Goal: Communication & Community: Answer question/provide support

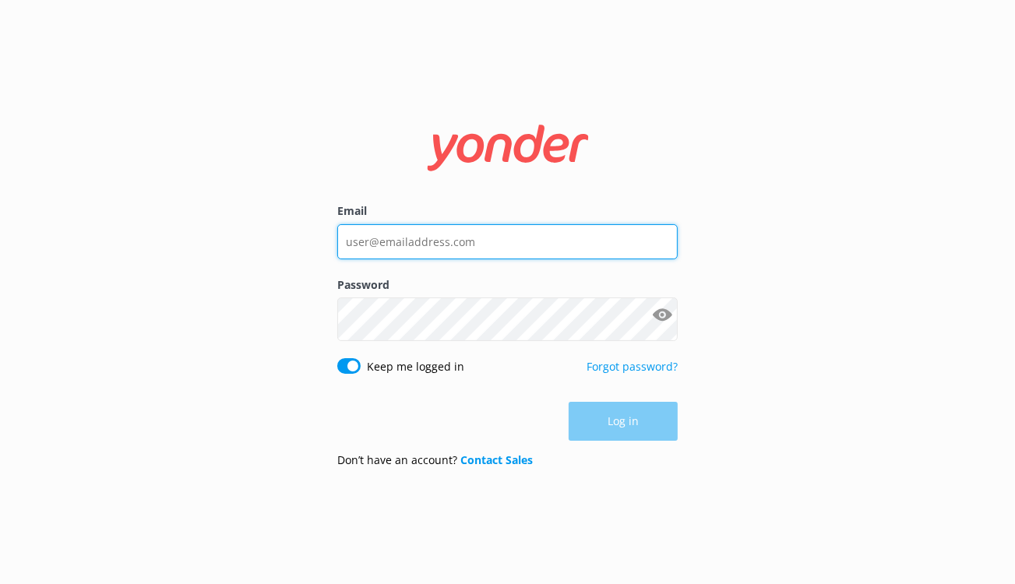
type input "[EMAIL_ADDRESS][DOMAIN_NAME]"
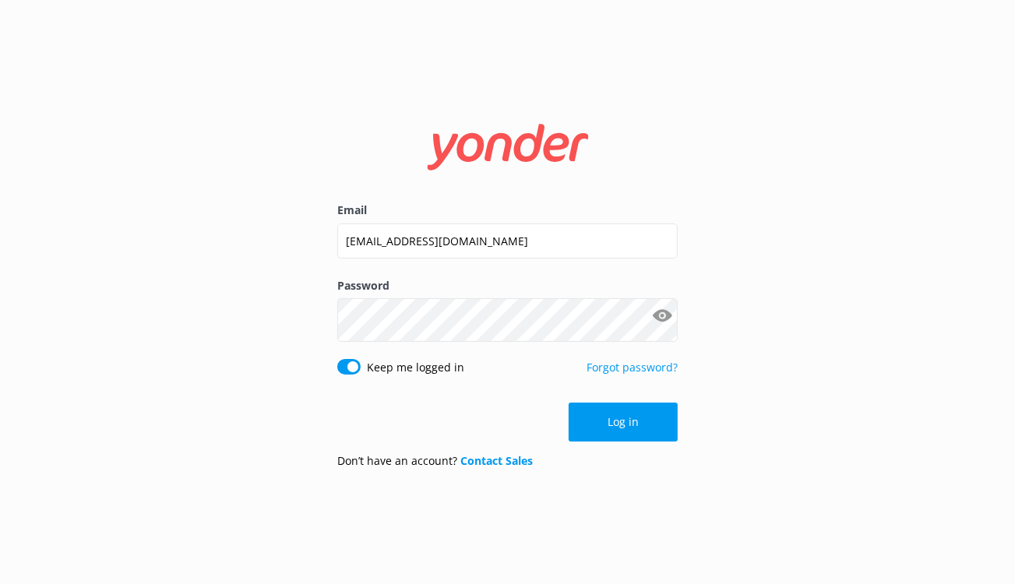
click at [628, 442] on div "Log in" at bounding box center [507, 422] width 341 height 39
click at [628, 442] on button "Log in" at bounding box center [622, 422] width 109 height 39
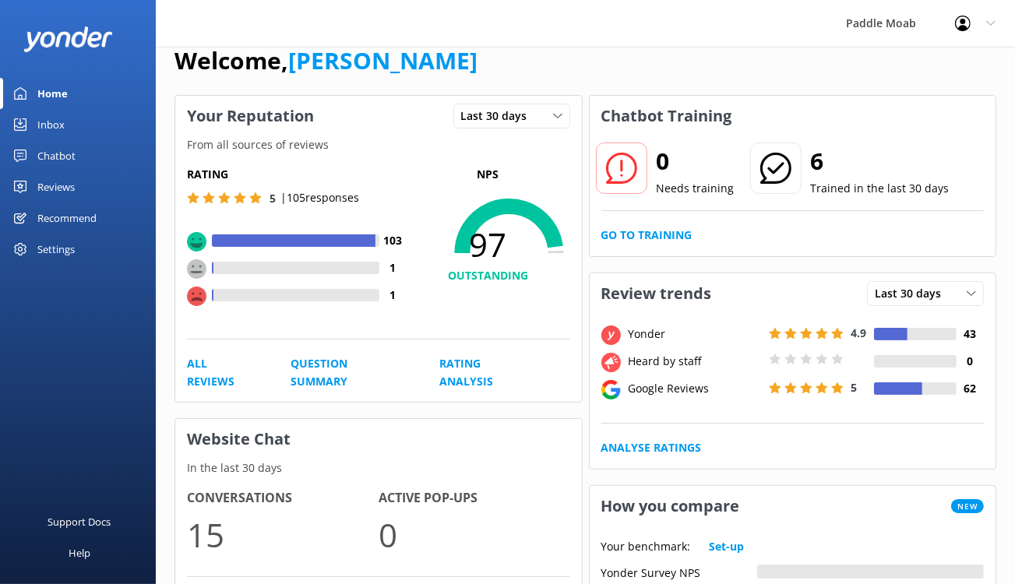
scroll to position [31, 0]
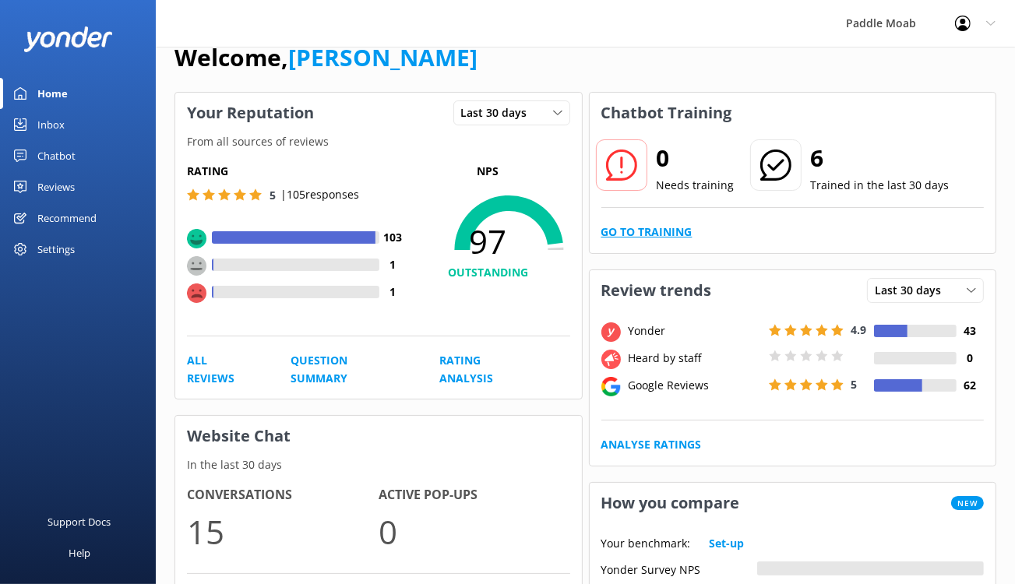
click at [677, 241] on link "Go to Training" at bounding box center [646, 231] width 91 height 17
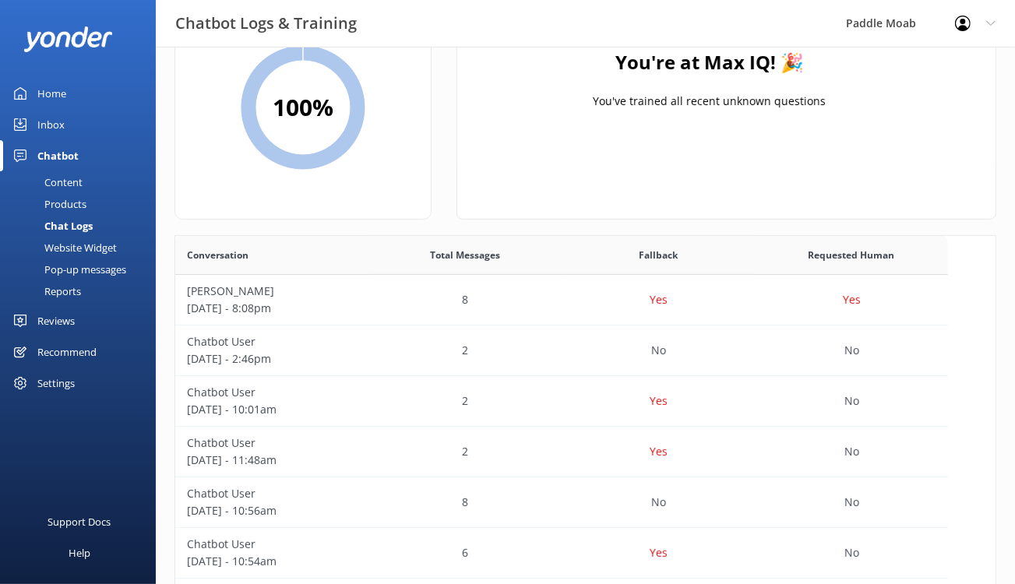
scroll to position [116, 0]
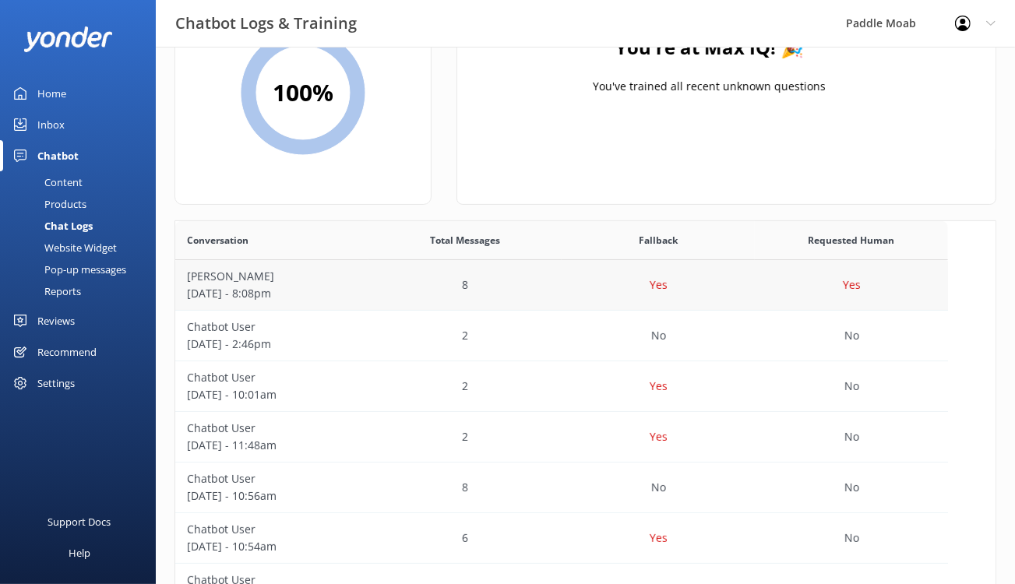
click at [283, 285] on p "[PERSON_NAME]" at bounding box center [272, 276] width 170 height 17
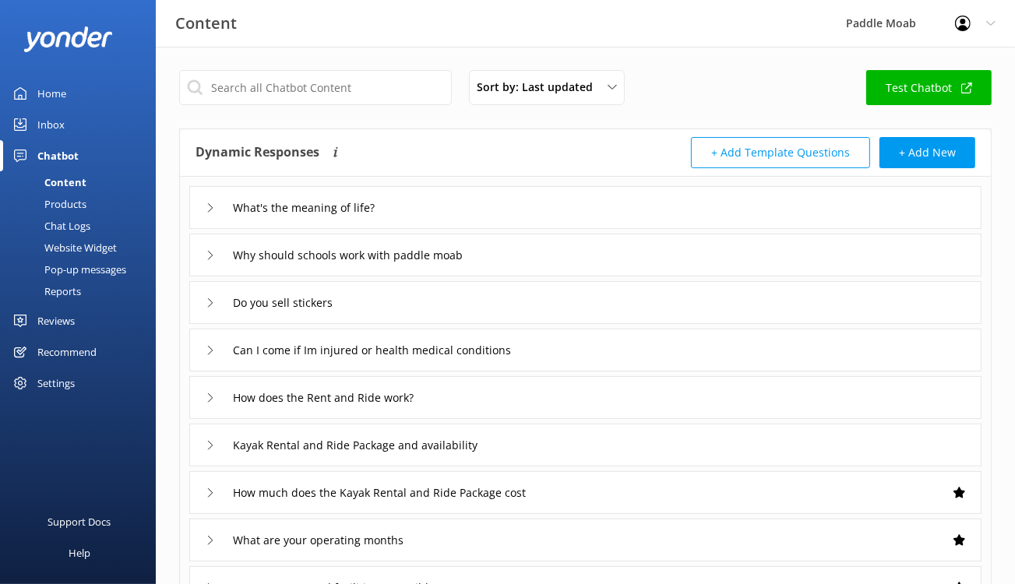
click at [723, 168] on button "+ Add Template Questions" at bounding box center [780, 152] width 179 height 31
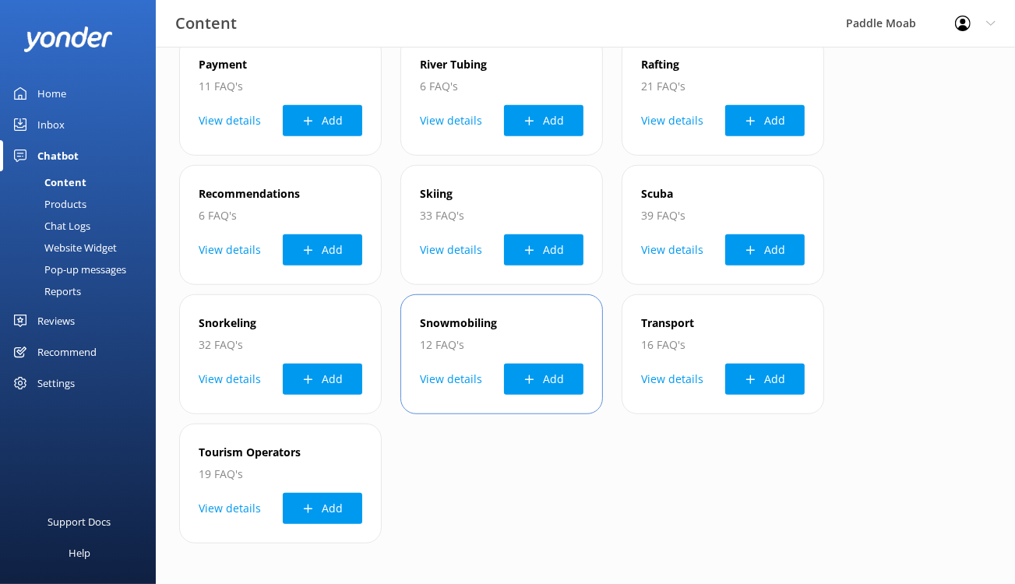
scroll to position [2232, 0]
click at [420, 364] on button "View details" at bounding box center [451, 379] width 62 height 31
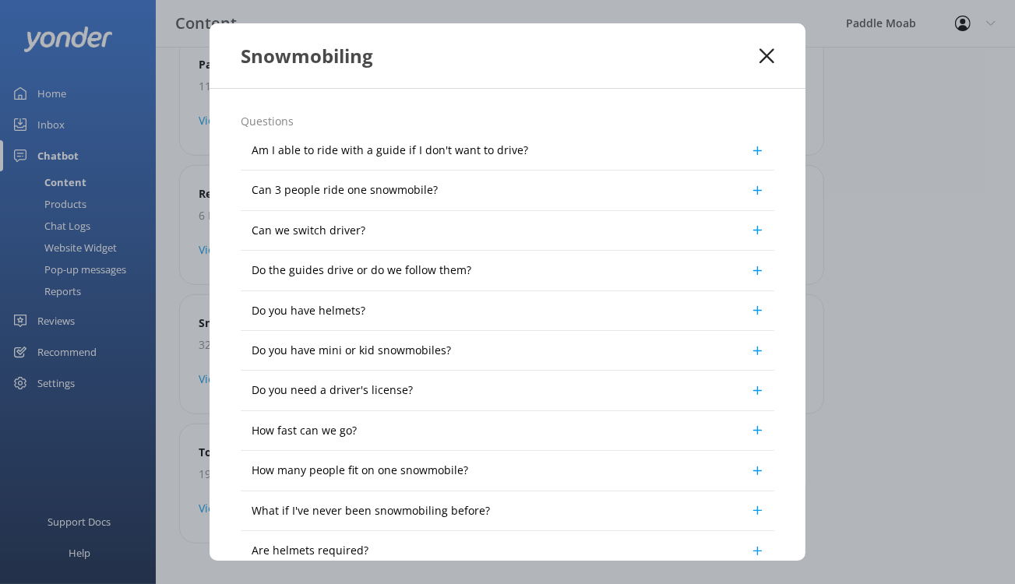
click at [774, 63] on use at bounding box center [766, 55] width 15 height 15
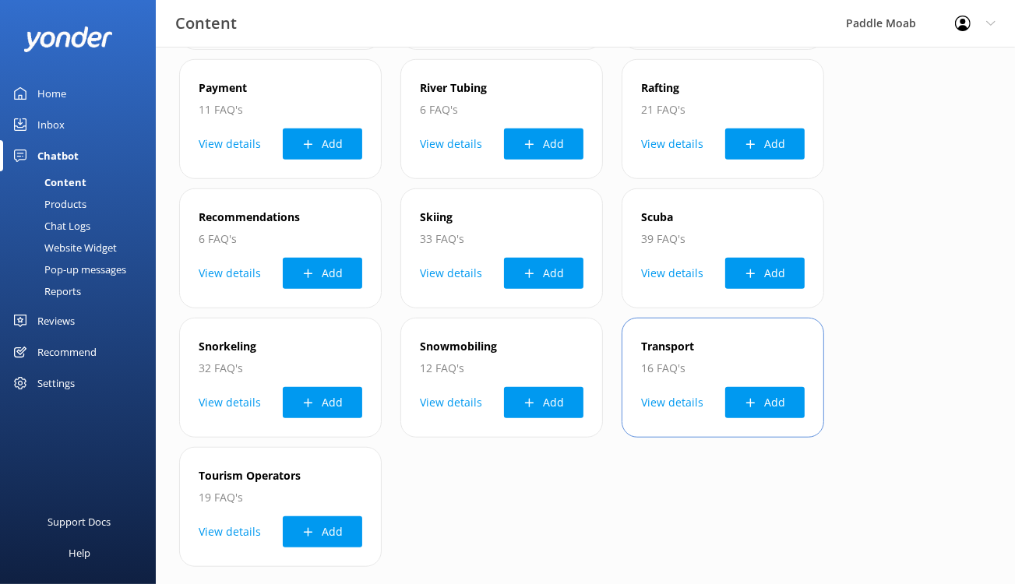
scroll to position [0, 0]
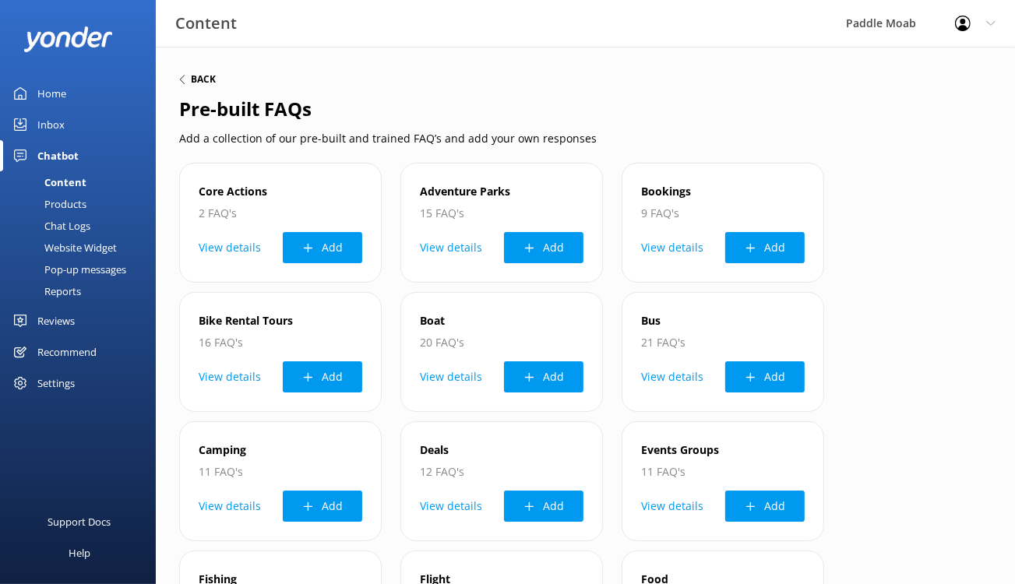
click at [216, 84] on h6 "Back" at bounding box center [203, 79] width 25 height 9
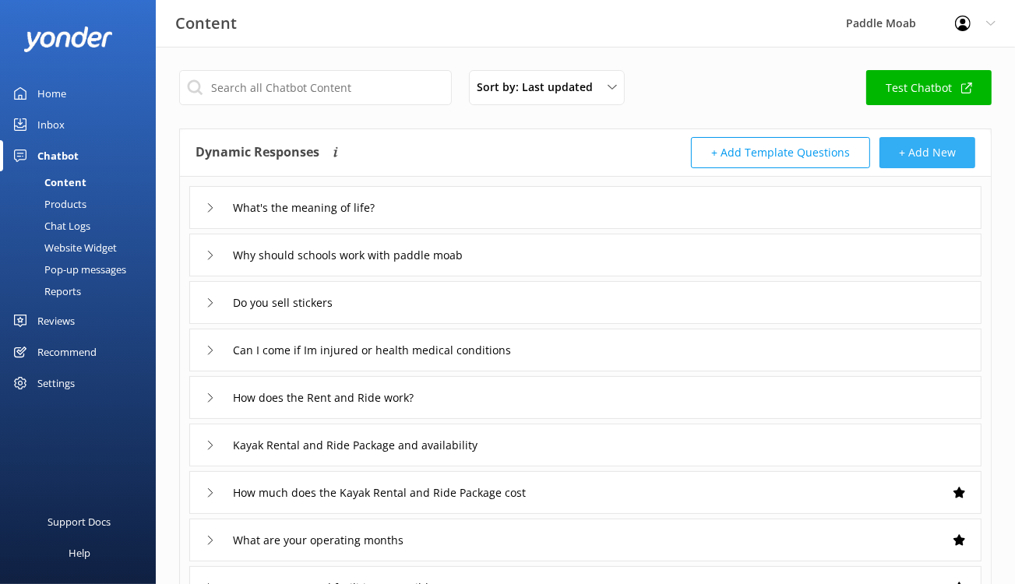
click at [900, 168] on button "+ Add New" at bounding box center [927, 152] width 96 height 31
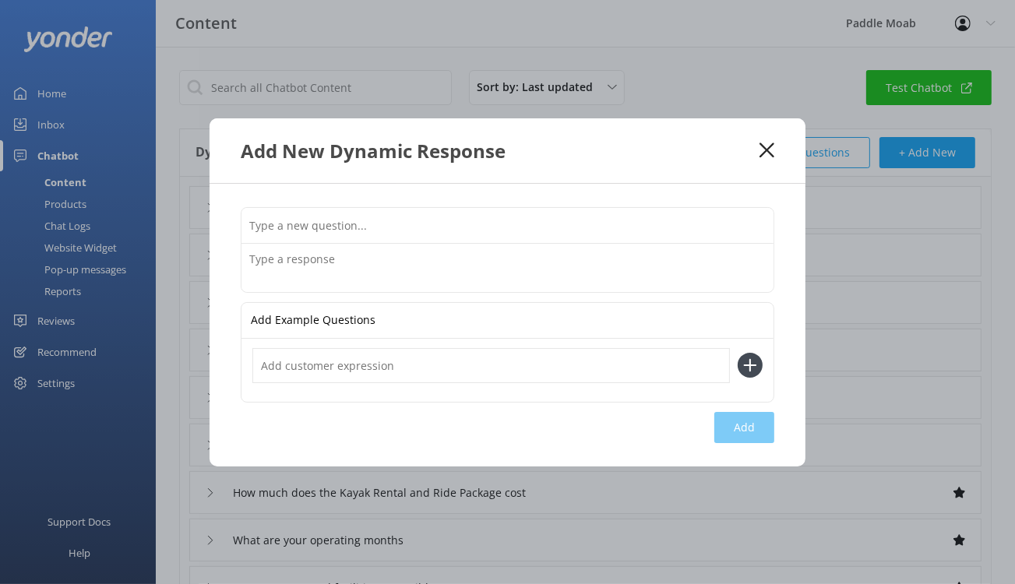
click at [490, 218] on input "text" at bounding box center [507, 225] width 532 height 35
type input "Can I rent tubes?"
click at [392, 262] on textarea at bounding box center [507, 268] width 532 height 48
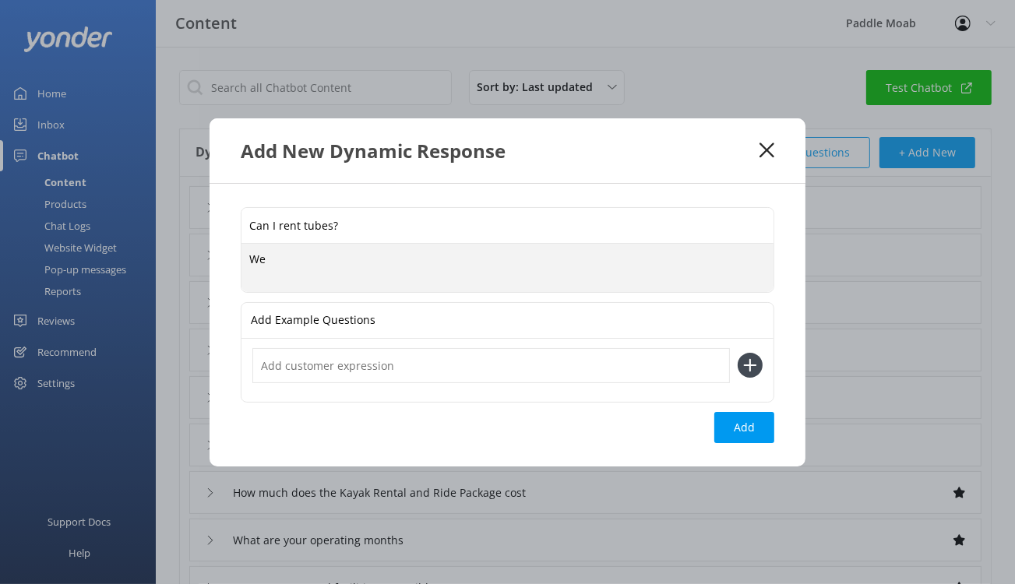
type textarea "W"
paste textarea "https://www.paddlemoab.com/rentals"
type textarea "Yes, Check out our rental page and click on "Book Daily Rentals" https://www.pa…"
click at [463, 382] on input "text" at bounding box center [490, 365] width 477 height 35
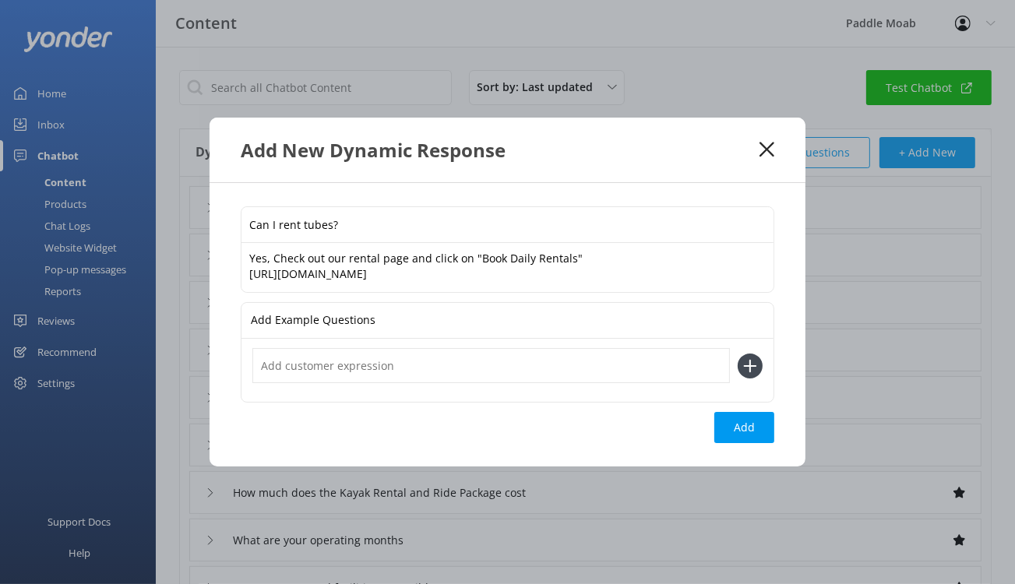
click at [449, 337] on div "Add Example Questions" at bounding box center [507, 321] width 532 height 36
click at [494, 383] on input "text" at bounding box center [490, 365] width 477 height 35
click at [714, 383] on input "Yes you pick up and drop off from our shop. If you need help with shuttles call…" at bounding box center [490, 365] width 477 height 35
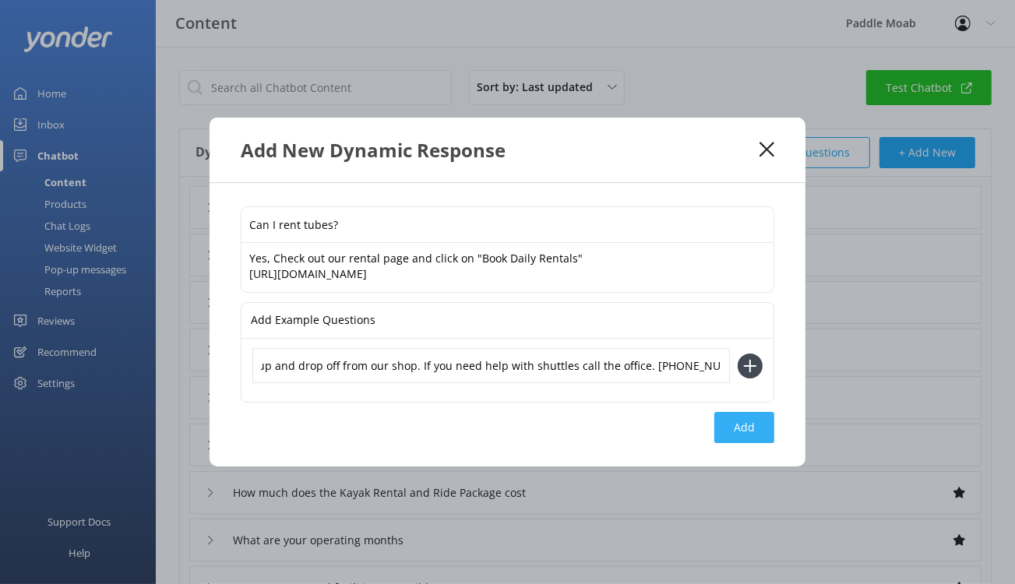
type input "Yes you pick up and drop off from our shop. If you need help with shuttles call…"
click at [772, 443] on button "Add" at bounding box center [744, 427] width 60 height 31
type input "Can I rent tubes?"
type input "What's the meaning of life?"
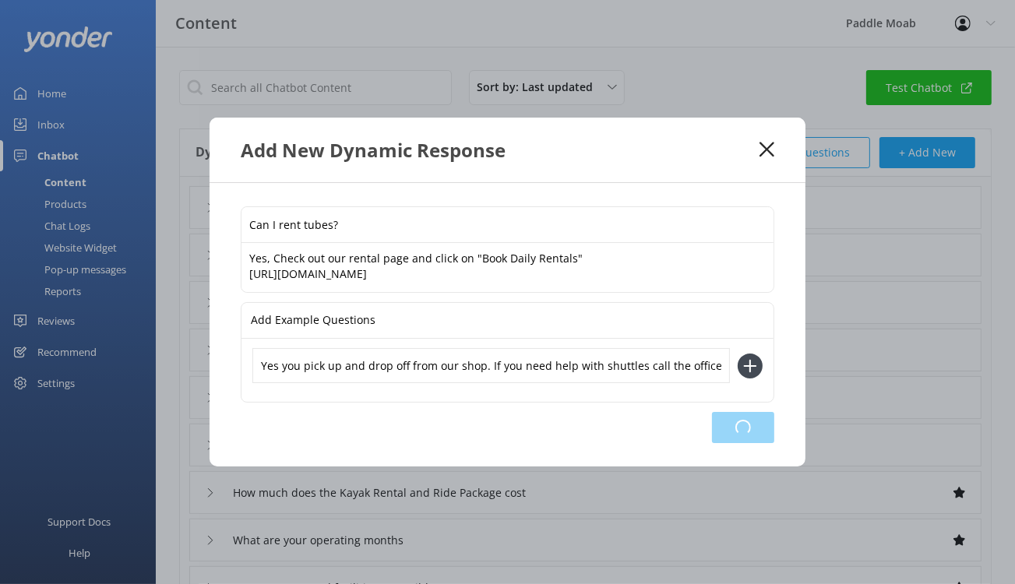
type input "Why should schools work with paddle moab"
type input "Do you sell stickers"
type input "Can I come if Im injured or health medical conditions"
type input "How does the Rent and Ride work?"
type input "Kayak Rental and Ride Package and availability"
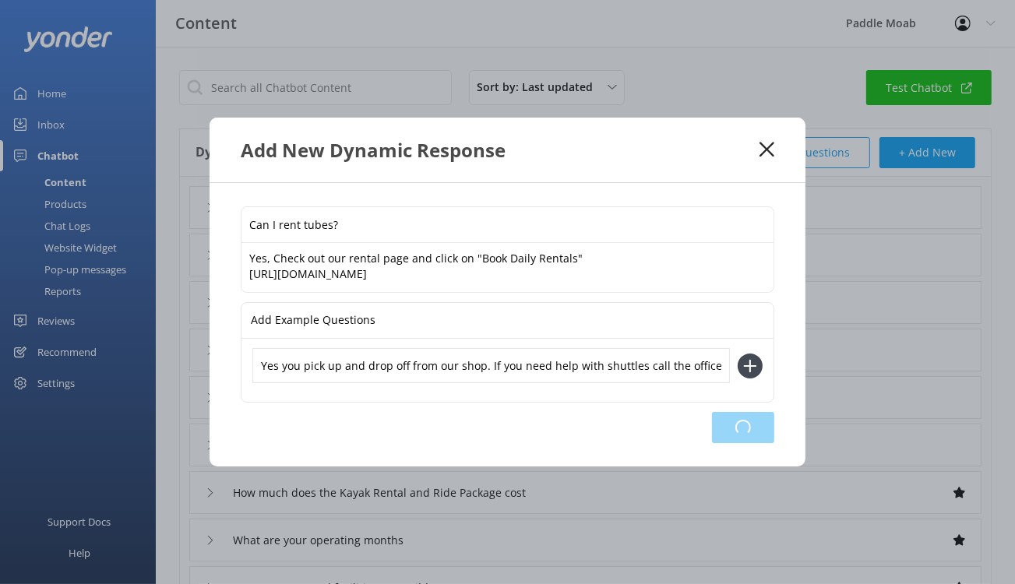
type input "How much does the Kayak Rental and Ride Package cost"
type input "What are your operating months"
type input "Are your tours and facilities accessible"
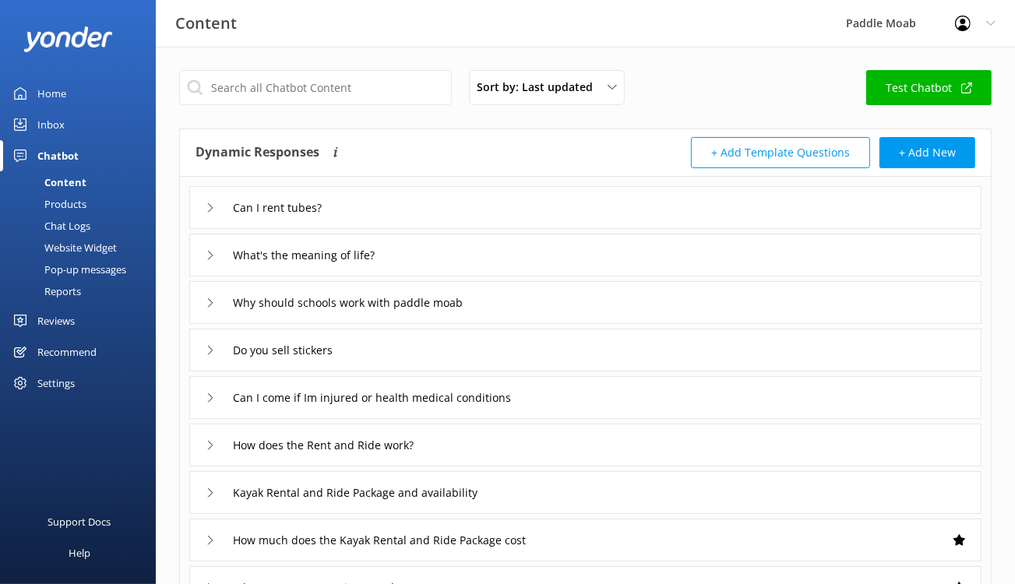
click at [86, 109] on link "Home" at bounding box center [78, 93] width 156 height 31
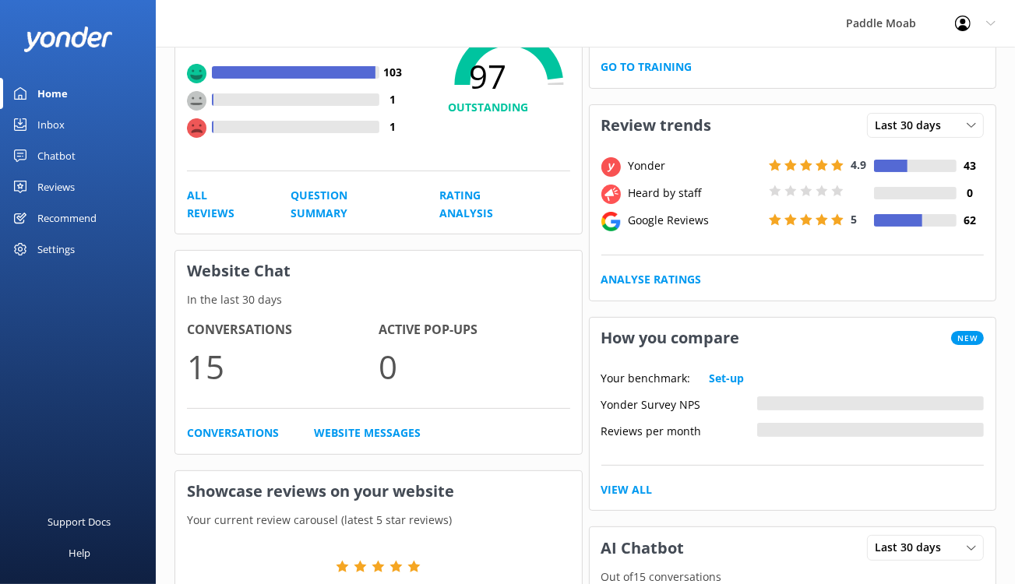
scroll to position [216, 0]
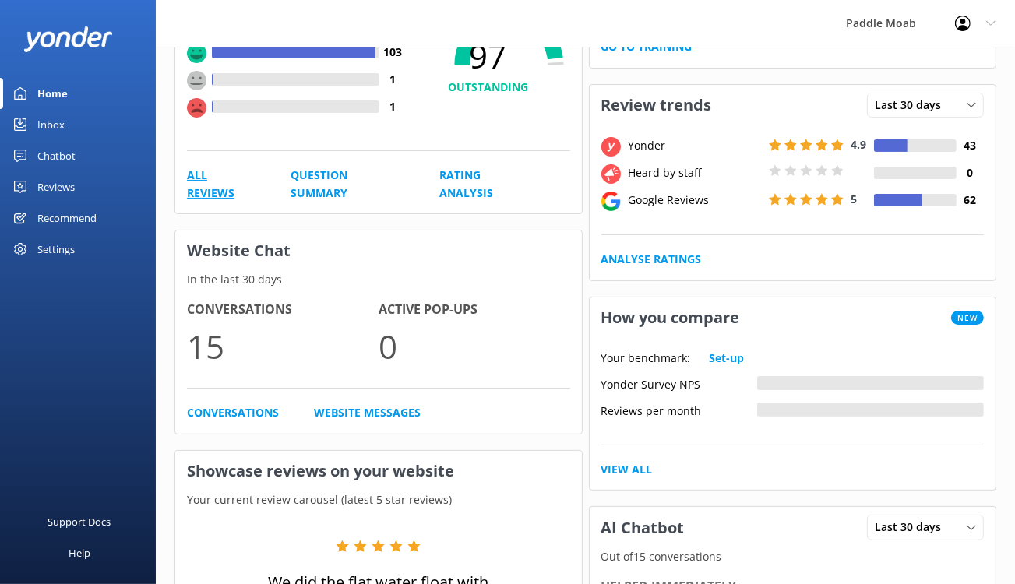
click at [246, 202] on link "All Reviews" at bounding box center [221, 184] width 69 height 35
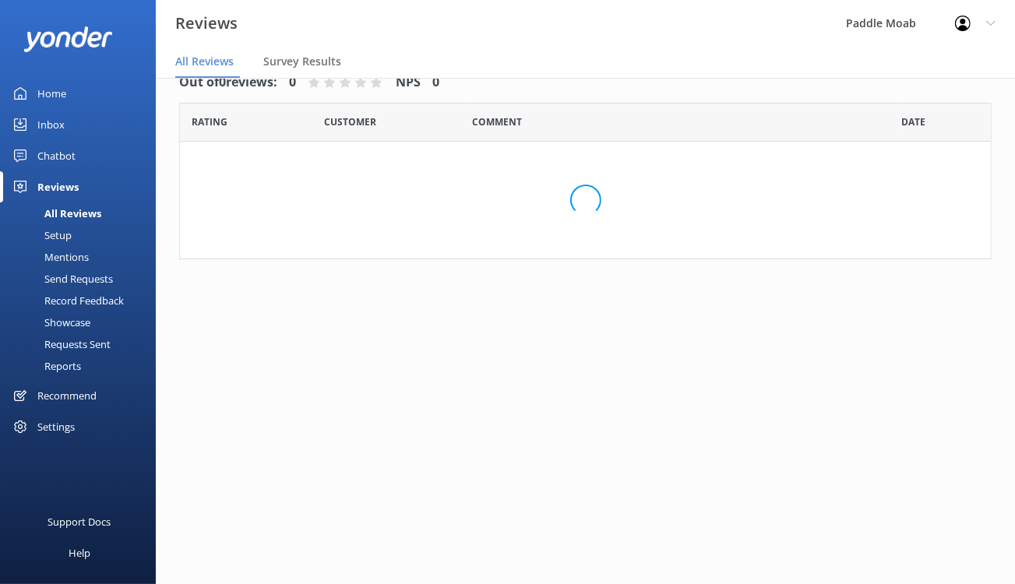
scroll to position [39, 0]
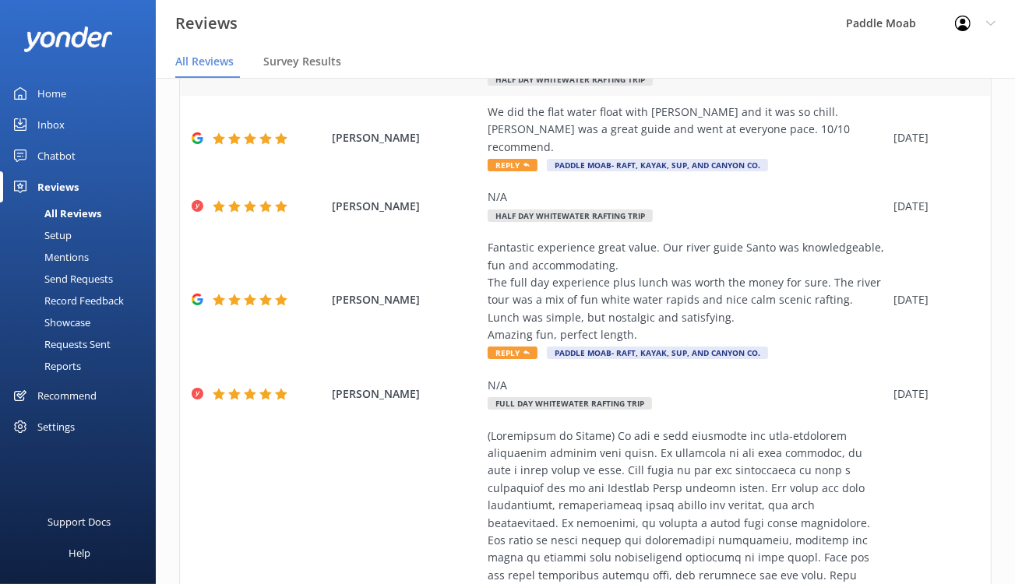
scroll to position [141, 0]
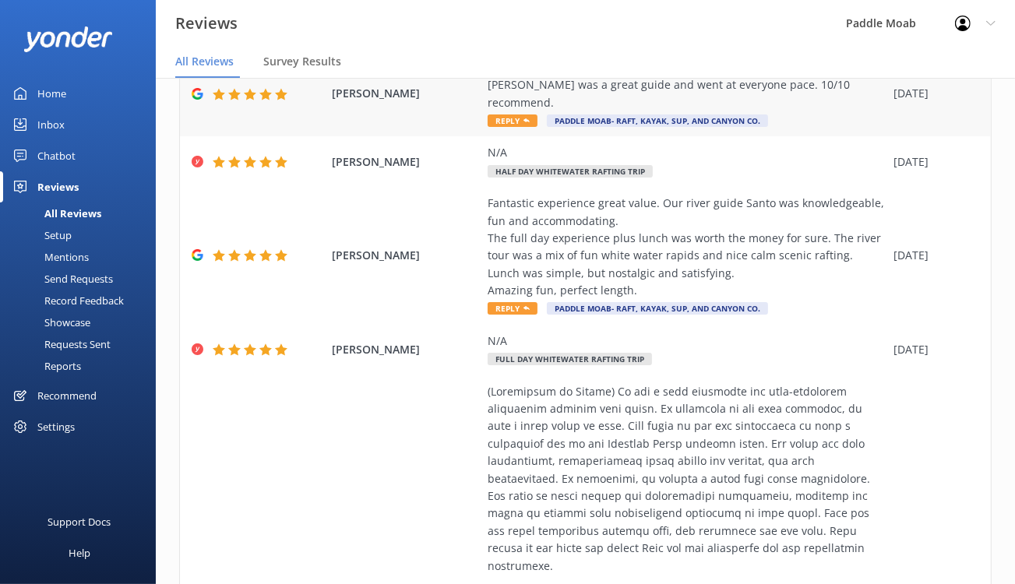
click at [529, 122] on use at bounding box center [526, 120] width 6 height 4
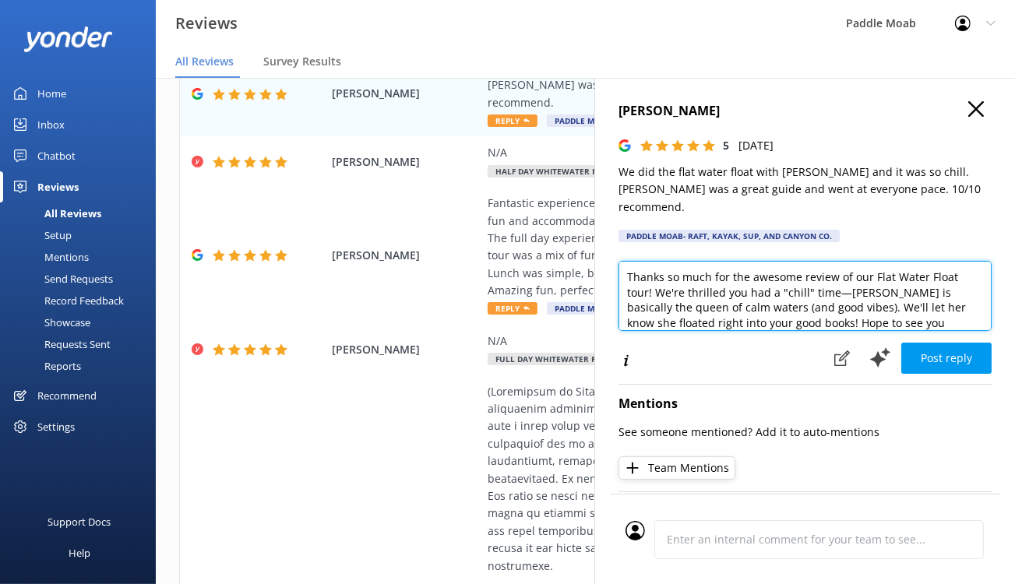
drag, startPoint x: 903, startPoint y: 323, endPoint x: 933, endPoint y: 325, distance: 29.6
click at [933, 325] on textarea "Thanks so much for the awesome review of our Flat Water Float tour! We're thril…" at bounding box center [804, 296] width 373 height 70
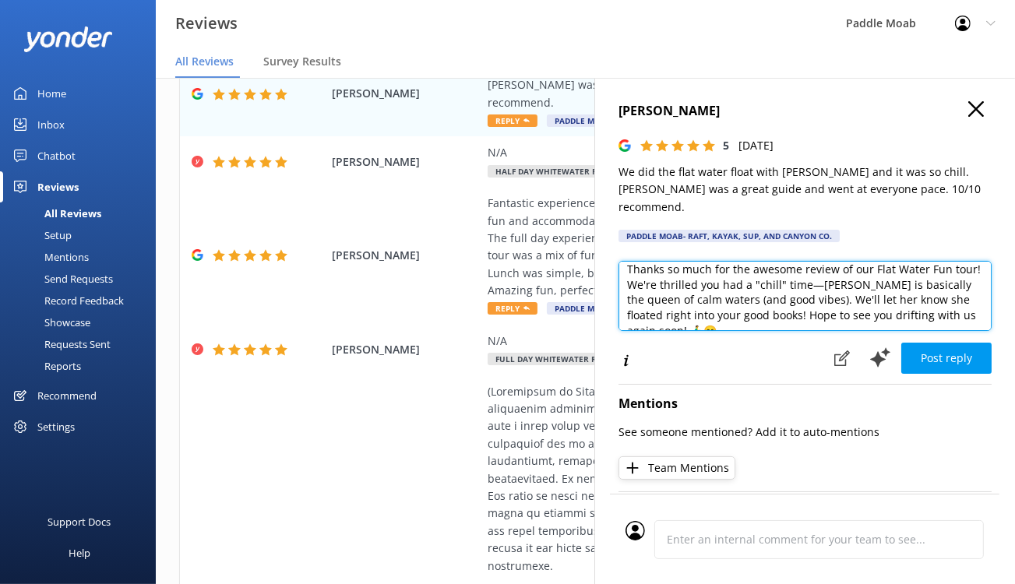
scroll to position [9, 0]
drag, startPoint x: 767, startPoint y: 336, endPoint x: 533, endPoint y: 332, distance: 234.4
click at [618, 331] on textarea "Thanks so much for the awesome review of our Flat Water Fun tour! We're thrille…" at bounding box center [804, 296] width 373 height 70
drag, startPoint x: 915, startPoint y: 332, endPoint x: 890, endPoint y: 392, distance: 64.2
click at [890, 331] on textarea "Thanks so much for the awesome review of our Flat Water Fun tour! Lillian is ba…" at bounding box center [804, 296] width 373 height 70
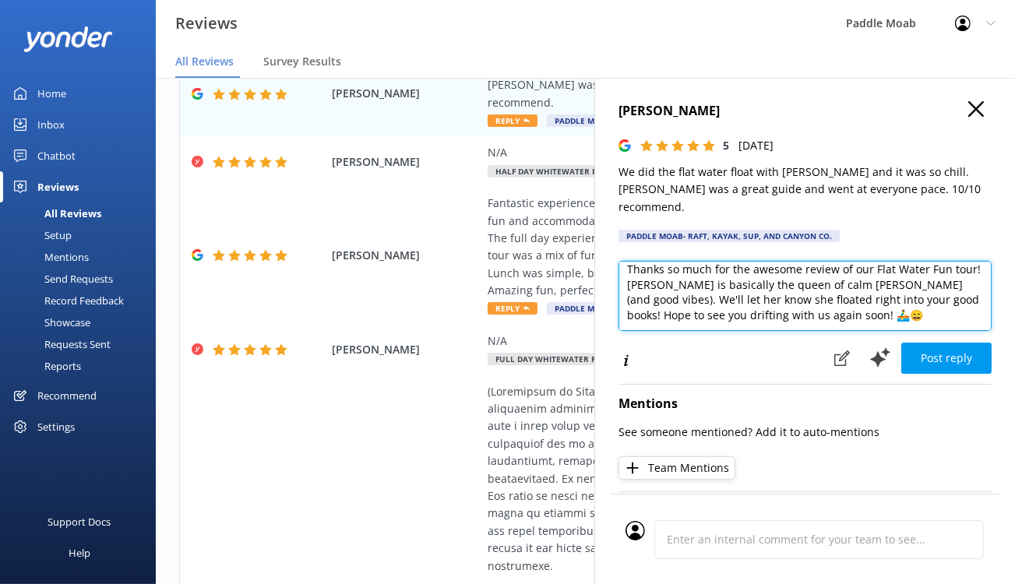
click at [890, 331] on textarea "Thanks so much for the awesome review of our Flat Water Fun tour! Lillian is ba…" at bounding box center [804, 296] width 373 height 70
drag, startPoint x: 783, startPoint y: 377, endPoint x: 591, endPoint y: 360, distance: 193.1
click at [618, 331] on textarea "Thanks so much for the awesome review of our Flat Water Fun tour! Lillian is ba…" at bounding box center [804, 296] width 373 height 70
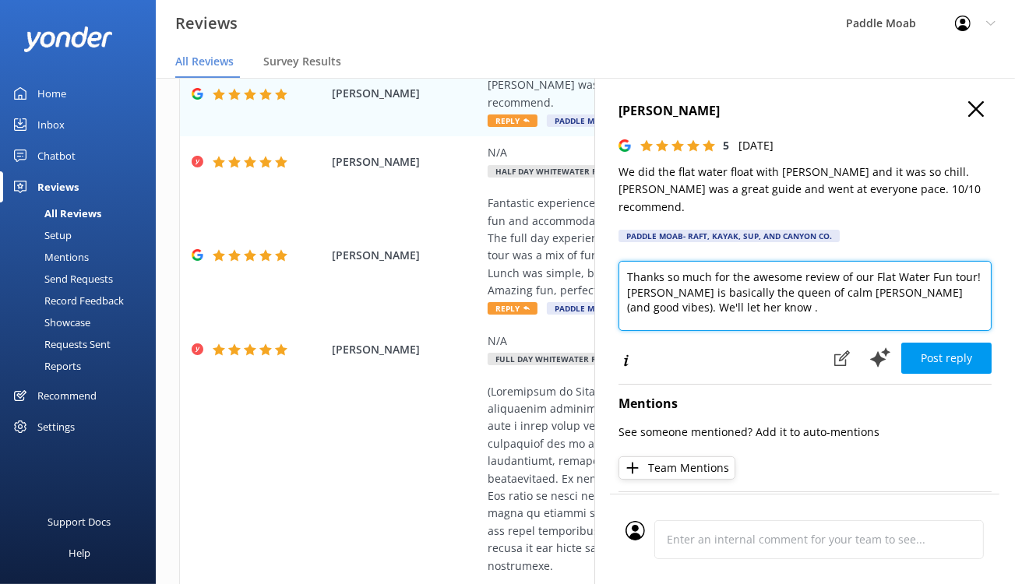
scroll to position [0, 0]
type textarea "Thanks so much for the awesome review of our Flat Water Fun tour! Lillian is ba…"
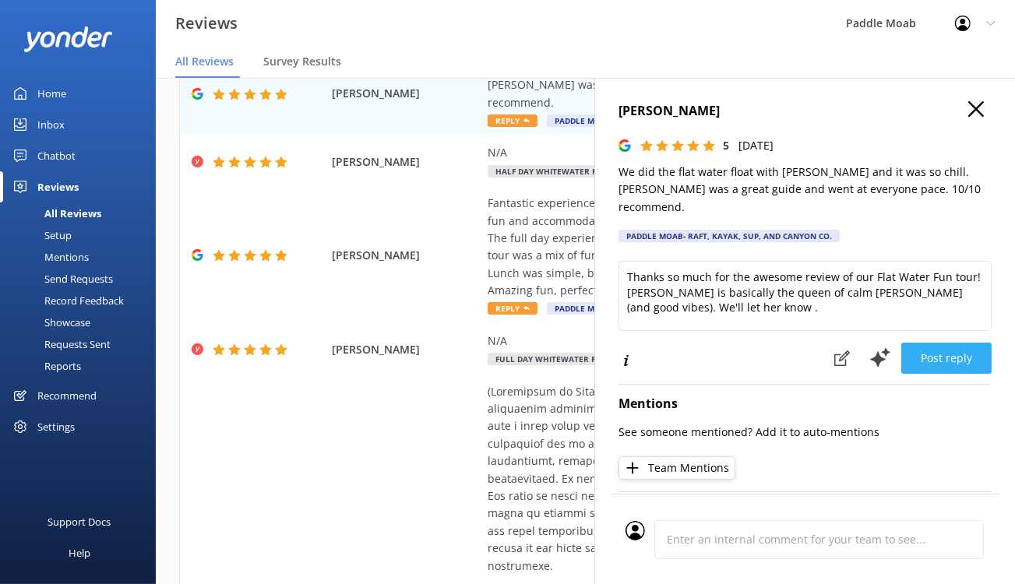
click at [911, 374] on button "Post reply" at bounding box center [946, 358] width 90 height 31
click at [968, 117] on icon "button" at bounding box center [976, 109] width 16 height 16
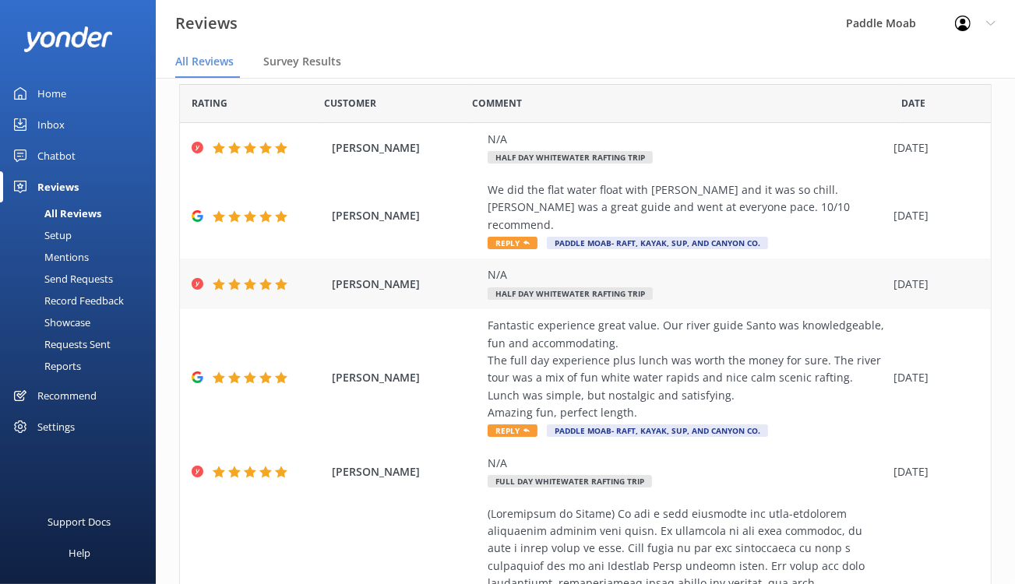
scroll to position [13, 0]
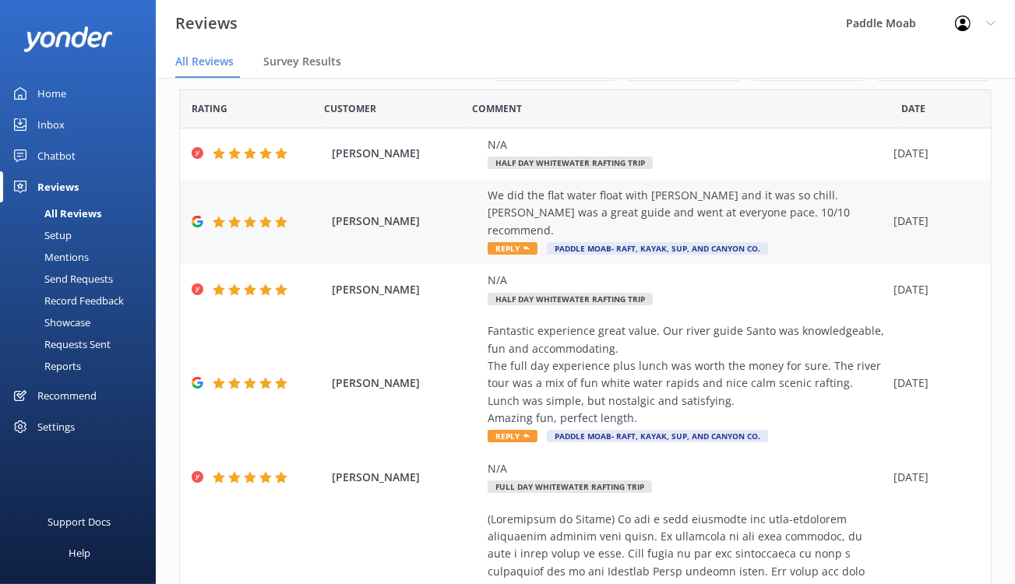
click at [695, 239] on div "We did the flat water float with [PERSON_NAME] and it was so chill. [PERSON_NAM…" at bounding box center [686, 213] width 398 height 52
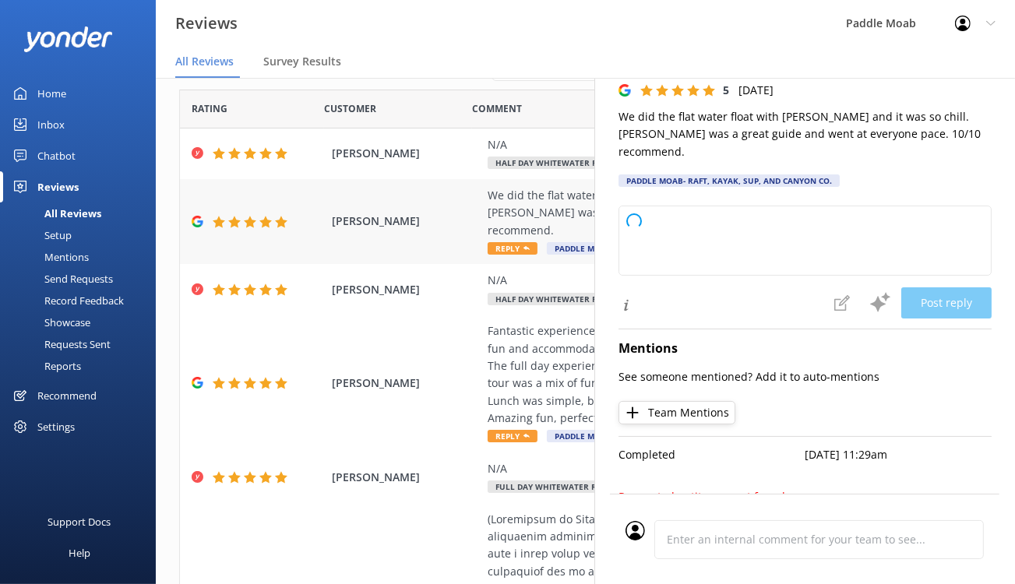
scroll to position [30, 0]
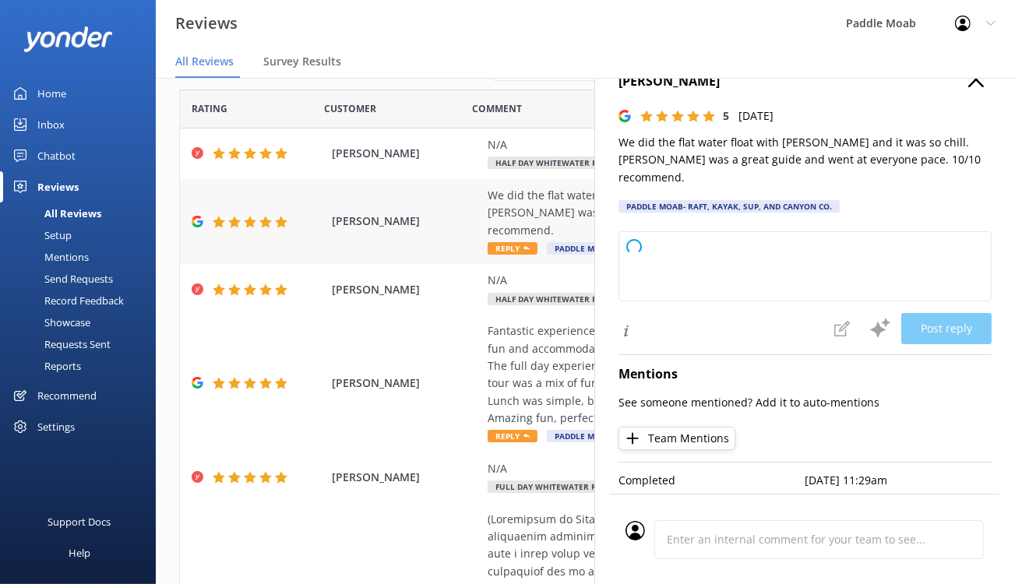
type textarea "Thanks so much for your awesome review of our Flat Water Float tour! We’re thri…"
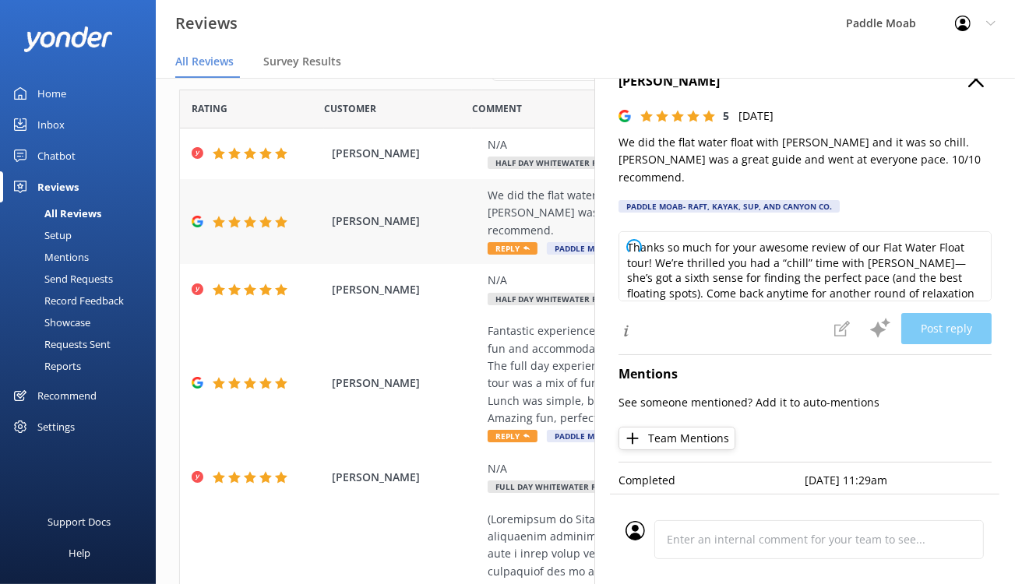
scroll to position [0, 0]
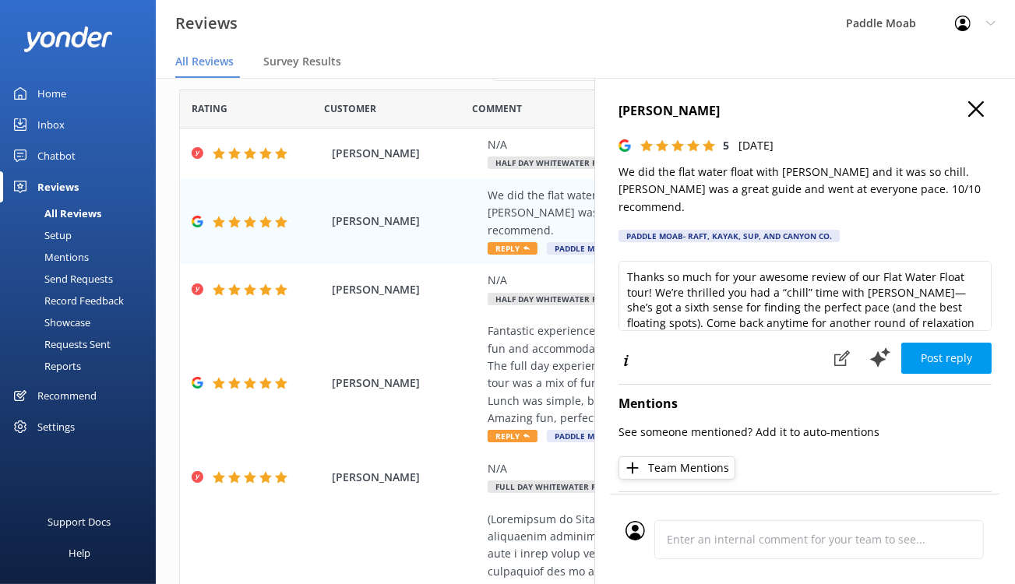
click at [968, 117] on icon "button" at bounding box center [976, 109] width 16 height 16
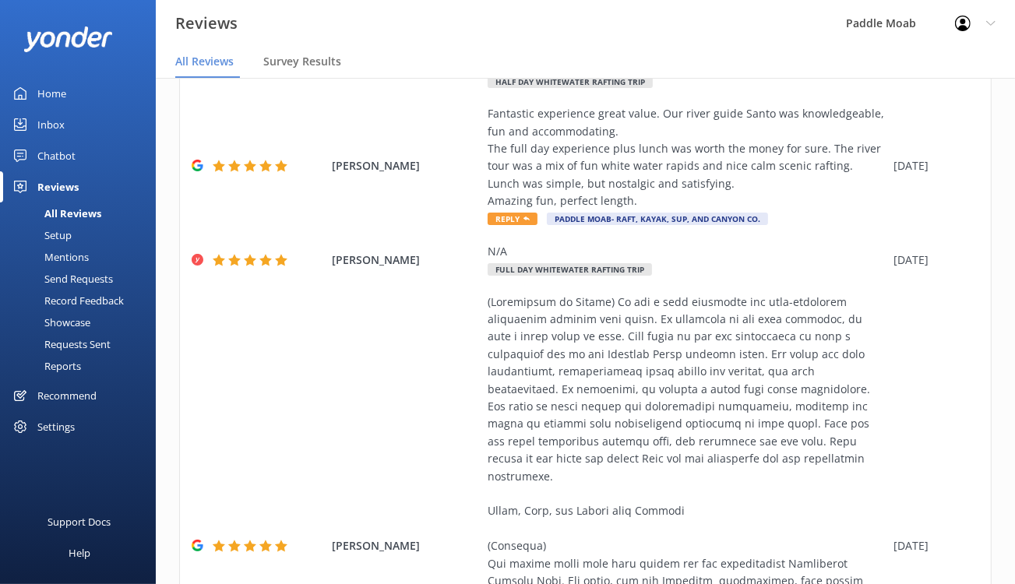
scroll to position [230, 0]
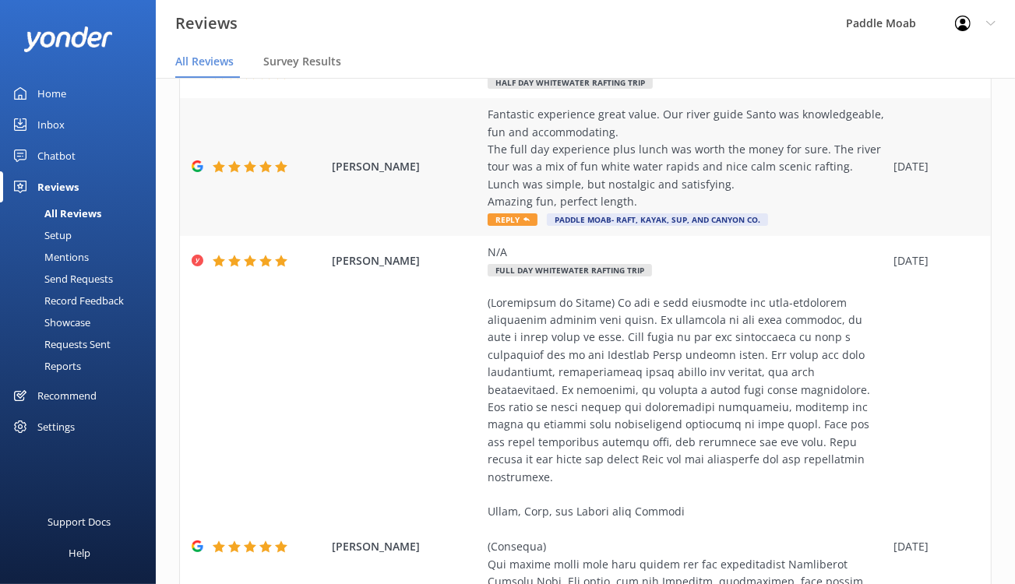
click at [537, 226] on span "Reply" at bounding box center [512, 219] width 50 height 12
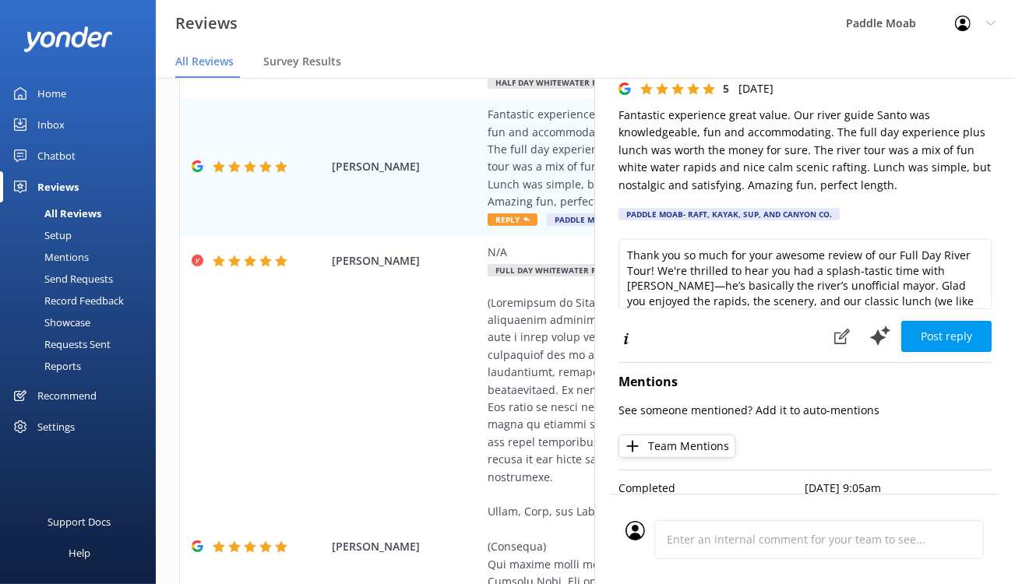
scroll to position [56, 0]
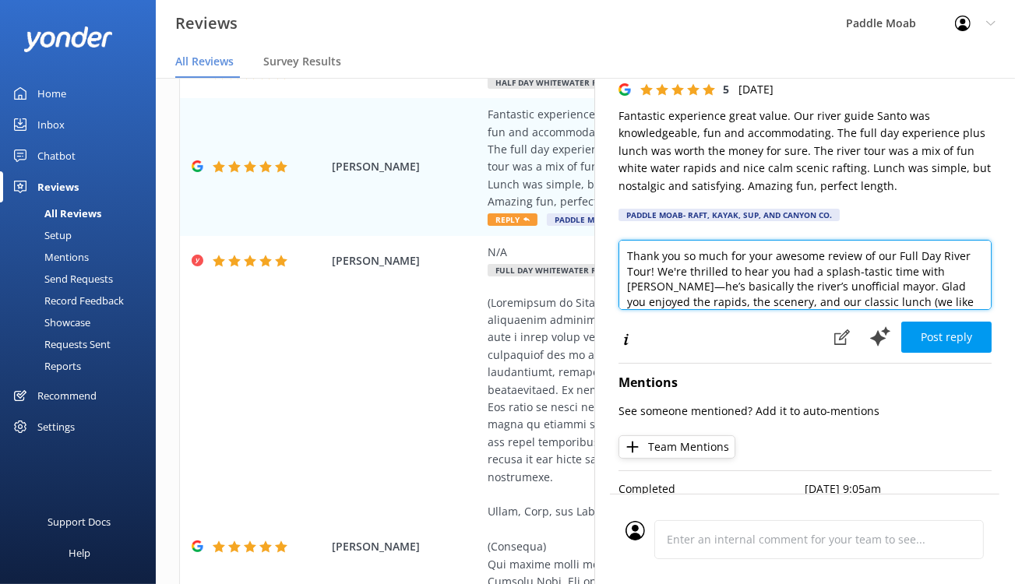
drag, startPoint x: 914, startPoint y: 334, endPoint x: 948, endPoint y: 338, distance: 33.7
click at [948, 310] on textarea "Thank you so much for your awesome review of our Full Day River Tour! We're thr…" at bounding box center [804, 275] width 373 height 70
click at [655, 310] on textarea "Thank you so much for your awesome review of our Full Day whitewater rafting To…" at bounding box center [804, 275] width 373 height 70
drag, startPoint x: 777, startPoint y: 332, endPoint x: 710, endPoint y: 332, distance: 67.0
click at [710, 310] on textarea "Thank you so much for your awesome review of our Full Day whitewater rafting to…" at bounding box center [804, 275] width 373 height 70
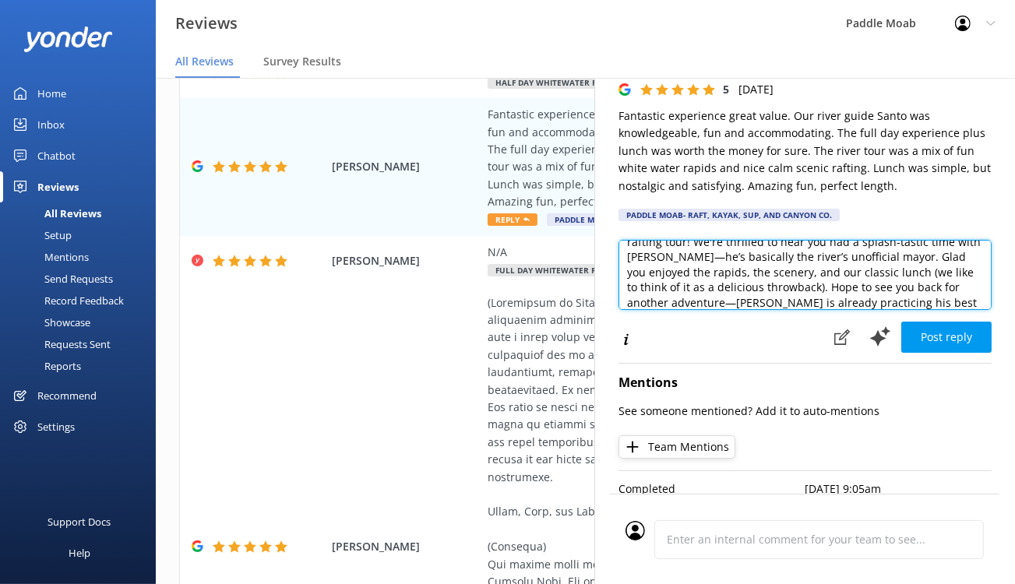
scroll to position [29, 0]
drag, startPoint x: 949, startPoint y: 325, endPoint x: 782, endPoint y: 347, distance: 168.8
click at [782, 310] on textarea "Thank you so much for your review of our Full Day whitewater rafting tour! We'r…" at bounding box center [804, 275] width 373 height 70
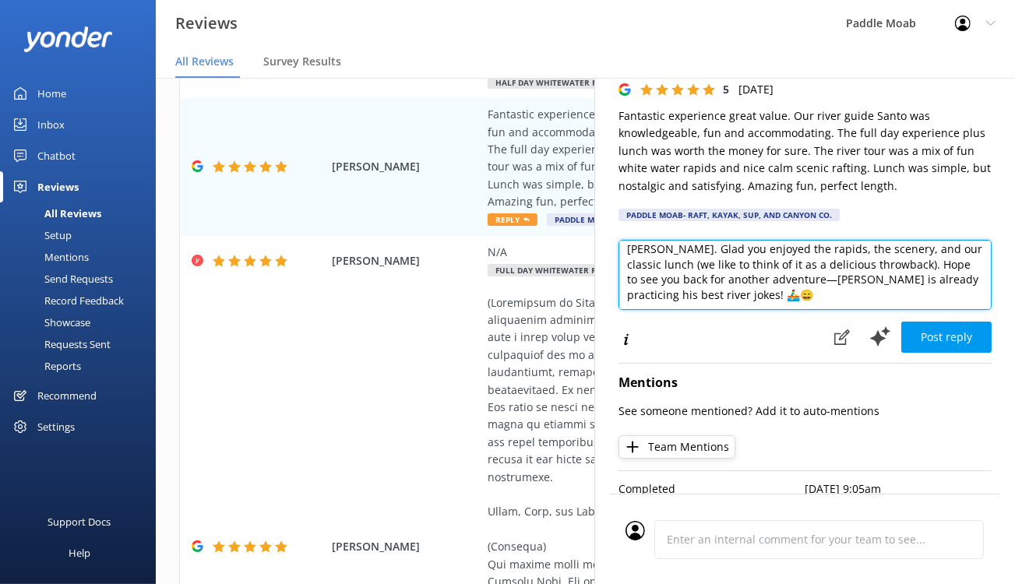
scroll to position [39, 0]
type textarea "Thank you so much for your review of our Full Day whitewater rafting tour! We'r…"
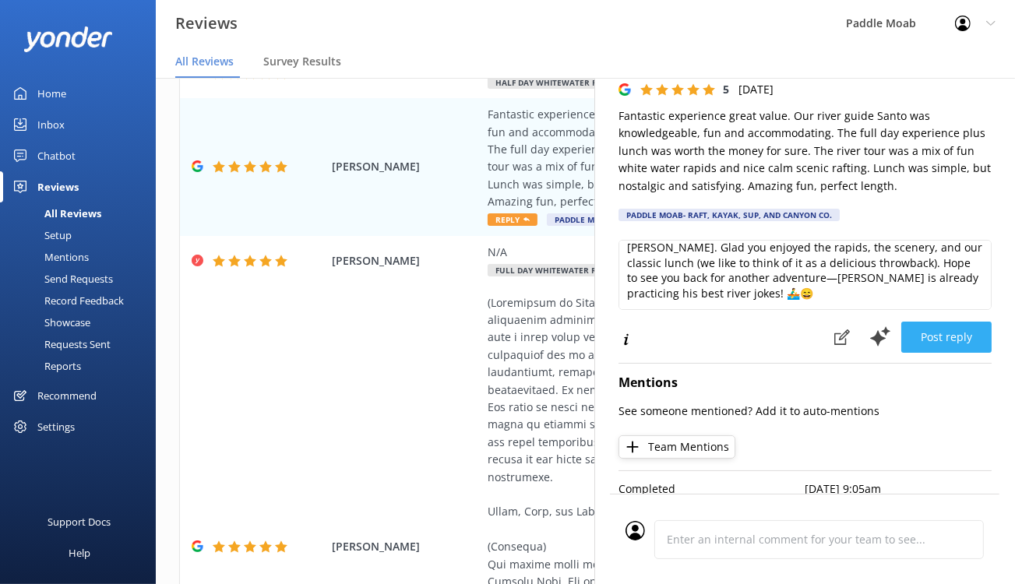
click at [907, 353] on button "Post reply" at bounding box center [946, 337] width 90 height 31
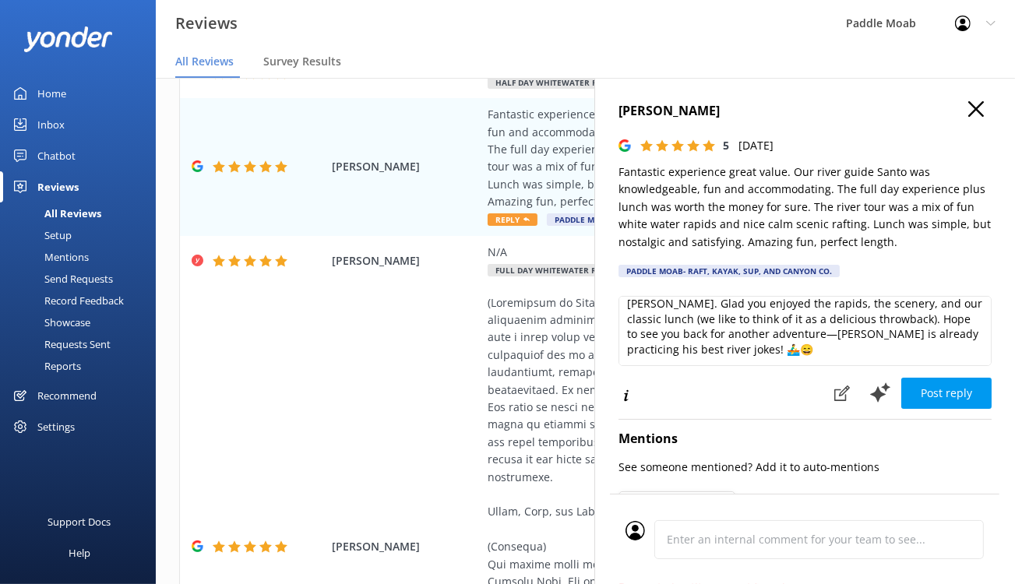
click at [969, 117] on icon "button" at bounding box center [976, 109] width 16 height 16
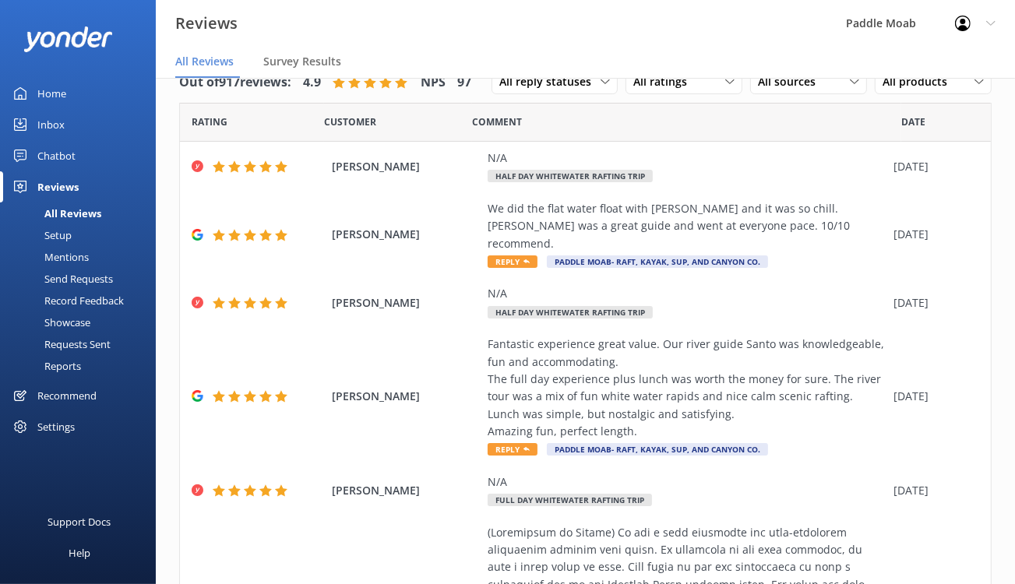
click at [60, 109] on div "Home" at bounding box center [51, 93] width 29 height 31
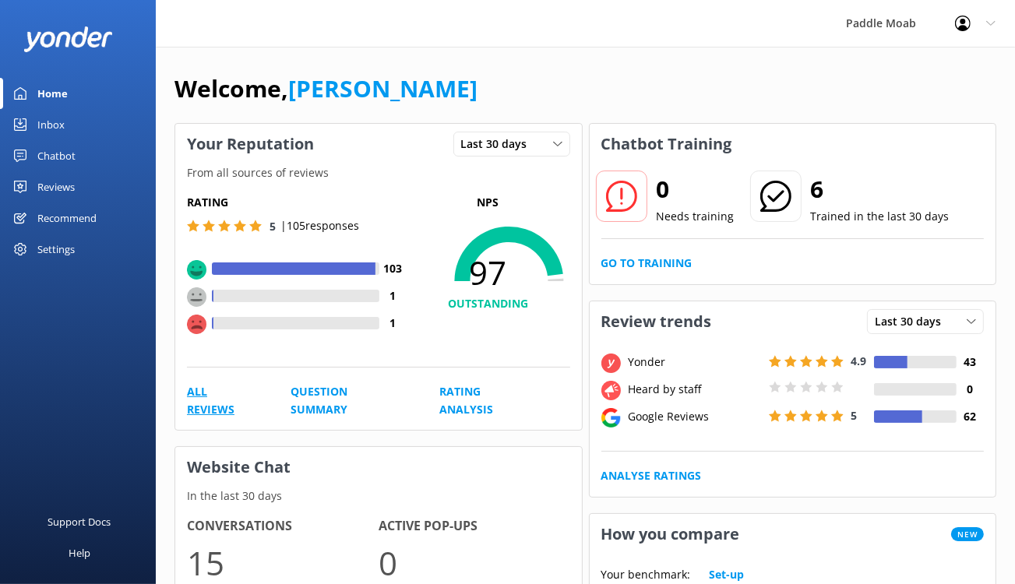
click at [234, 418] on link "All Reviews" at bounding box center [221, 400] width 69 height 35
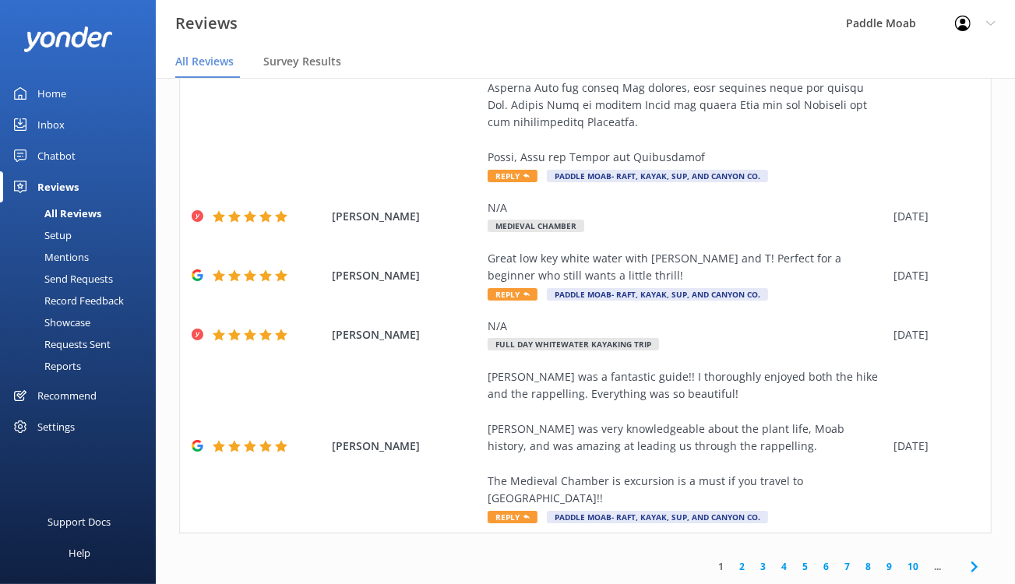
scroll to position [1383, 0]
click at [537, 301] on span "Reply" at bounding box center [512, 294] width 50 height 12
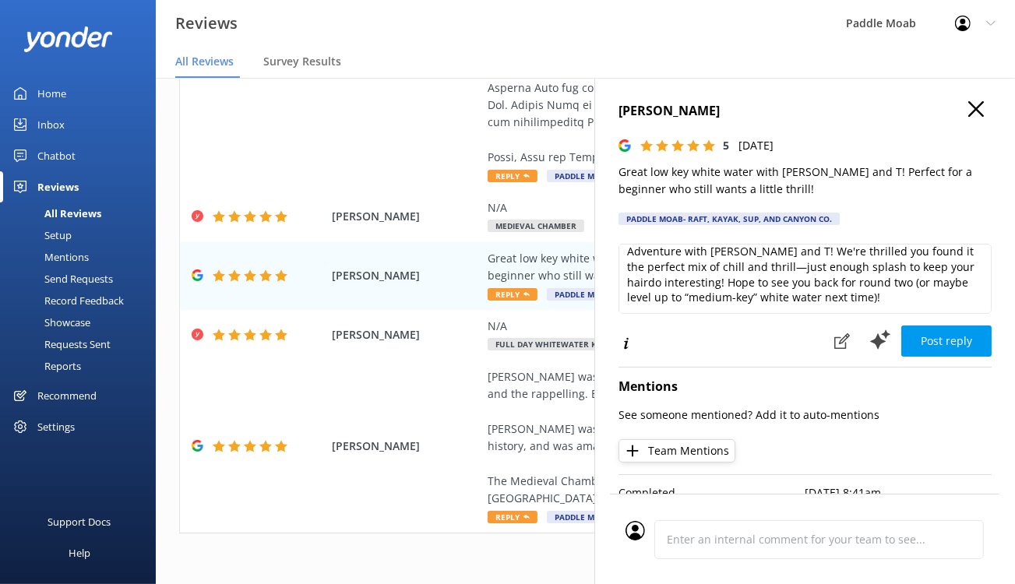
scroll to position [28, 0]
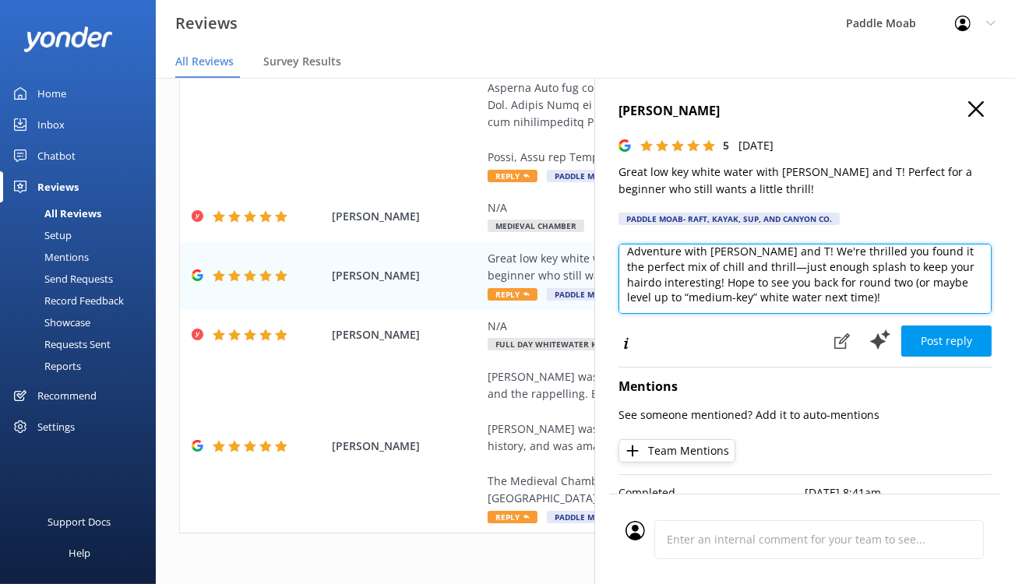
drag, startPoint x: 786, startPoint y: 371, endPoint x: 836, endPoint y: 352, distance: 54.0
click at [836, 314] on textarea "Thanks so much for the awesome review of our White Water Adventure with Santos …" at bounding box center [804, 279] width 373 height 70
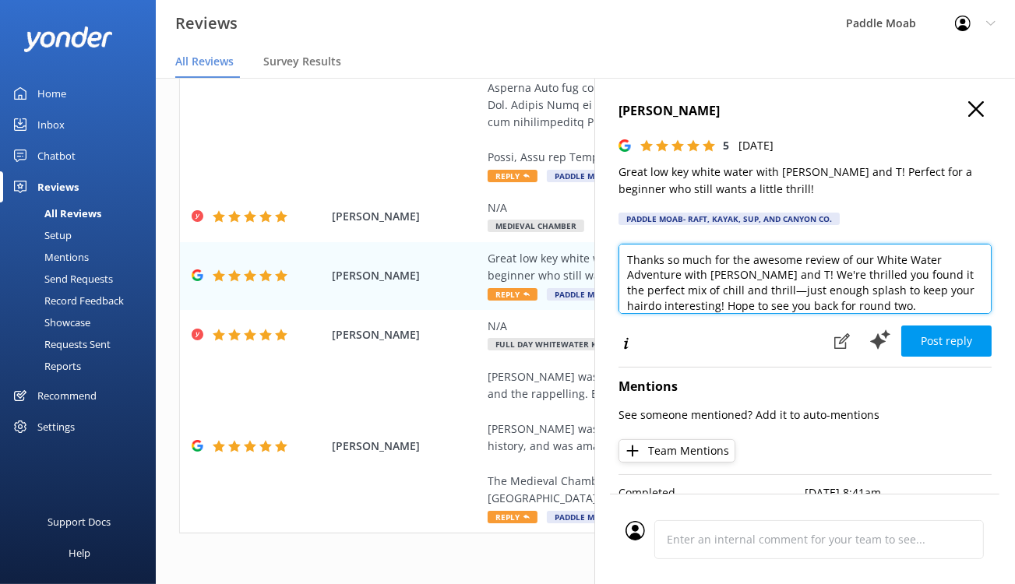
click at [788, 314] on textarea "Thanks so much for the awesome review of our White Water Adventure with Santos …" at bounding box center [804, 279] width 373 height 70
drag, startPoint x: 794, startPoint y: 325, endPoint x: 599, endPoint y: 350, distance: 196.9
click at [618, 314] on textarea "Thanks so much for the awesome review. of our White Water Adventure with Santos…" at bounding box center [804, 279] width 373 height 70
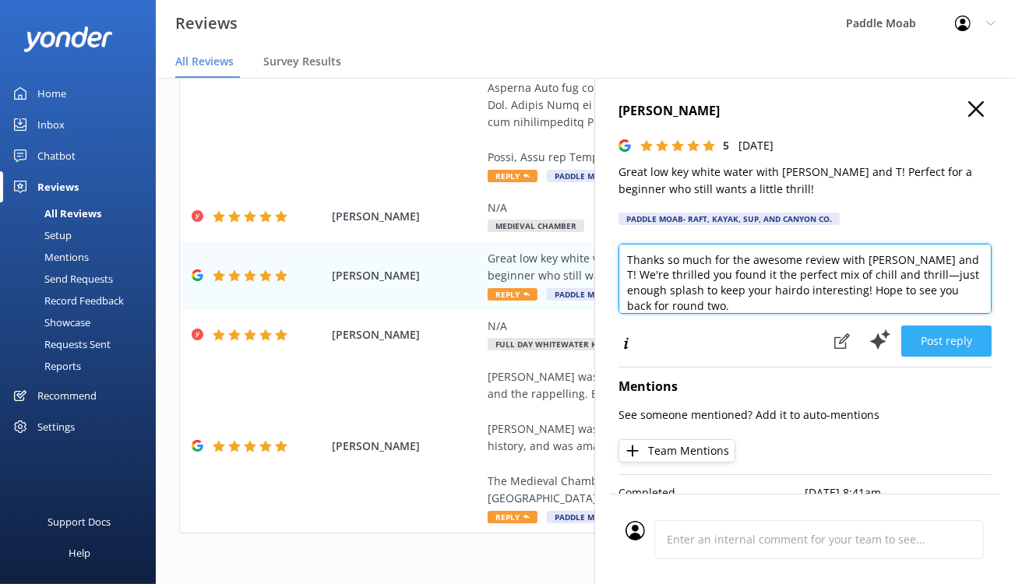
type textarea "Thanks so much for the awesome review with Santos and T! We're thrilled you fou…"
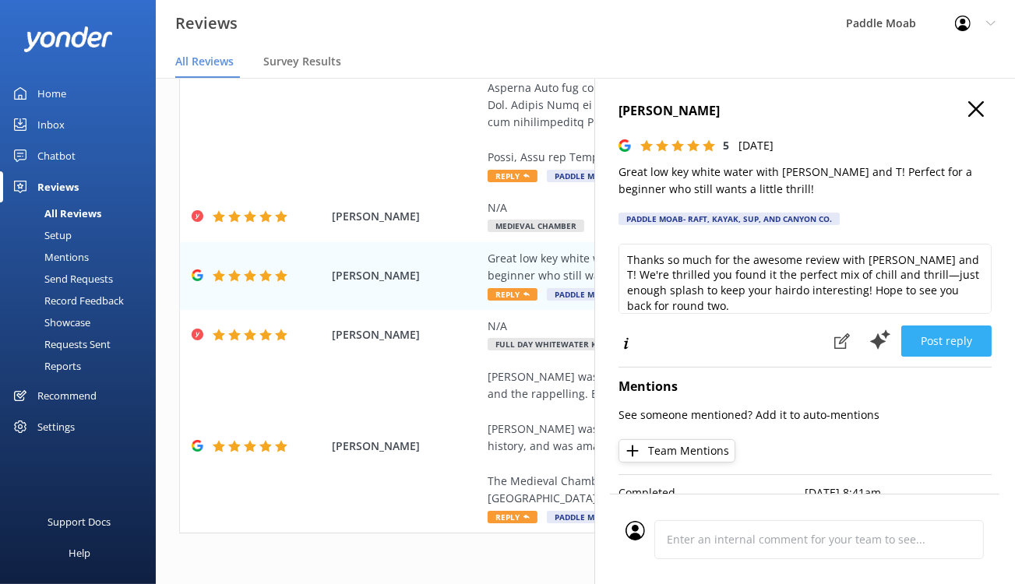
click at [934, 357] on button "Post reply" at bounding box center [946, 340] width 90 height 31
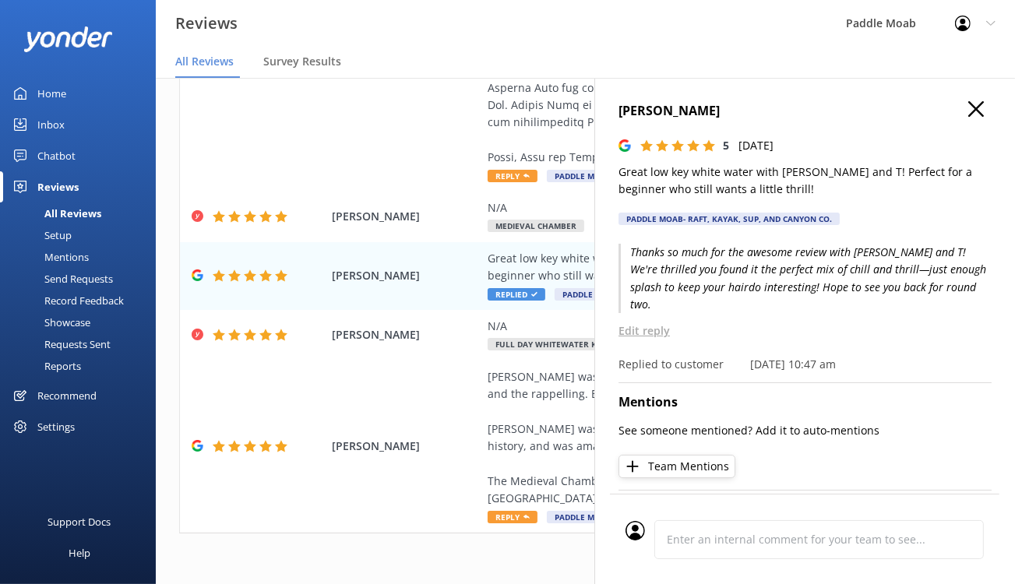
click at [968, 117] on icon "button" at bounding box center [976, 109] width 16 height 16
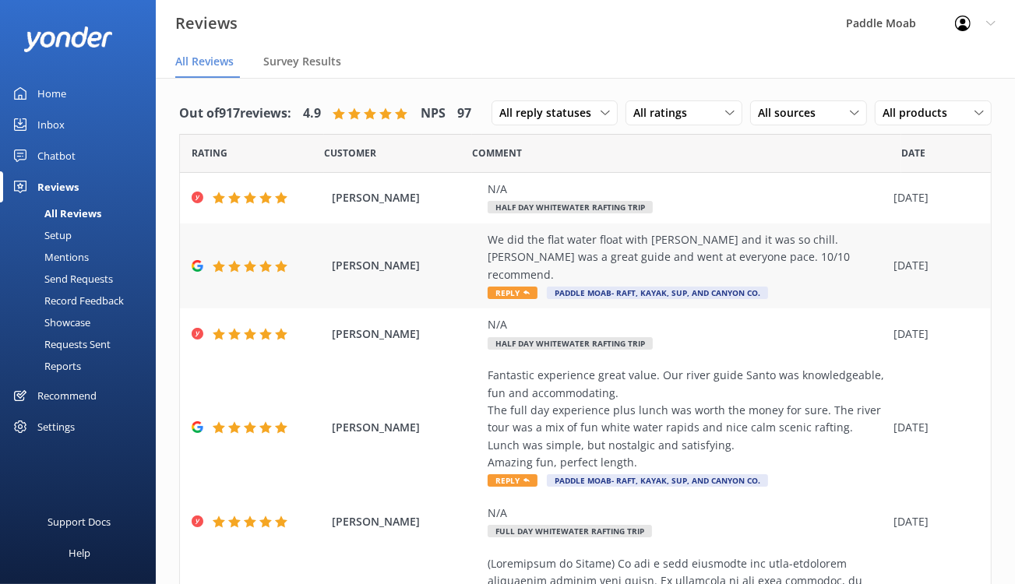
click at [537, 299] on span "Reply" at bounding box center [512, 293] width 50 height 12
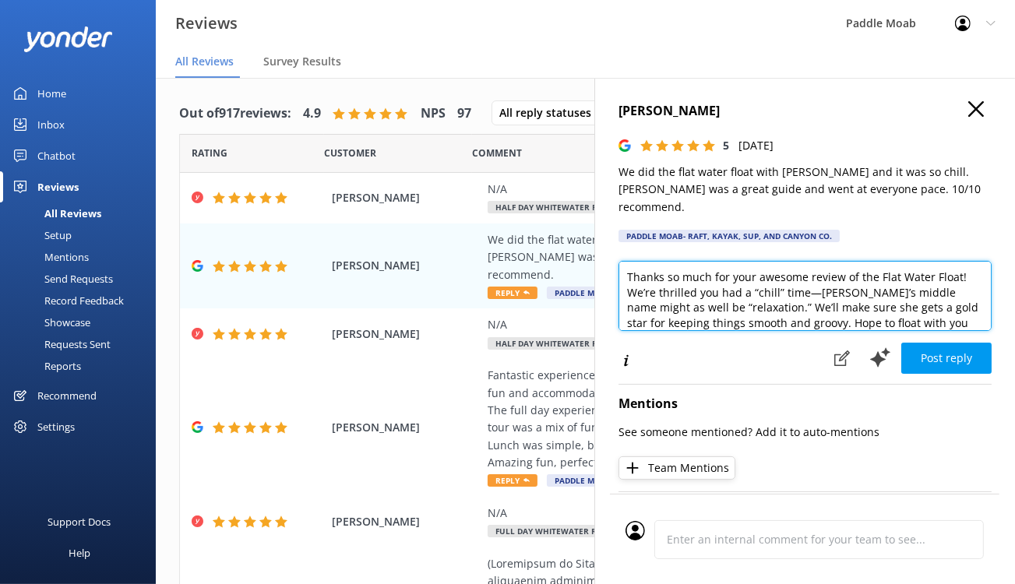
drag, startPoint x: 909, startPoint y: 324, endPoint x: 938, endPoint y: 323, distance: 29.6
click at [938, 323] on textarea "Thanks so much for your awesome review of the Flat Water Float! We’re thrilled …" at bounding box center [804, 296] width 373 height 70
click at [876, 322] on textarea "Thanks so much for your awesome review of the Flat Water Fun! We’re thrilled yo…" at bounding box center [804, 296] width 373 height 70
drag, startPoint x: 755, startPoint y: 321, endPoint x: 692, endPoint y: 327, distance: 63.4
click at [692, 327] on textarea "Thanks so much for your awesome review of the Flatwater Fun! We’re thrilled you…" at bounding box center [804, 296] width 373 height 70
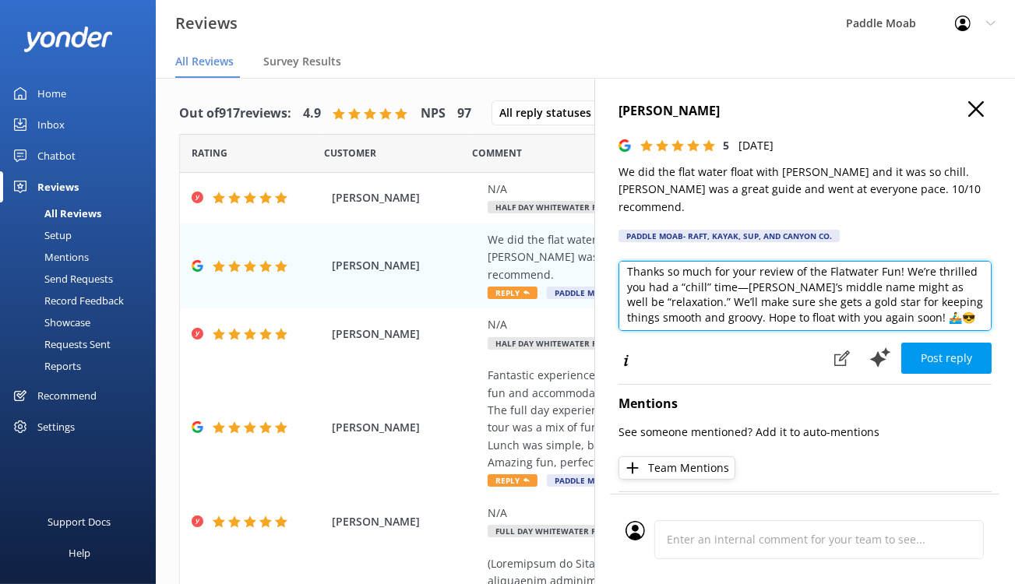
scroll to position [9, 0]
drag, startPoint x: 872, startPoint y: 315, endPoint x: 609, endPoint y: 353, distance: 265.8
click at [618, 331] on textarea "Thanks so much for your review of the Flatwater Fun! We’re thrilled you had a “…" at bounding box center [804, 296] width 373 height 70
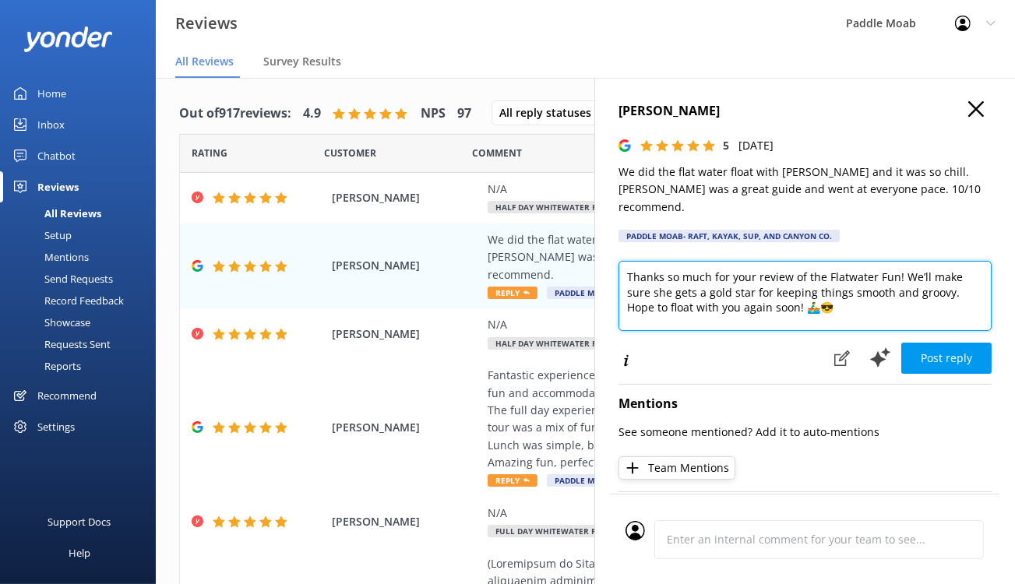
scroll to position [0, 0]
click at [845, 331] on textarea "Thanks so much for your review of the Flatwater Fun! We’ll make sure she gets a…" at bounding box center [804, 296] width 373 height 70
type textarea "Thanks so much for your review of the Flatwater Fun! We’ll make sure she gets a…"
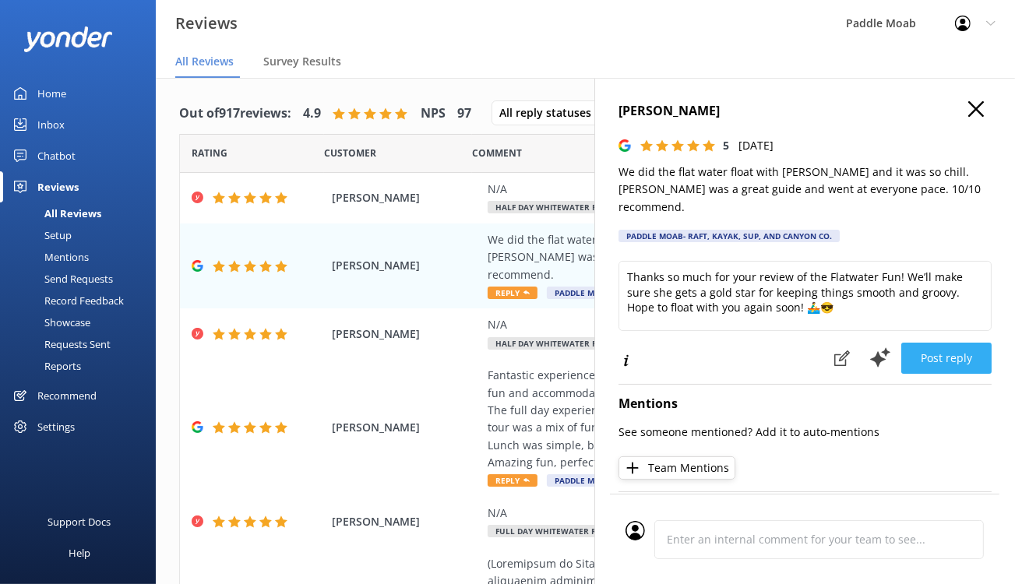
click at [904, 374] on button "Post reply" at bounding box center [946, 358] width 90 height 31
click at [926, 374] on button "Post reply" at bounding box center [946, 358] width 90 height 31
click at [968, 117] on icon "button" at bounding box center [976, 109] width 16 height 16
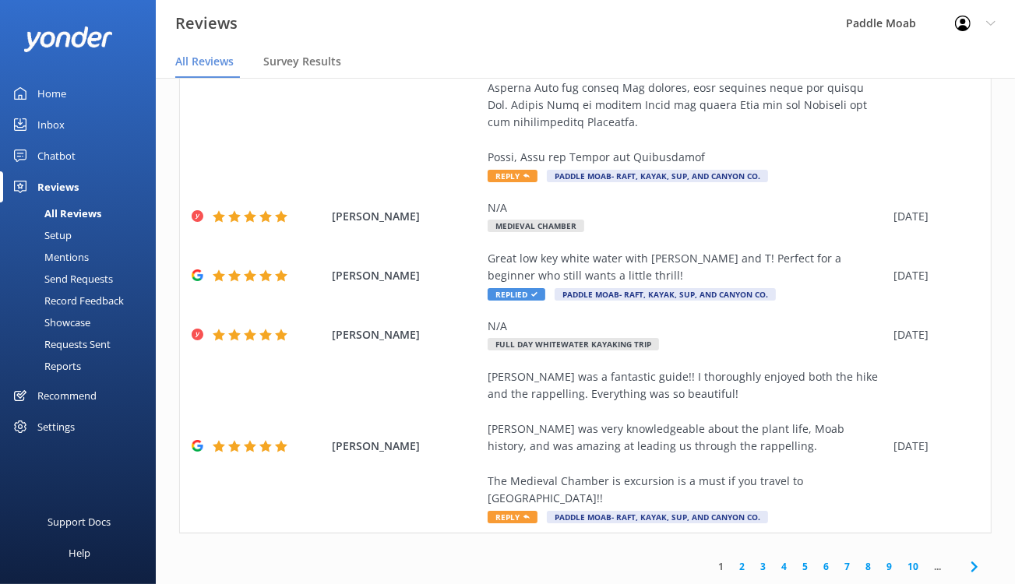
scroll to position [1641, 0]
click at [537, 511] on span "Reply" at bounding box center [512, 517] width 50 height 12
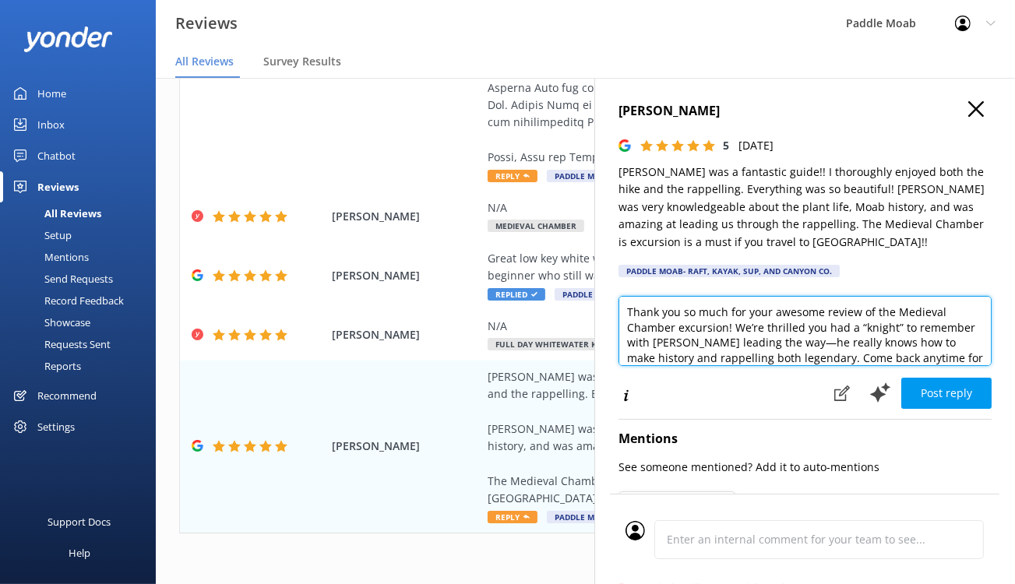
drag, startPoint x: 654, startPoint y: 406, endPoint x: 594, endPoint y: 410, distance: 60.1
click at [618, 366] on textarea "Thank you so much for your awesome review of the Medieval Chamber excursion! We…" at bounding box center [804, 331] width 373 height 70
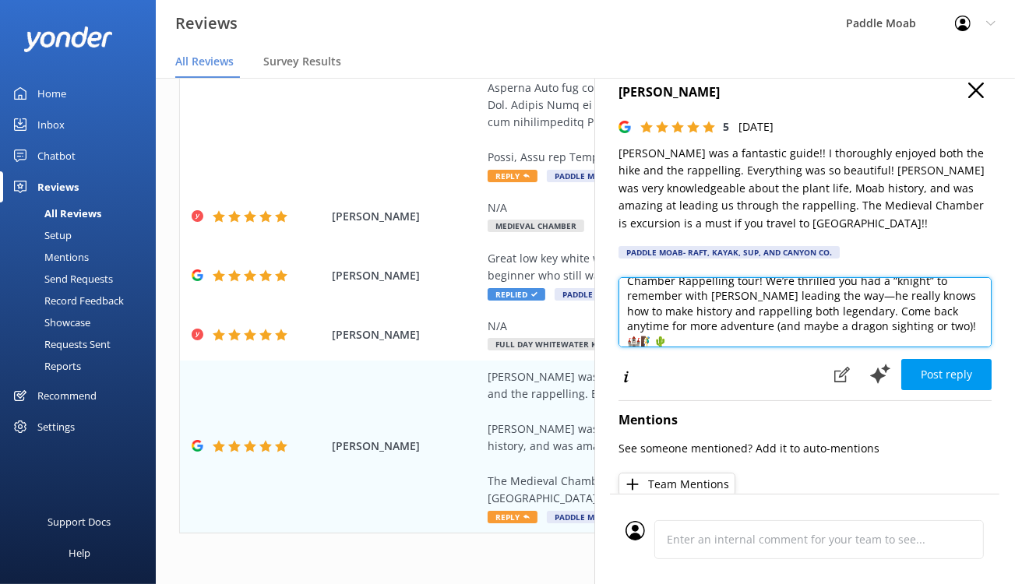
scroll to position [19, 0]
drag, startPoint x: 895, startPoint y: 416, endPoint x: 816, endPoint y: 396, distance: 81.8
click at [816, 347] on textarea "Thank you so much for your awesome review of the Medieval Chamber Rappelling to…" at bounding box center [804, 311] width 373 height 70
click at [758, 347] on textarea "Thank you so much for your awesome review of the Medieval Chamber Rappelling to…" at bounding box center [804, 311] width 373 height 70
drag, startPoint x: 894, startPoint y: 419, endPoint x: 635, endPoint y: 421, distance: 259.3
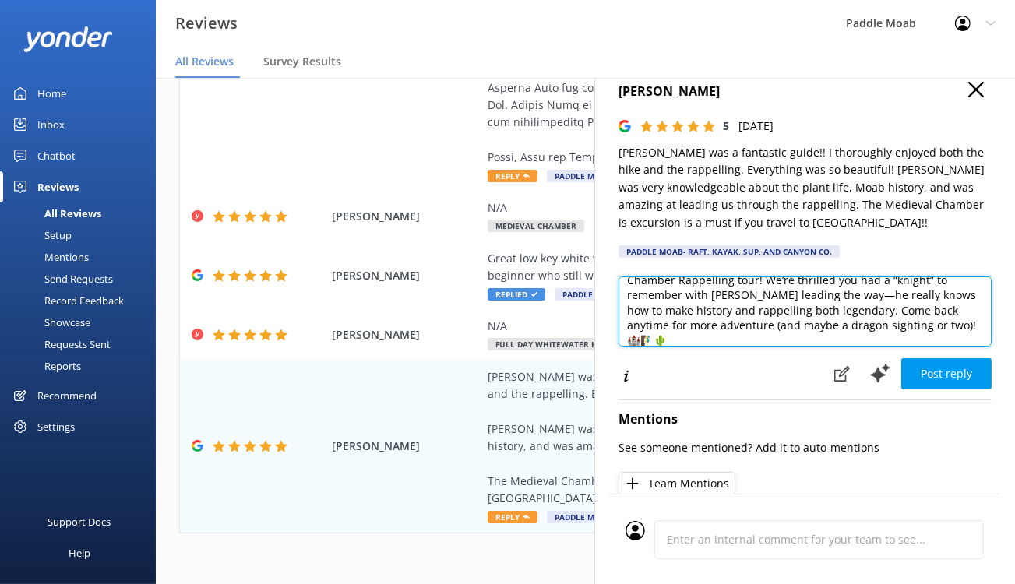
click at [635, 347] on textarea "Thank you so much for your awesome review of the Medieval Chamber Rappelling to…" at bounding box center [804, 311] width 373 height 70
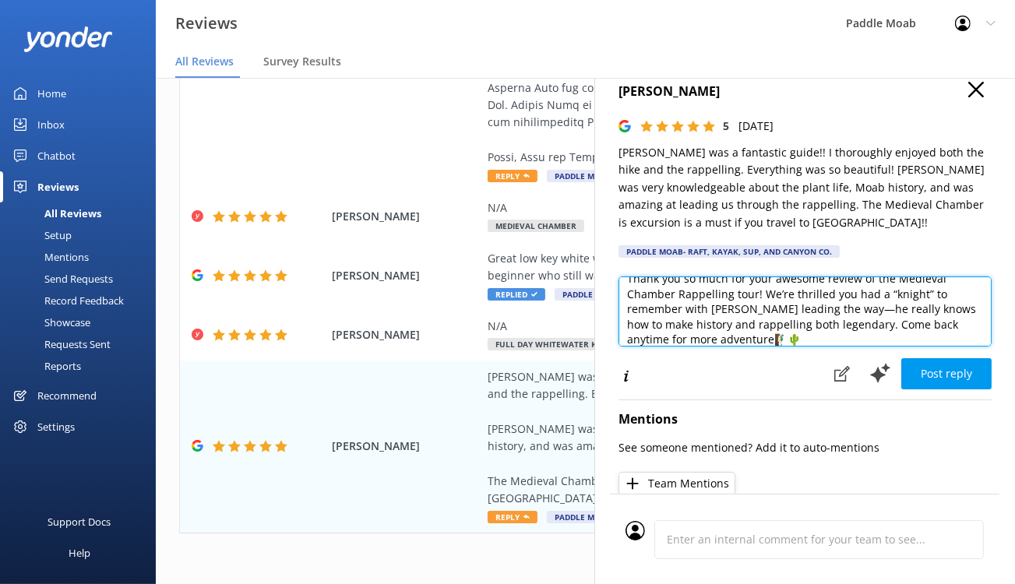
scroll to position [12, 0]
drag, startPoint x: 805, startPoint y: 393, endPoint x: 701, endPoint y: 374, distance: 106.1
click at [701, 347] on textarea "Thank you so much for your awesome review of the Medieval Chamber Rappelling to…" at bounding box center [804, 311] width 373 height 70
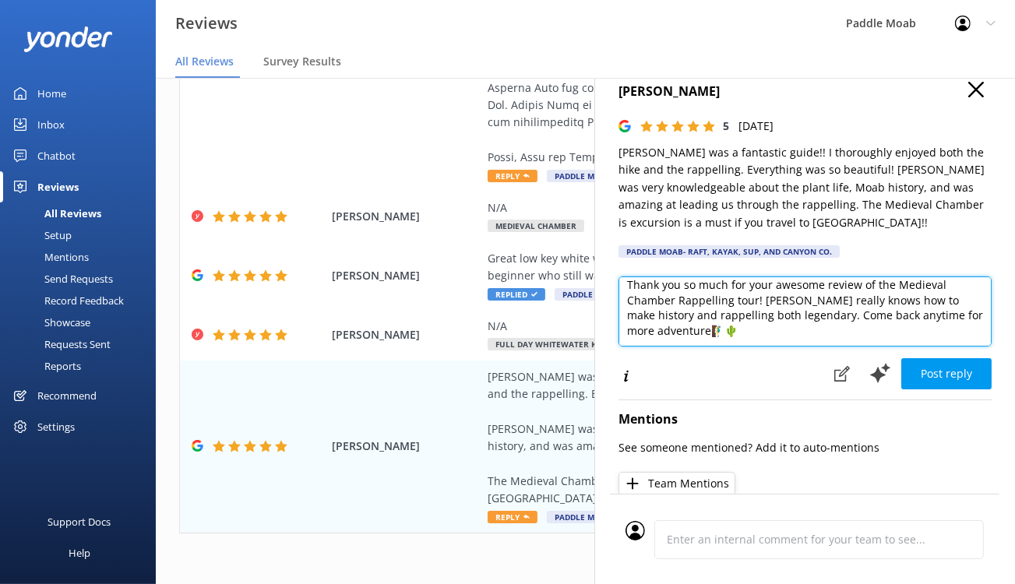
scroll to position [9, 0]
type textarea "Thank you so much for your awesome review of the Medieval Chamber Rappelling to…"
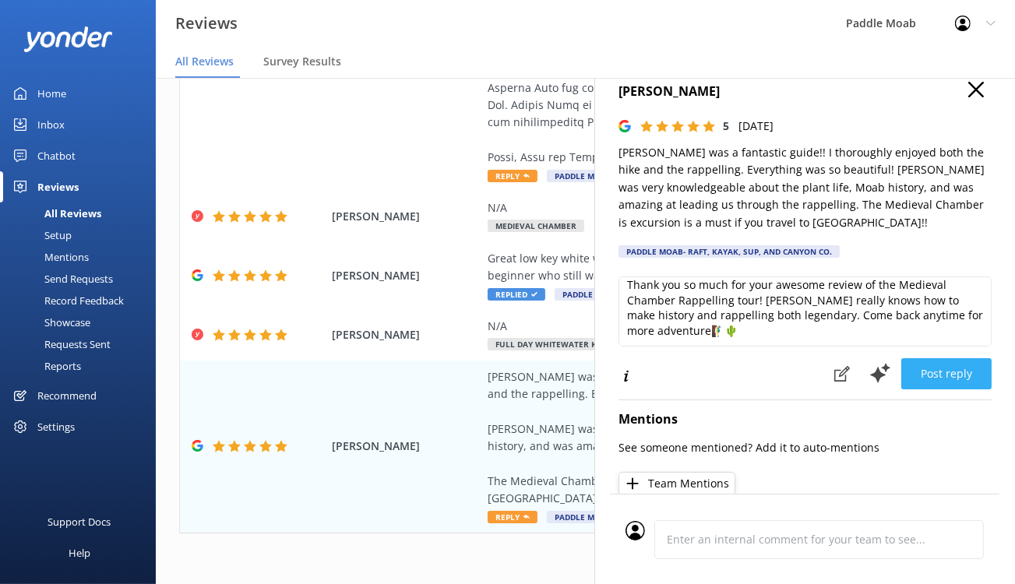
click at [925, 389] on button "Post reply" at bounding box center [946, 373] width 90 height 31
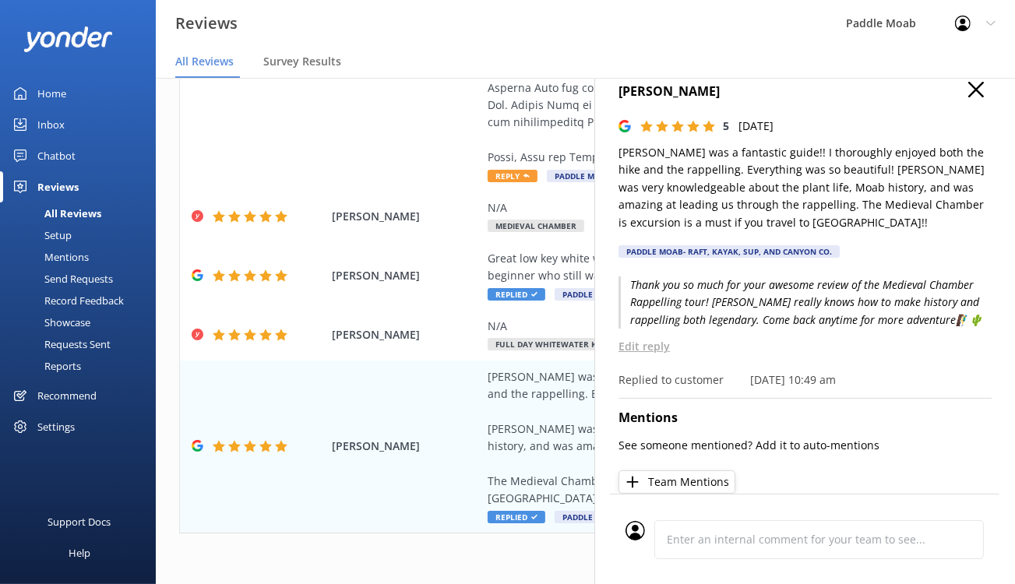
click at [968, 97] on use "button" at bounding box center [976, 90] width 16 height 16
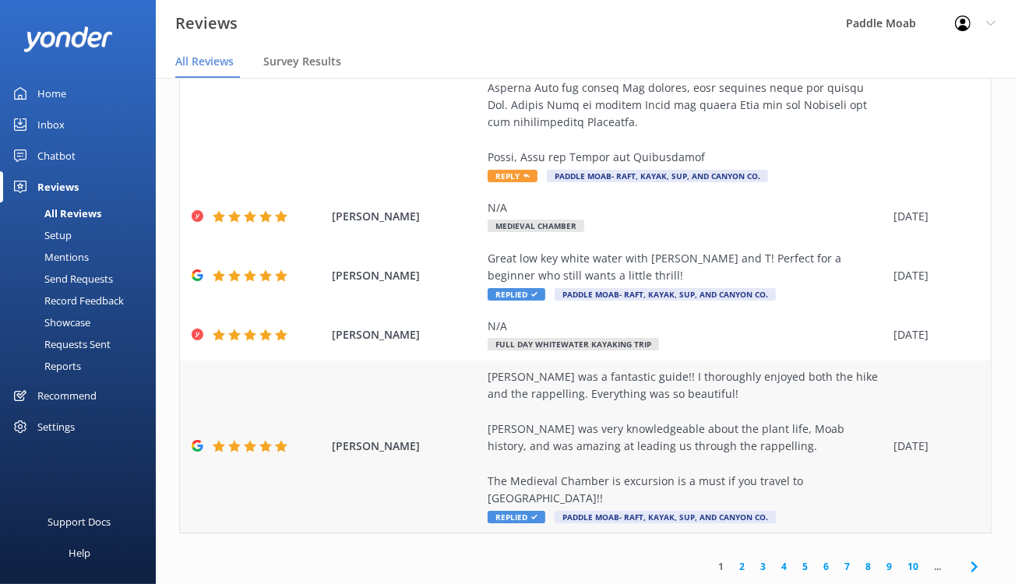
scroll to position [1641, 0]
click at [731, 561] on link "2" at bounding box center [741, 566] width 21 height 15
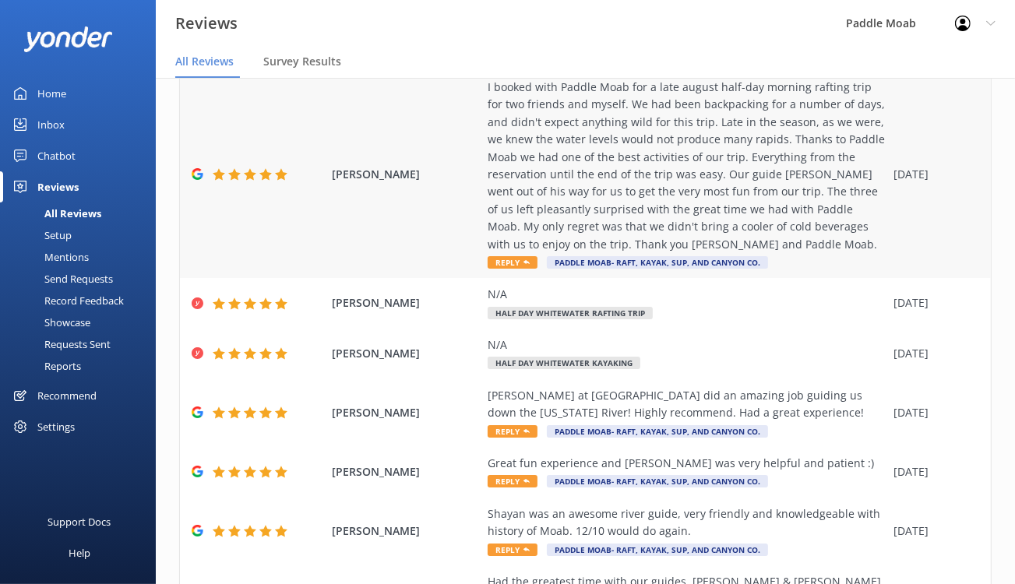
scroll to position [104, 0]
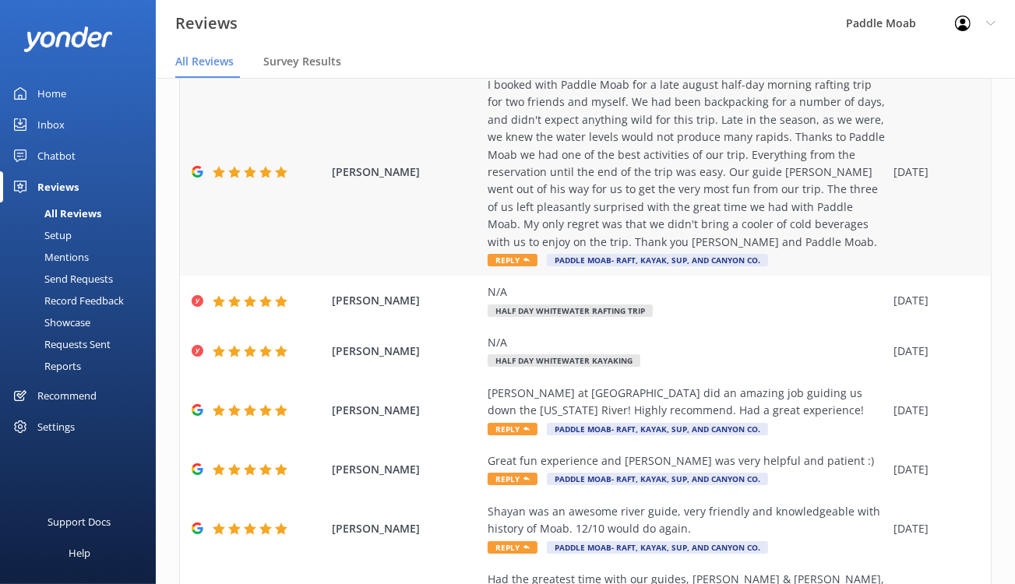
click at [537, 266] on span "Reply" at bounding box center [512, 260] width 50 height 12
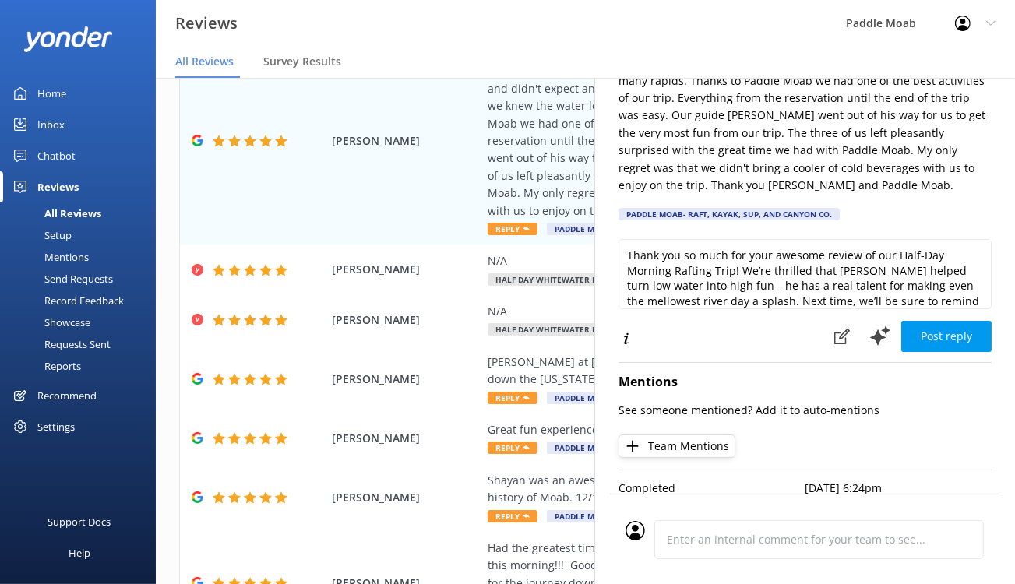
scroll to position [221, 0]
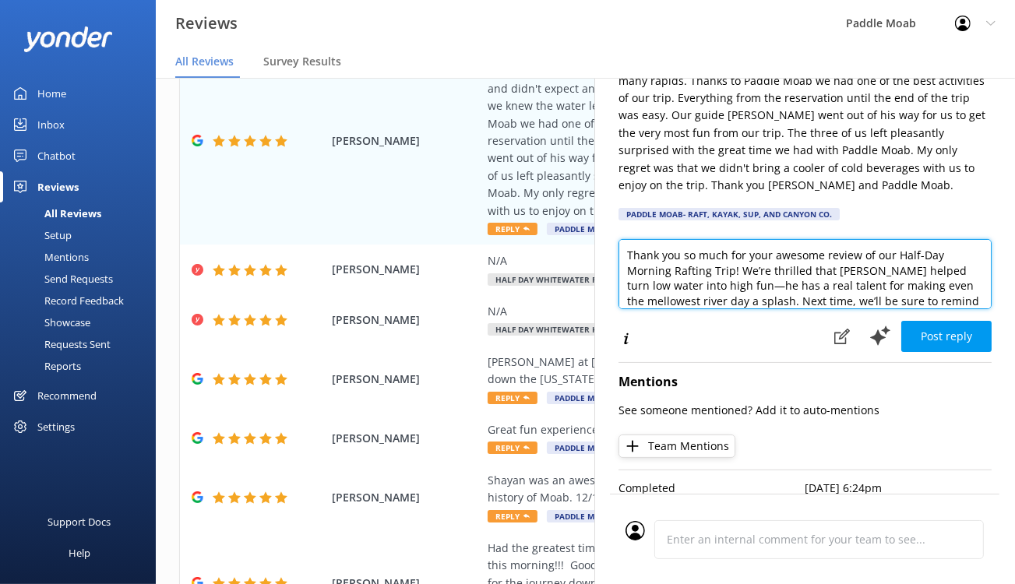
drag, startPoint x: 712, startPoint y: 300, endPoint x: 772, endPoint y: 296, distance: 60.1
click at [772, 296] on textarea "Thank you so much for your awesome review of our Half-Day Morning Rafting Trip!…" at bounding box center [804, 274] width 373 height 70
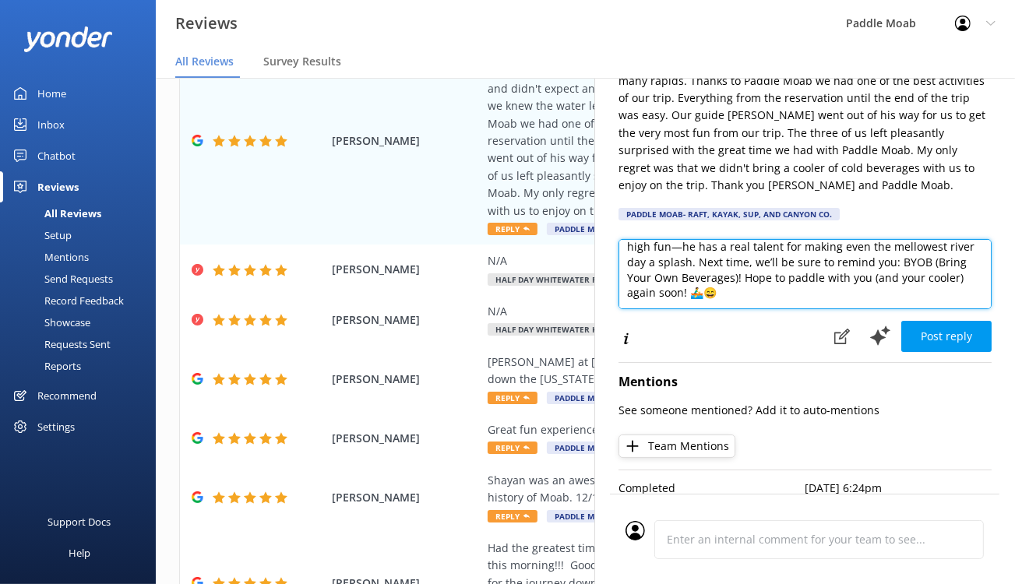
scroll to position [47, 0]
type textarea "Thank you so much for your review of our Half-Day Morning Rafting Trip! We’re t…"
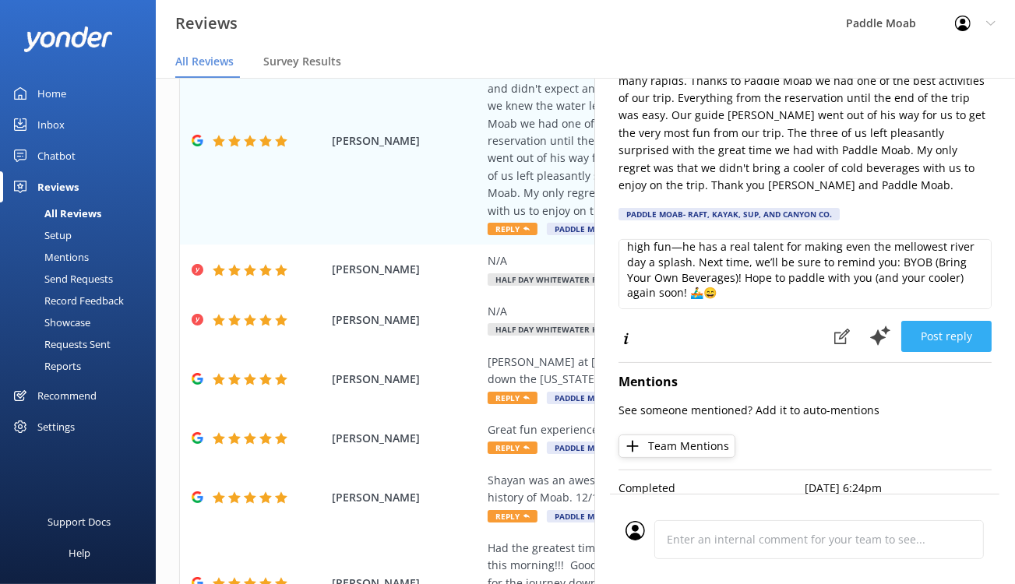
click at [910, 352] on button "Post reply" at bounding box center [946, 336] width 90 height 31
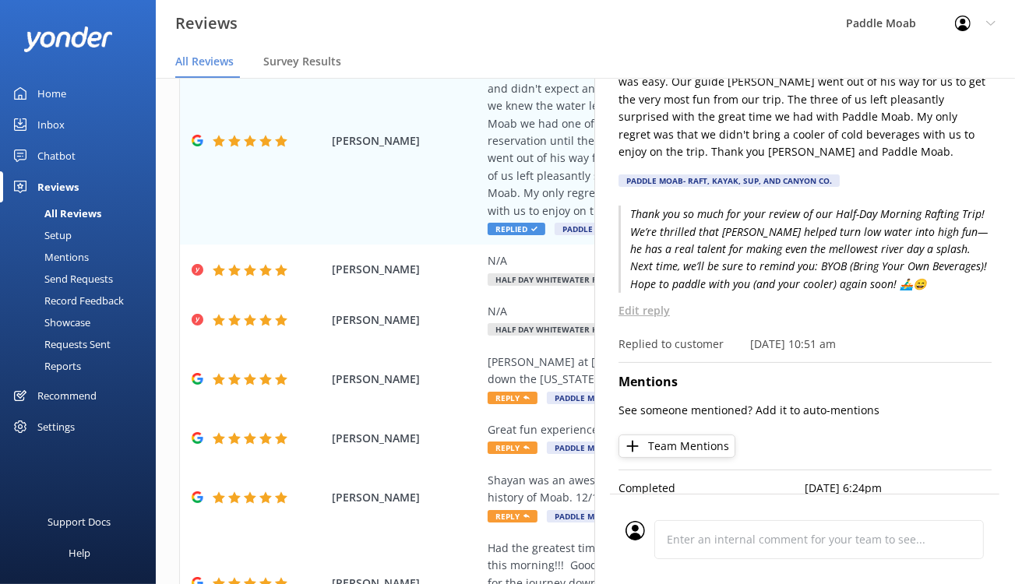
scroll to position [0, 0]
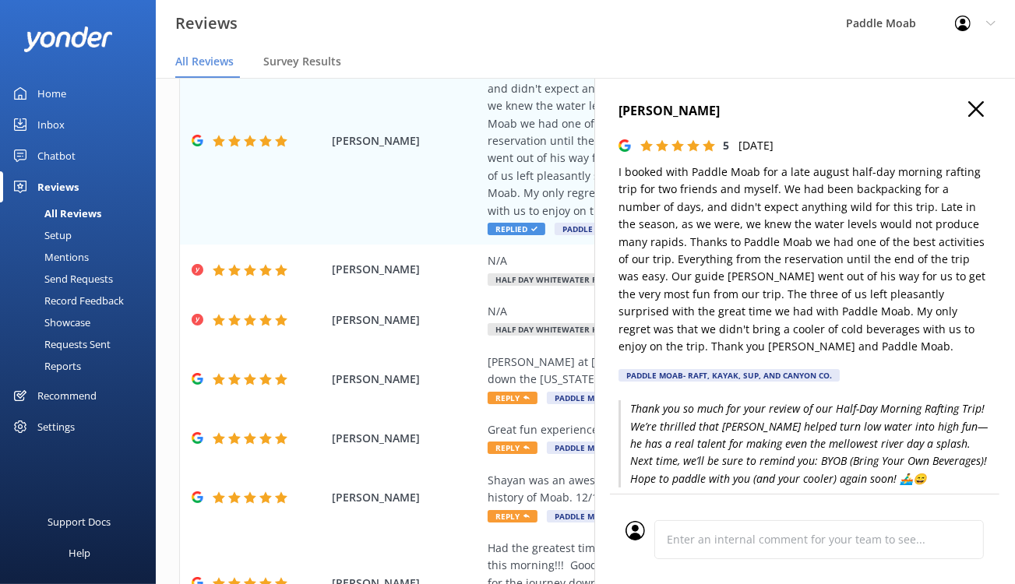
click at [968, 117] on icon "button" at bounding box center [976, 109] width 16 height 16
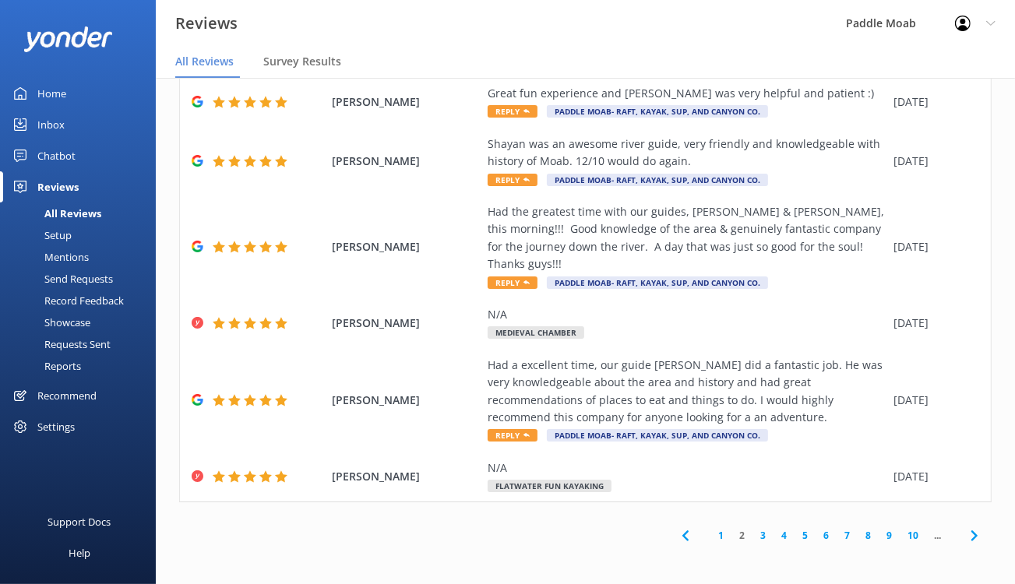
scroll to position [462, 0]
click at [537, 68] on span "Reply" at bounding box center [512, 61] width 50 height 12
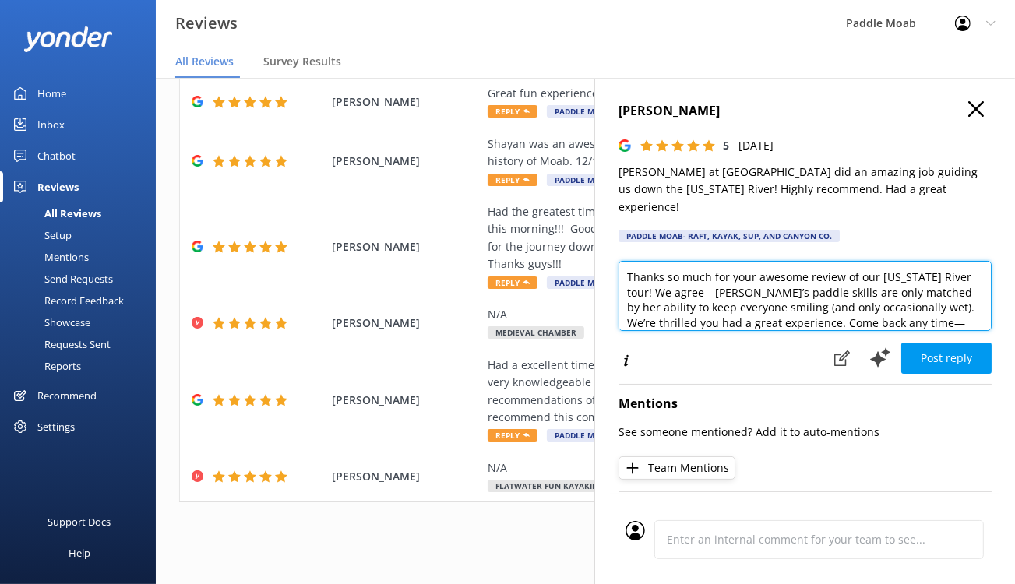
drag, startPoint x: 966, startPoint y: 326, endPoint x: 799, endPoint y: 329, distance: 167.4
click at [799, 329] on textarea "Thanks so much for your awesome review of our Colorado River tour! We agree—Lil…" at bounding box center [804, 296] width 373 height 70
drag, startPoint x: 755, startPoint y: 326, endPoint x: 658, endPoint y: 325, distance: 97.3
click at [658, 325] on textarea "Thanks so much for your awesome review! We agree—Lillian’s paddle skills are on…" at bounding box center [804, 296] width 373 height 70
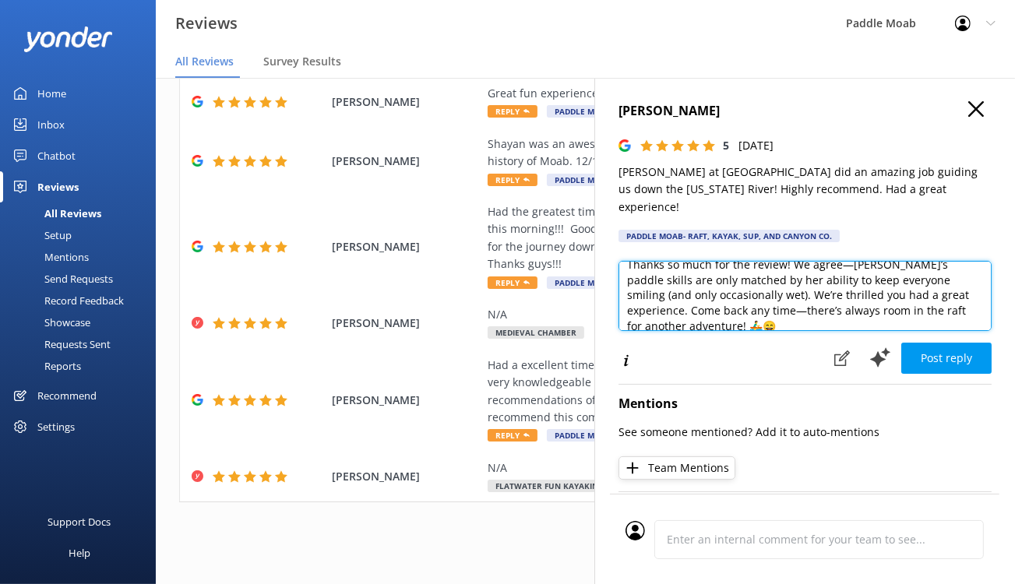
scroll to position [11, 0]
drag, startPoint x: 643, startPoint y: 356, endPoint x: 832, endPoint y: 262, distance: 211.0
click at [832, 262] on div "Melannie Martinez 5 Sat, 6th Sep 2025 Lillian M. at Paddle Moab did an amazing …" at bounding box center [804, 370] width 420 height 584
click at [639, 331] on textarea "Thanks so much for the review! We agree—Lillian’s paddle skills are only matche…" at bounding box center [804, 296] width 373 height 70
drag, startPoint x: 642, startPoint y: 347, endPoint x: 781, endPoint y: 315, distance: 142.4
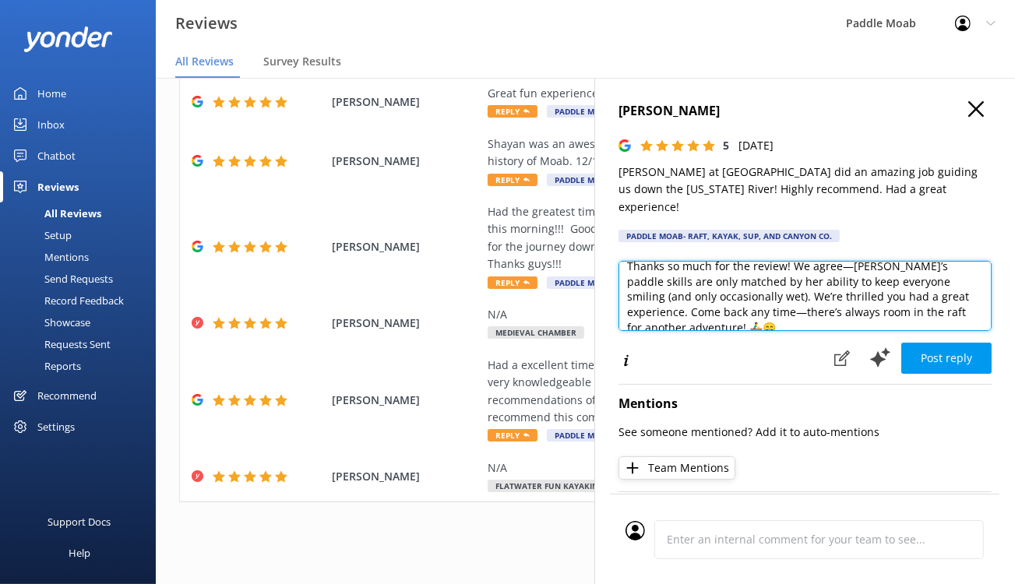
click at [781, 315] on textarea "Thanks so much for the review! We agree—Lillian’s paddle skills are only matche…" at bounding box center [804, 296] width 373 height 70
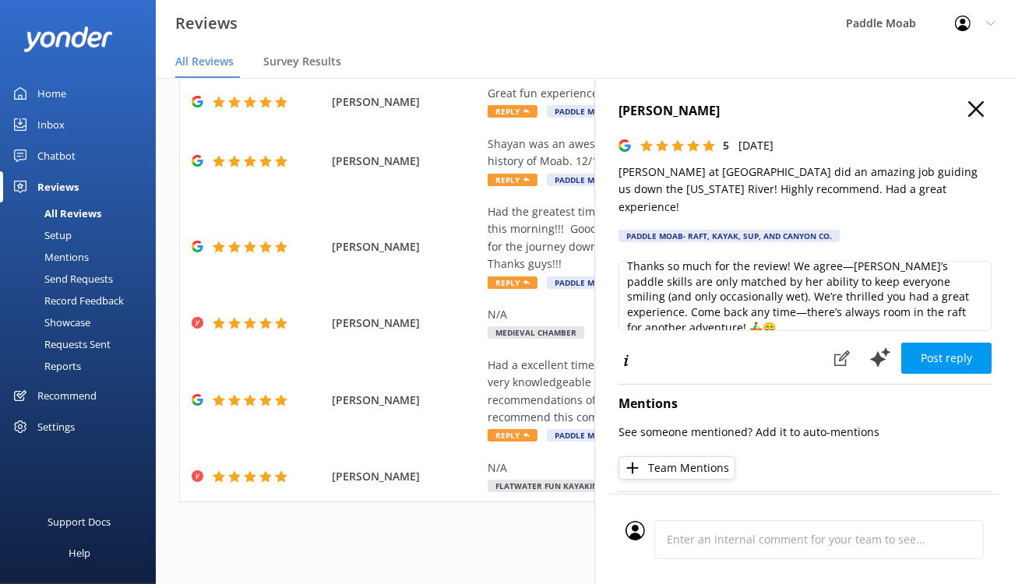
click at [776, 342] on div "Thanks so much for the review! We agree—Lillian’s paddle skills are only matche…" at bounding box center [804, 301] width 373 height 81
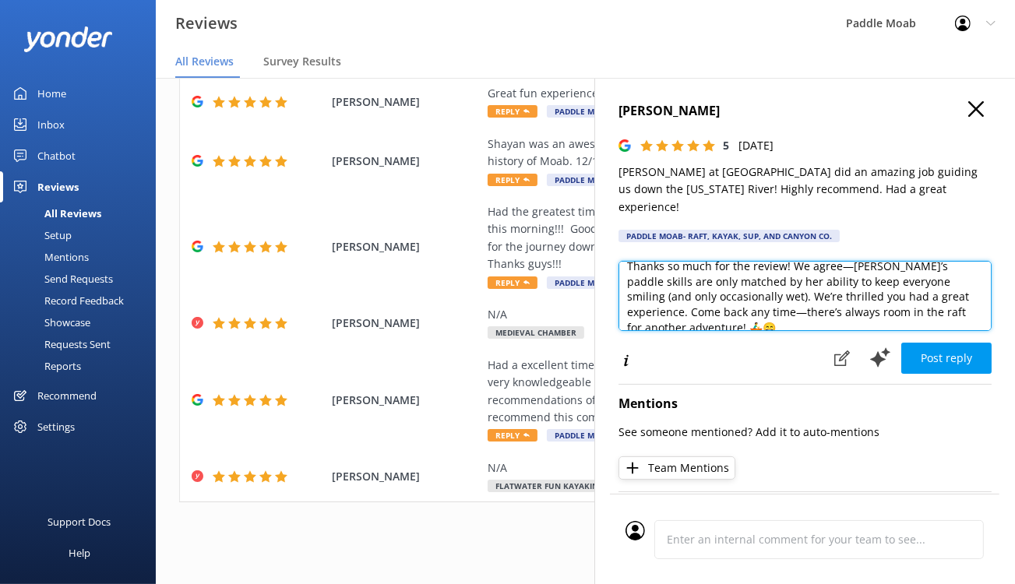
drag, startPoint x: 644, startPoint y: 351, endPoint x: 865, endPoint y: 337, distance: 221.6
click at [865, 331] on textarea "Thanks so much for the review! We agree—Lillian’s paddle skills are only matche…" at bounding box center [804, 296] width 373 height 70
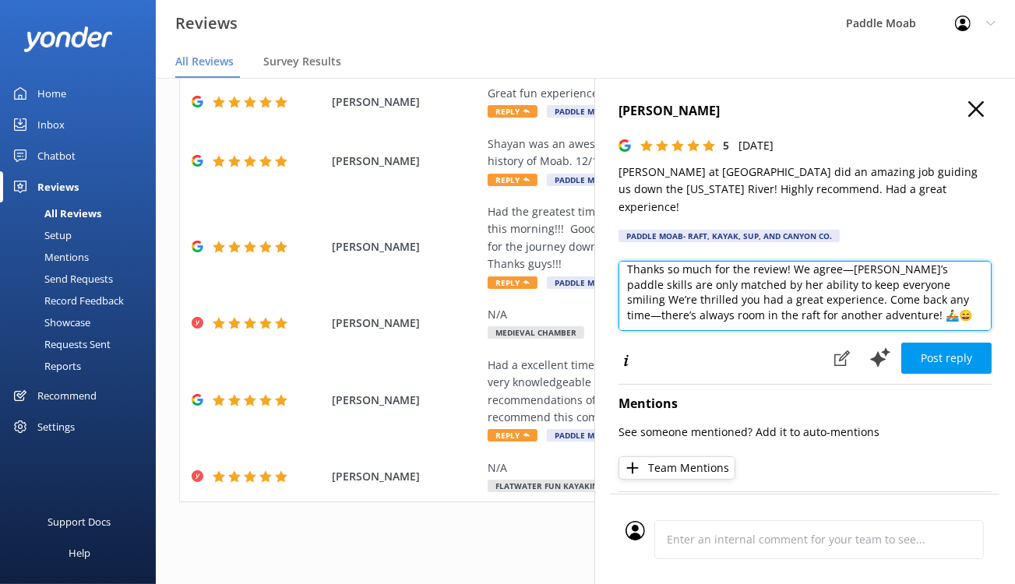
scroll to position [9, 0]
type textarea "Thanks so much for the review! We agree—Lillian’s paddle skills are only matche…"
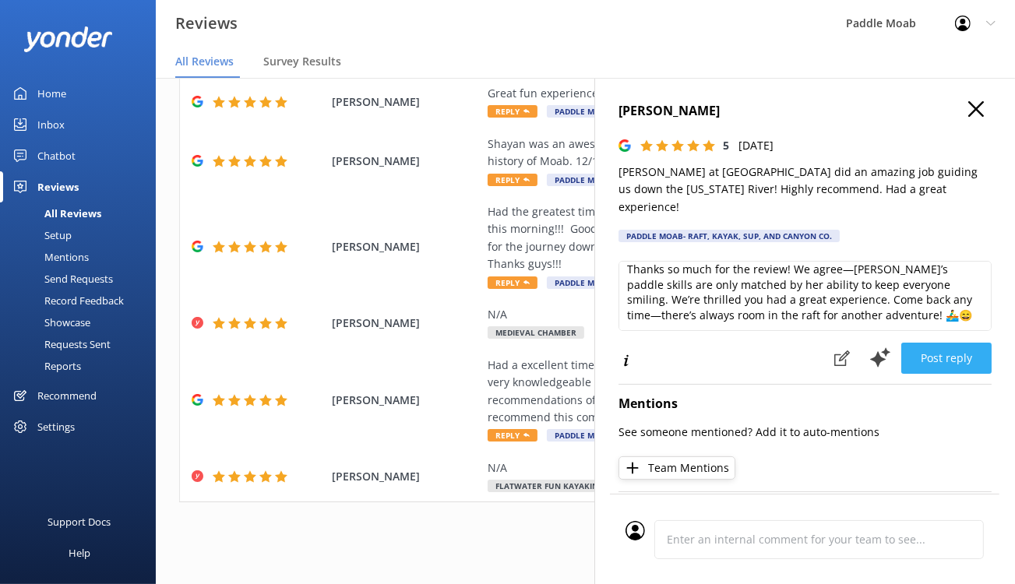
click at [902, 374] on button "Post reply" at bounding box center [946, 358] width 90 height 31
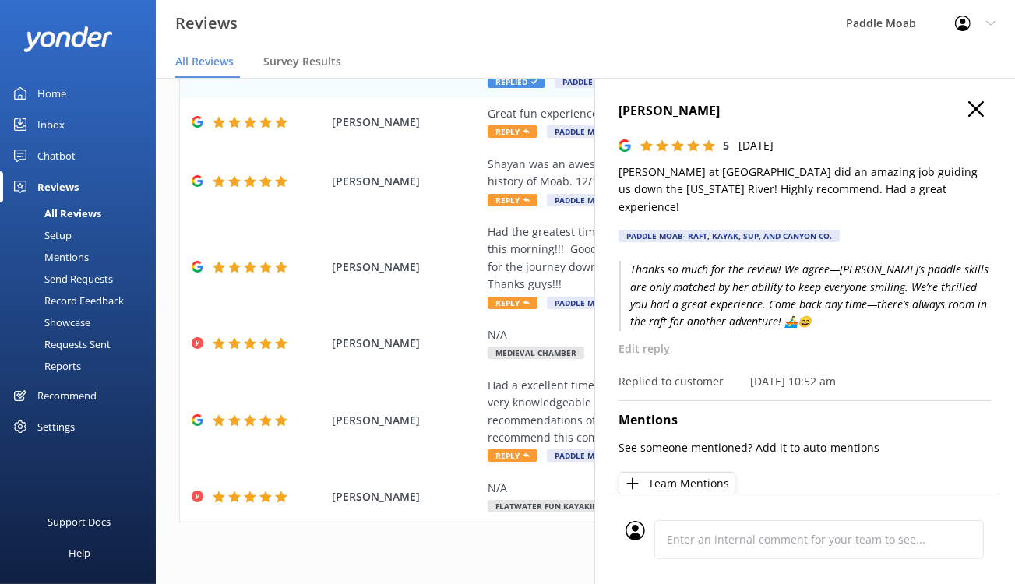
scroll to position [0, 0]
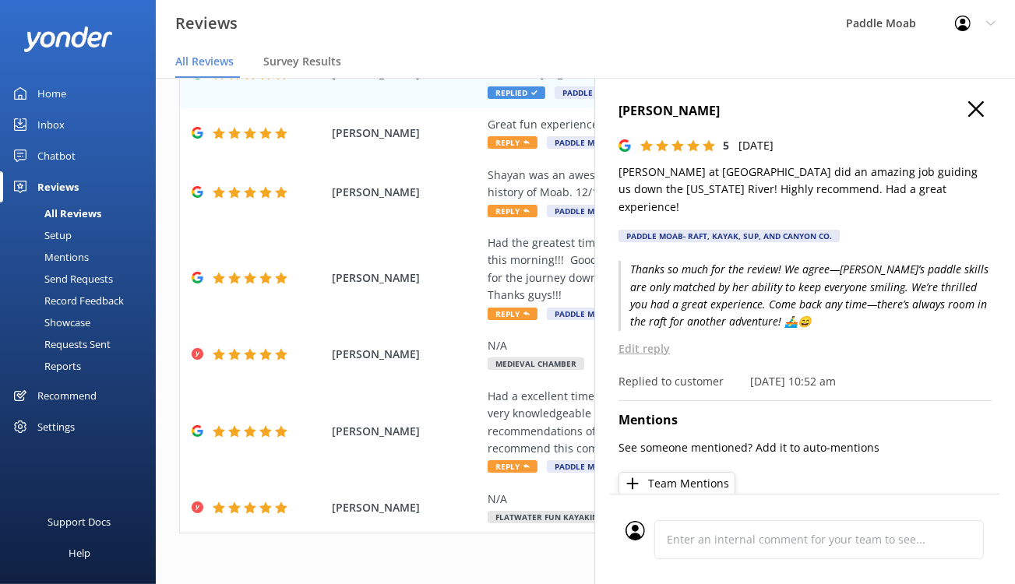
click at [837, 331] on p "Thanks so much for the review! We agree—Lillian’s paddle skills are only matche…" at bounding box center [804, 296] width 373 height 70
click at [618, 390] on div "Thanks so much for the review! We agree—Lillian’s paddle skills are only matche…" at bounding box center [804, 325] width 373 height 129
click at [618, 357] on p "Edit reply" at bounding box center [804, 348] width 373 height 17
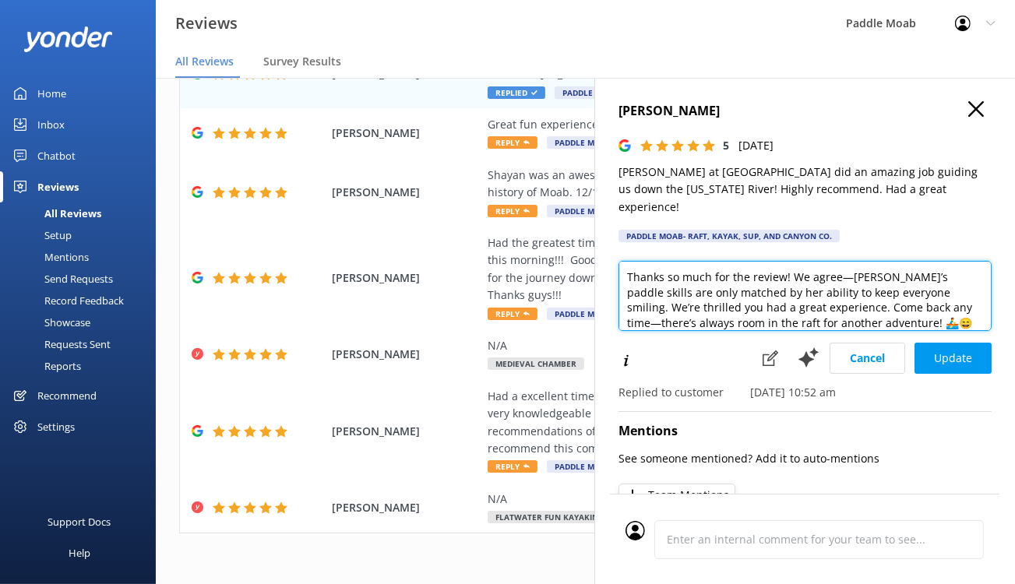
scroll to position [9, 0]
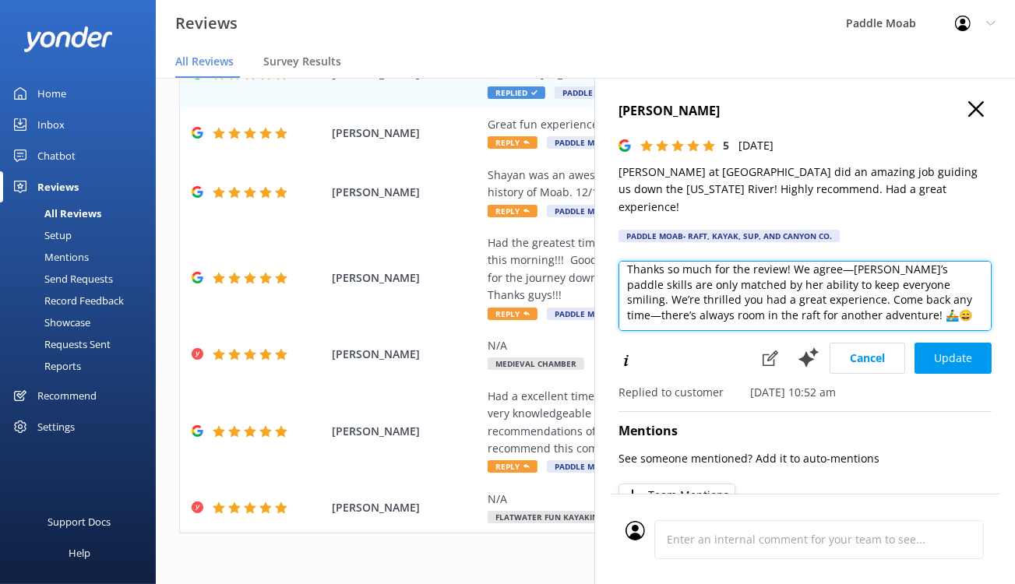
drag, startPoint x: 837, startPoint y: 366, endPoint x: 777, endPoint y: 379, distance: 61.4
click at [777, 331] on textarea "Thanks so much for the review! We agree—Lillian’s paddle skills are only matche…" at bounding box center [804, 296] width 373 height 70
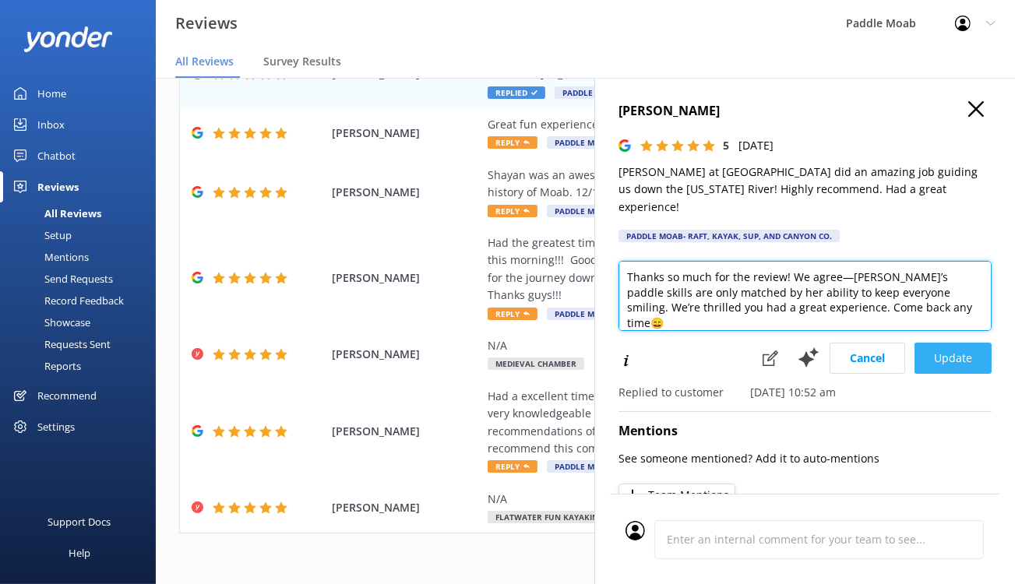
type textarea "Thanks so much for the review! We agree—Lillian’s paddle skills are only matche…"
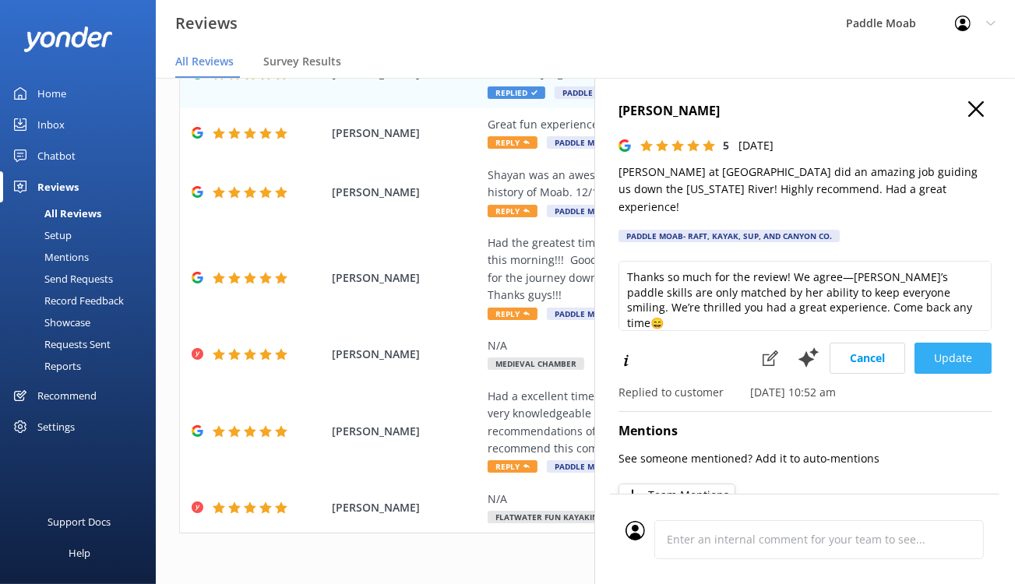
click at [953, 374] on button "Update" at bounding box center [952, 358] width 77 height 31
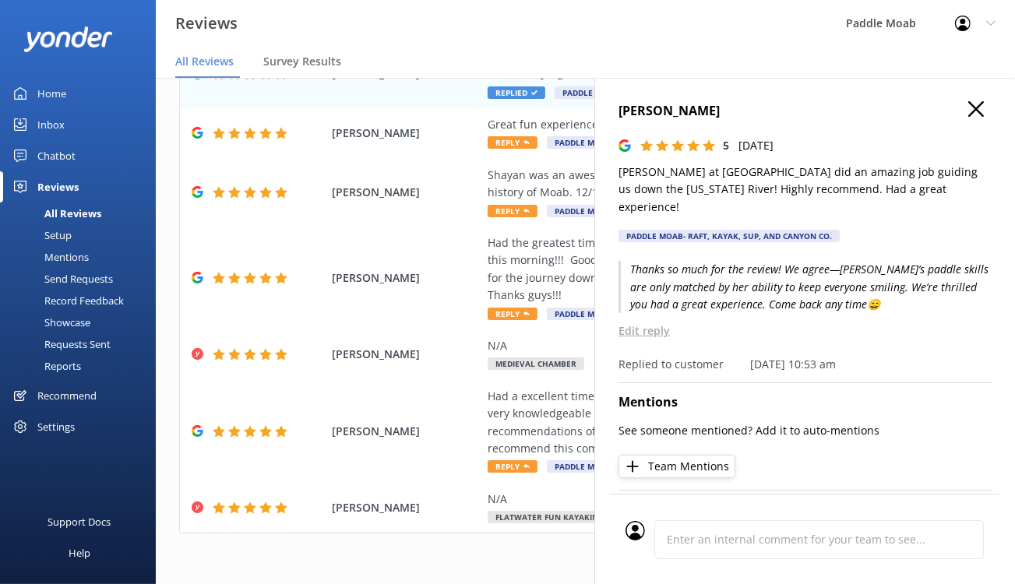
click at [969, 117] on icon "button" at bounding box center [976, 109] width 16 height 16
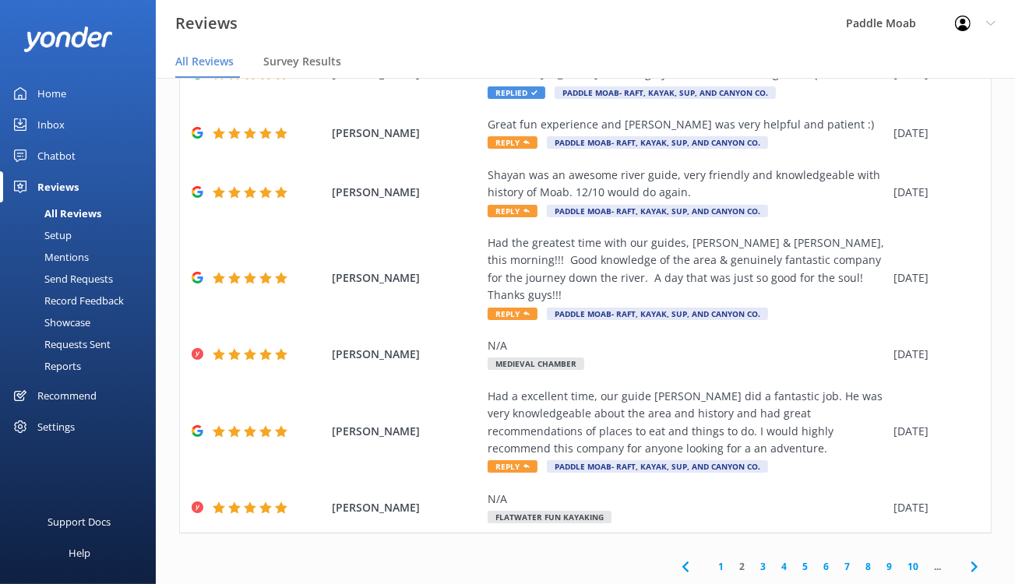
scroll to position [629, 0]
click at [537, 149] on span "Reply" at bounding box center [512, 142] width 50 height 12
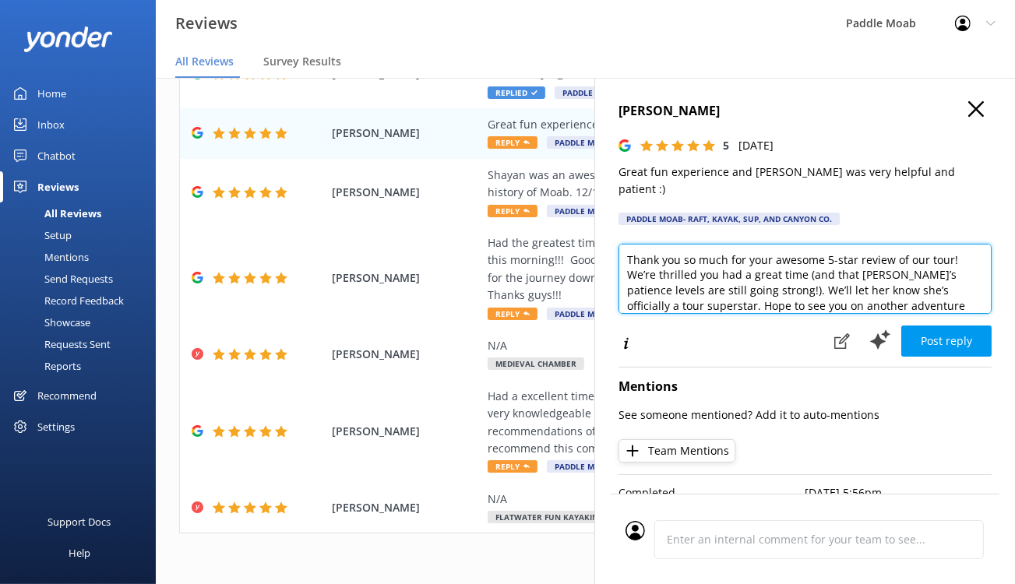
drag, startPoint x: 775, startPoint y: 302, endPoint x: 712, endPoint y: 306, distance: 63.2
click at [712, 306] on textarea "Thank you so much for your awesome 5-star review of our tour! We’re thrilled yo…" at bounding box center [804, 279] width 373 height 70
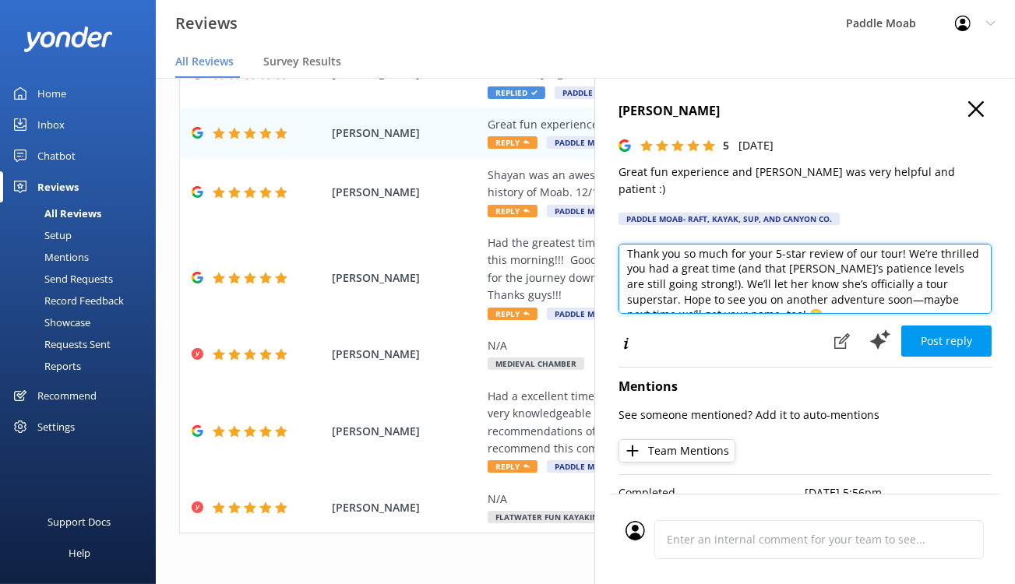
drag, startPoint x: 587, startPoint y: 339, endPoint x: 664, endPoint y: 318, distance: 79.9
click at [664, 314] on textarea "Thank you so much for your 5-star review of our tour! We’re thrilled you had a …" at bounding box center [804, 279] width 373 height 70
drag, startPoint x: 717, startPoint y: 352, endPoint x: 878, endPoint y: 335, distance: 162.1
click at [878, 314] on textarea "Thank you so much for your 5-star review of our tour! We’re thrilled you had a …" at bounding box center [804, 279] width 373 height 70
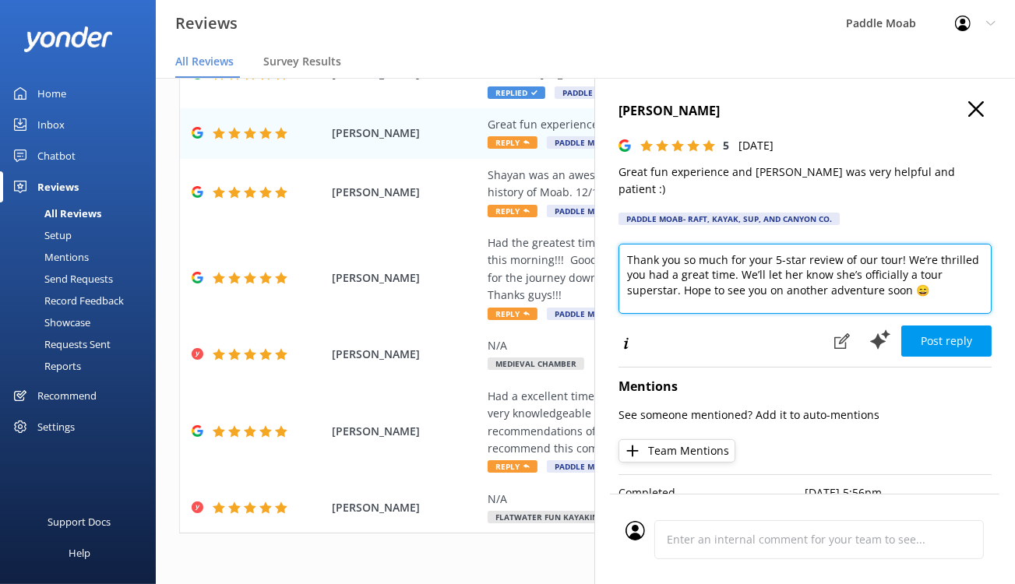
scroll to position [0, 0]
type textarea "Thank you so much for your 5-star review of our tour! We’re thrilled you had a …"
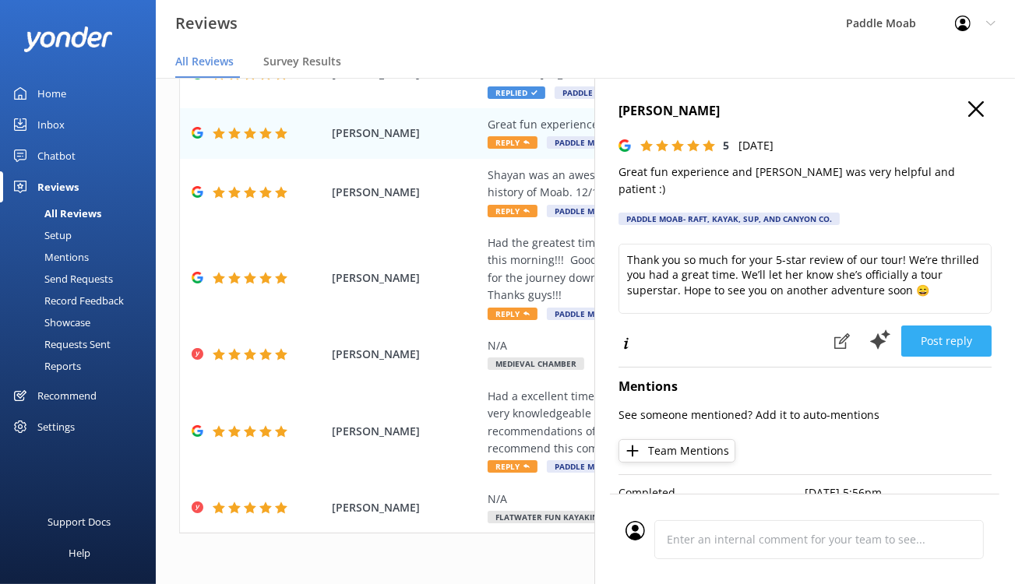
click at [917, 357] on button "Post reply" at bounding box center [946, 340] width 90 height 31
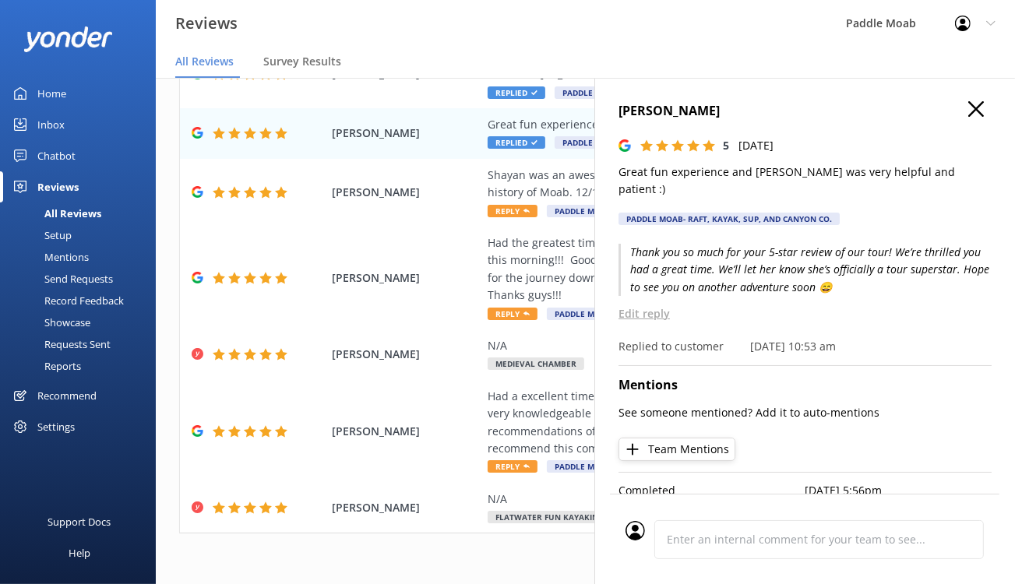
click at [968, 117] on use "button" at bounding box center [976, 109] width 16 height 16
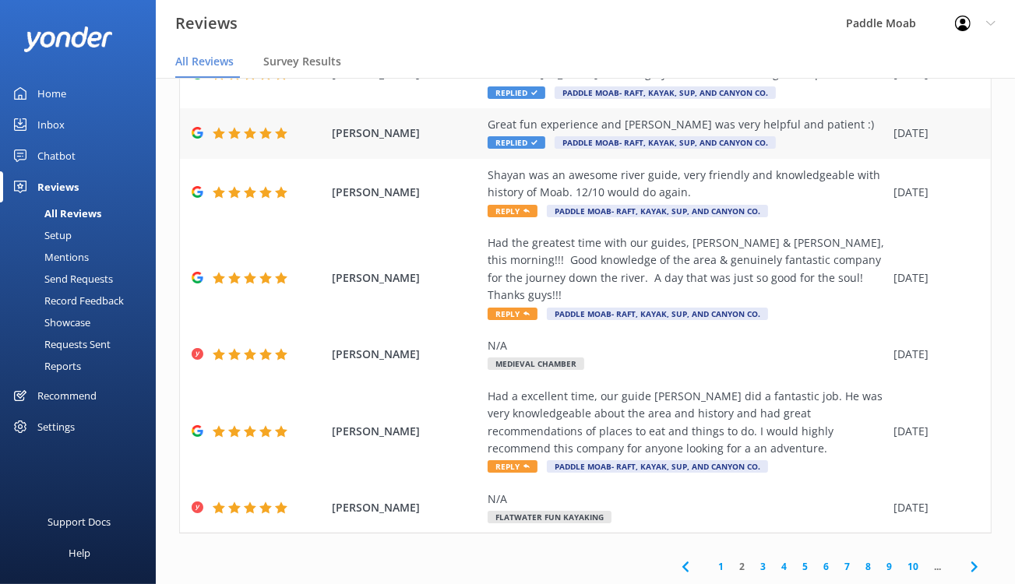
scroll to position [766, 0]
click at [537, 217] on span "Reply" at bounding box center [512, 211] width 50 height 12
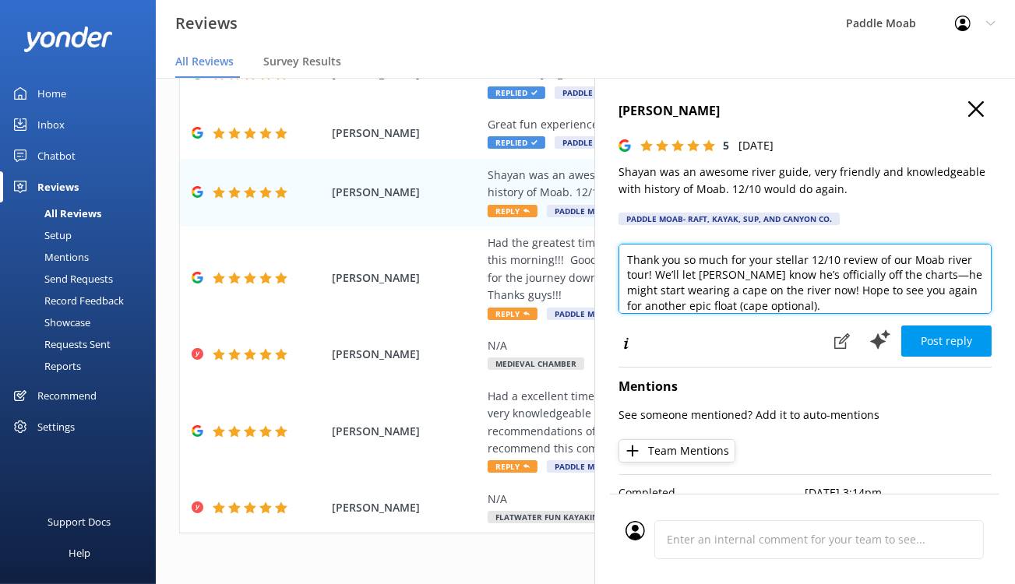
click at [835, 314] on textarea "Thank you so much for your stellar 12/10 review of our Moab river tour! We’ll l…" at bounding box center [804, 279] width 373 height 70
click at [665, 314] on textarea "Thank you so much for your stellar 12/10 review. of our Moab river tour! We’ll …" at bounding box center [804, 279] width 373 height 70
drag, startPoint x: 843, startPoint y: 325, endPoint x: 561, endPoint y: 349, distance: 282.9
click at [618, 314] on textarea "Thank you so much for your stellar 12/10 review. of our Moab river tour! We’ll …" at bounding box center [804, 279] width 373 height 70
drag, startPoint x: 593, startPoint y: 384, endPoint x: 900, endPoint y: 358, distance: 307.9
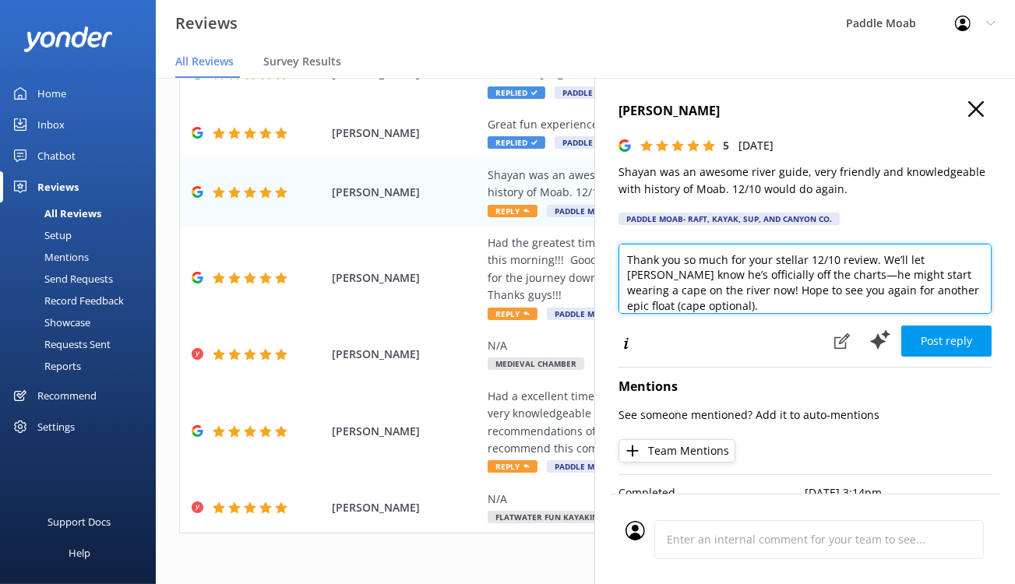
click at [900, 314] on textarea "Thank you so much for your stellar 12/10 review. We’ll let Shayan know he’s off…" at bounding box center [804, 279] width 373 height 70
type textarea "Thank you so much for your stellar 12/10 review. We’ll let Shayan know he’s off…"
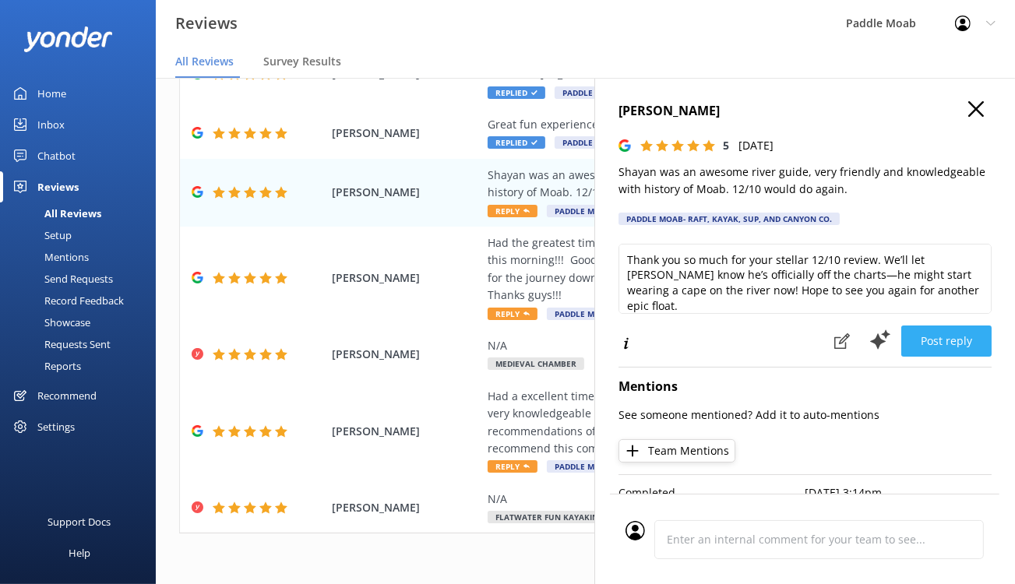
click at [938, 357] on button "Post reply" at bounding box center [946, 340] width 90 height 31
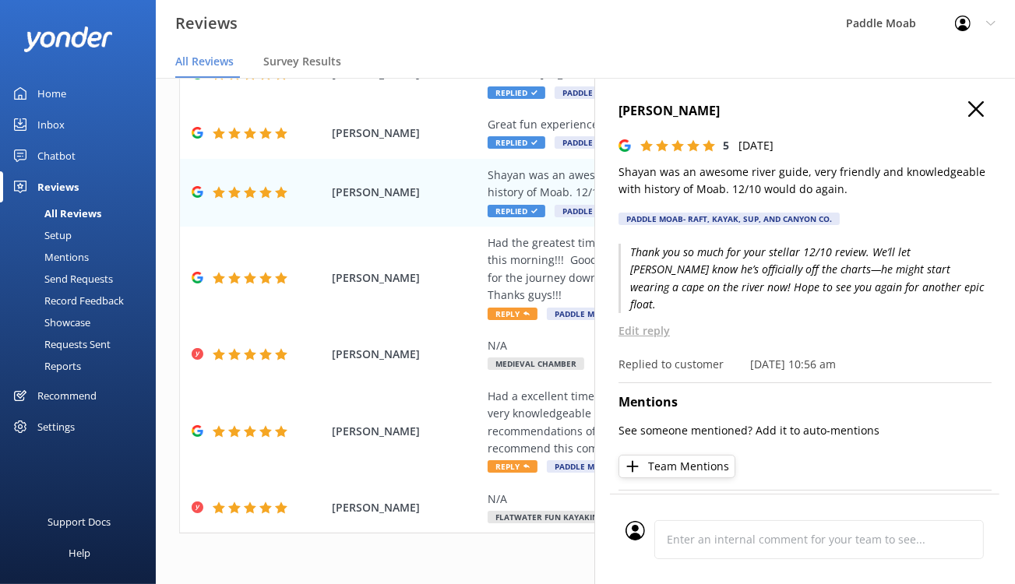
click at [968, 117] on use "button" at bounding box center [976, 109] width 16 height 16
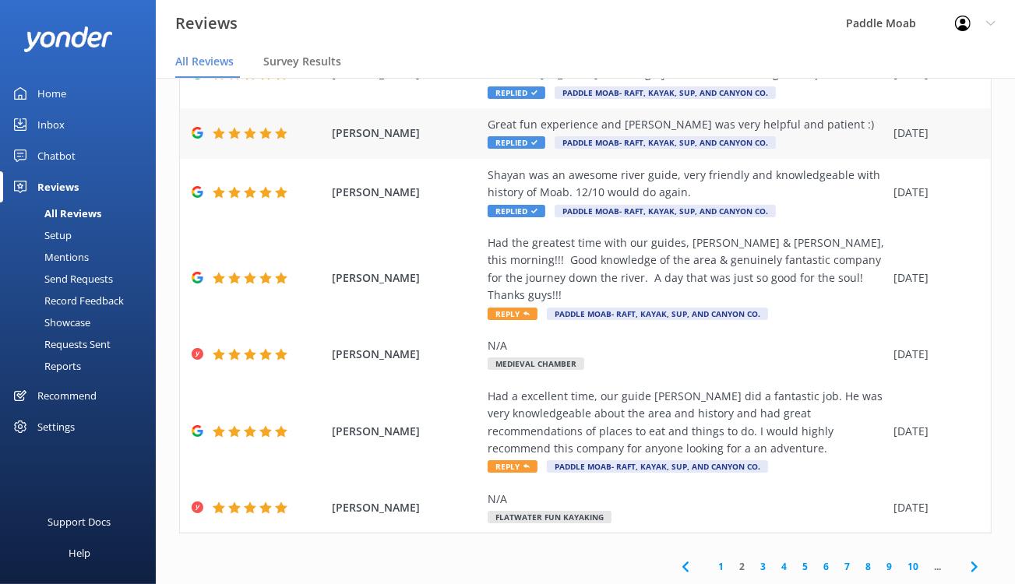
scroll to position [914, 0]
click at [537, 320] on span "Reply" at bounding box center [512, 314] width 50 height 12
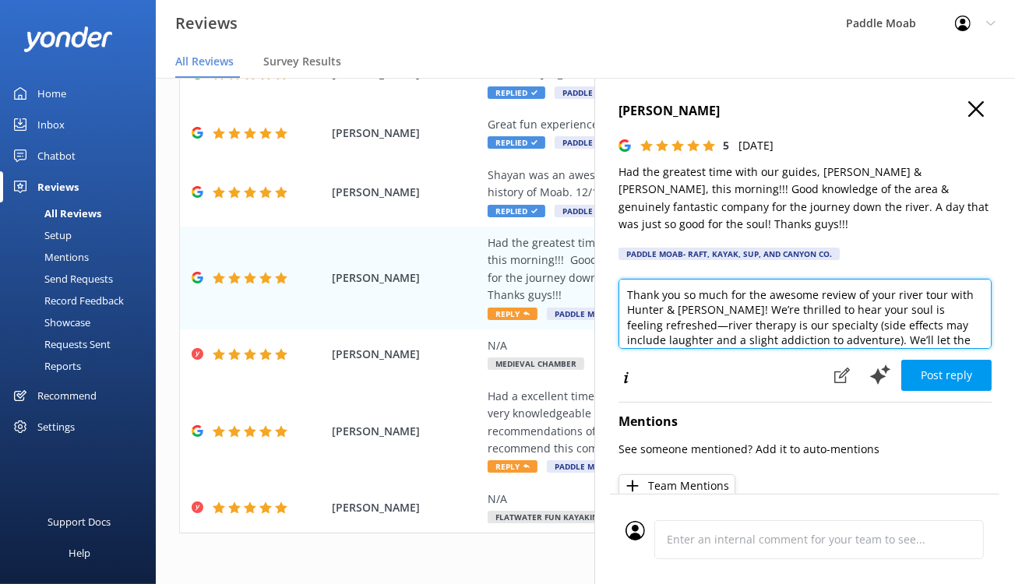
click at [618, 349] on textarea "Thank you so much for the awesome review of your river tour with Hunter & Nate!…" at bounding box center [804, 314] width 373 height 70
drag, startPoint x: 624, startPoint y: 390, endPoint x: 664, endPoint y: 364, distance: 47.3
click at [664, 349] on textarea "Half Day WW rafting Thank you so much for the awesome review of your river tour…" at bounding box center [804, 314] width 373 height 70
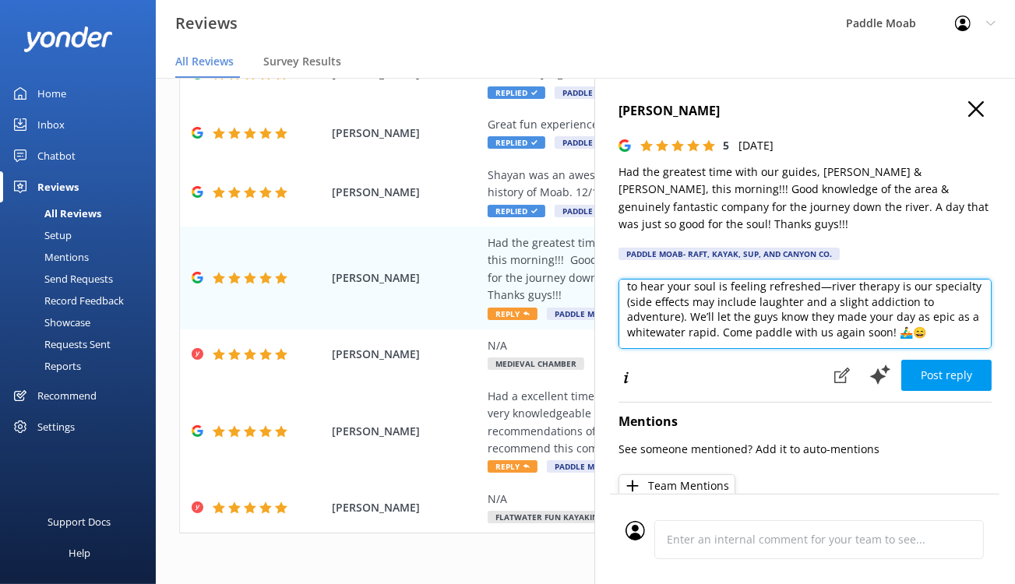
scroll to position [28, 0]
type textarea "Half Day WW rafting with Hunter & Nate! We’re thrilled to hear your soul is fee…"
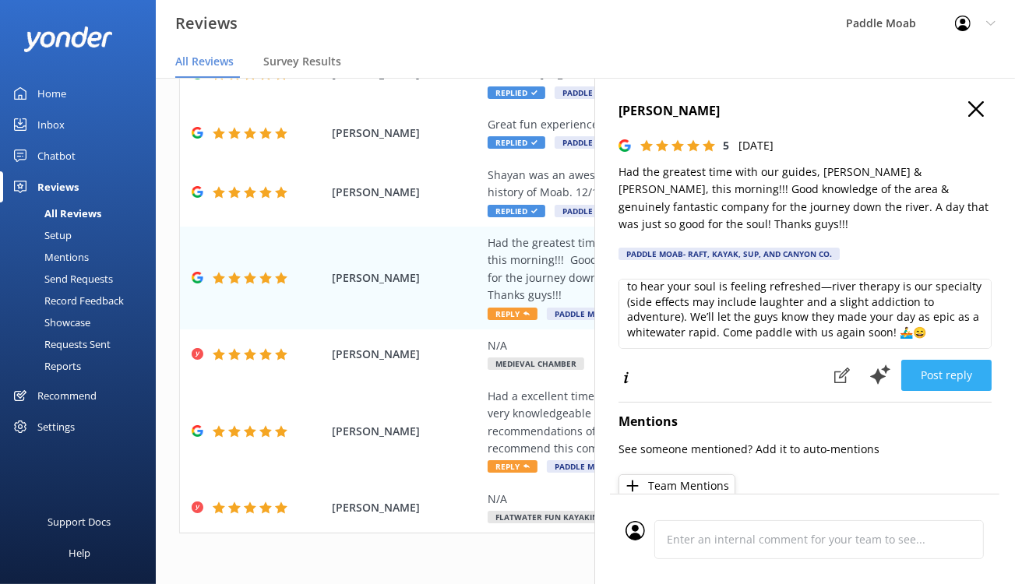
click at [901, 391] on button "Post reply" at bounding box center [946, 375] width 90 height 31
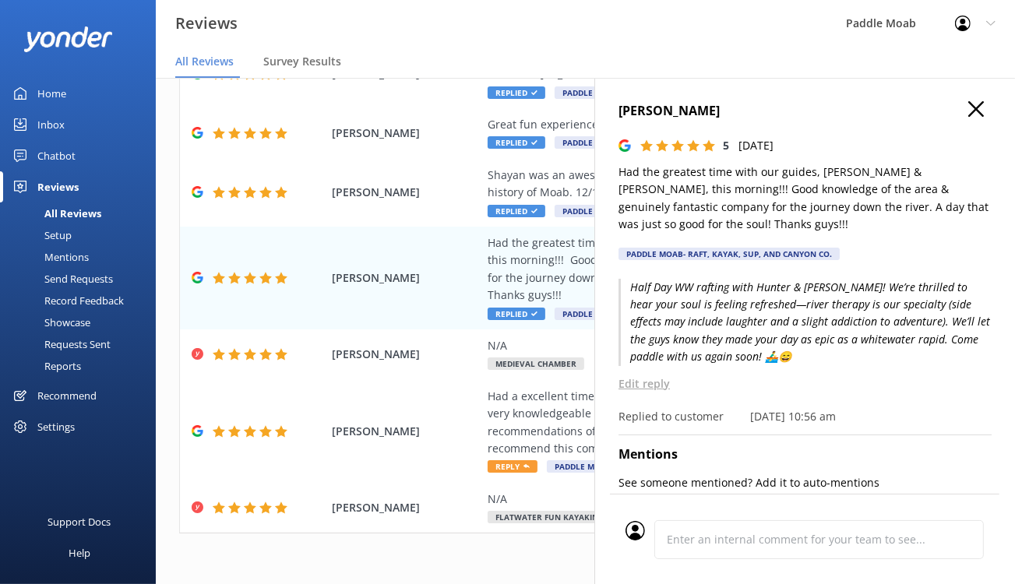
click at [968, 117] on use "button" at bounding box center [976, 109] width 16 height 16
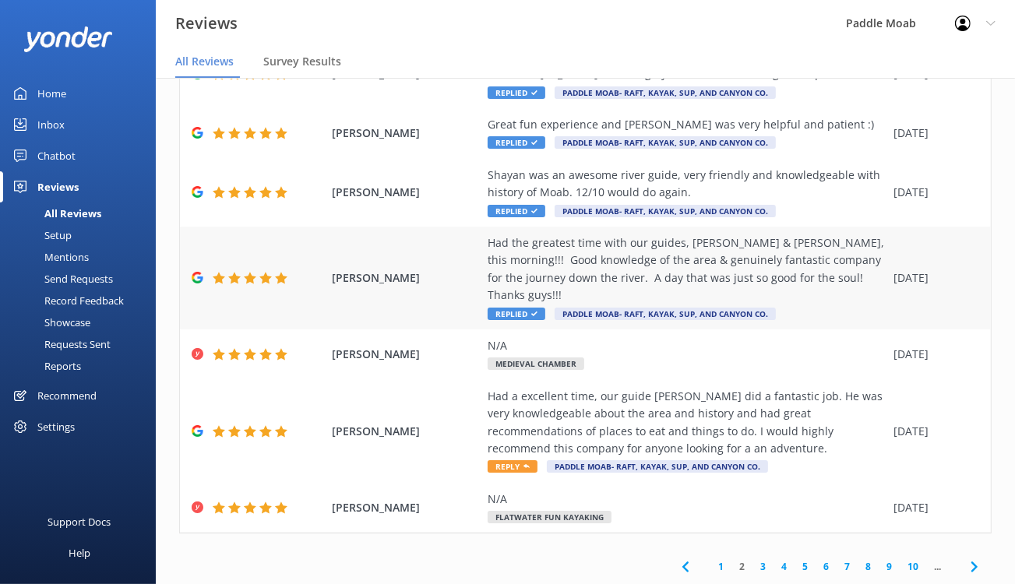
scroll to position [1118, 0]
click at [537, 460] on span "Reply" at bounding box center [512, 466] width 50 height 12
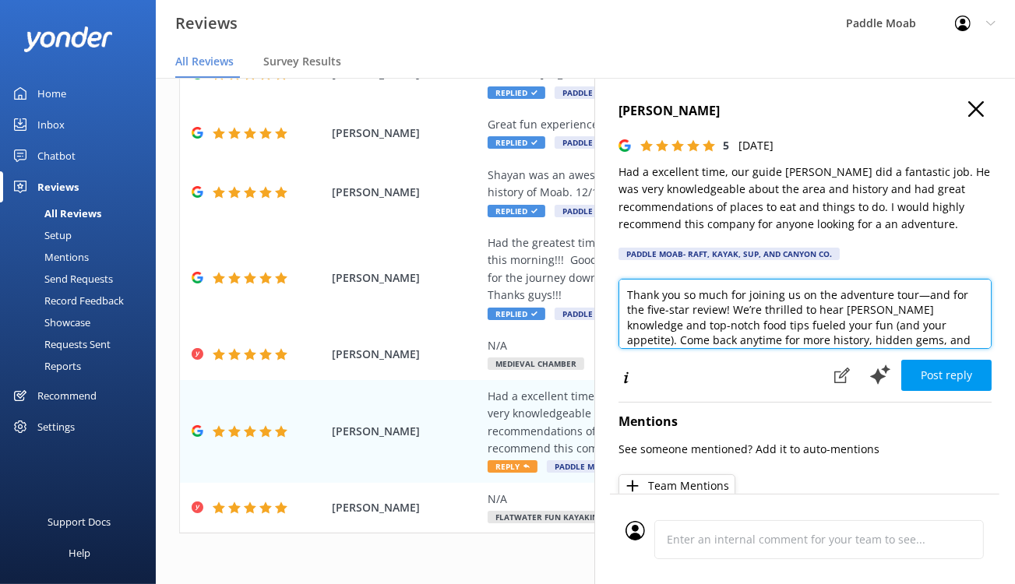
drag, startPoint x: 897, startPoint y: 367, endPoint x: 726, endPoint y: 375, distance: 171.5
click at [726, 349] on textarea "Thank you so much for joining us on the adventure tour—and for the five-star re…" at bounding box center [804, 314] width 373 height 70
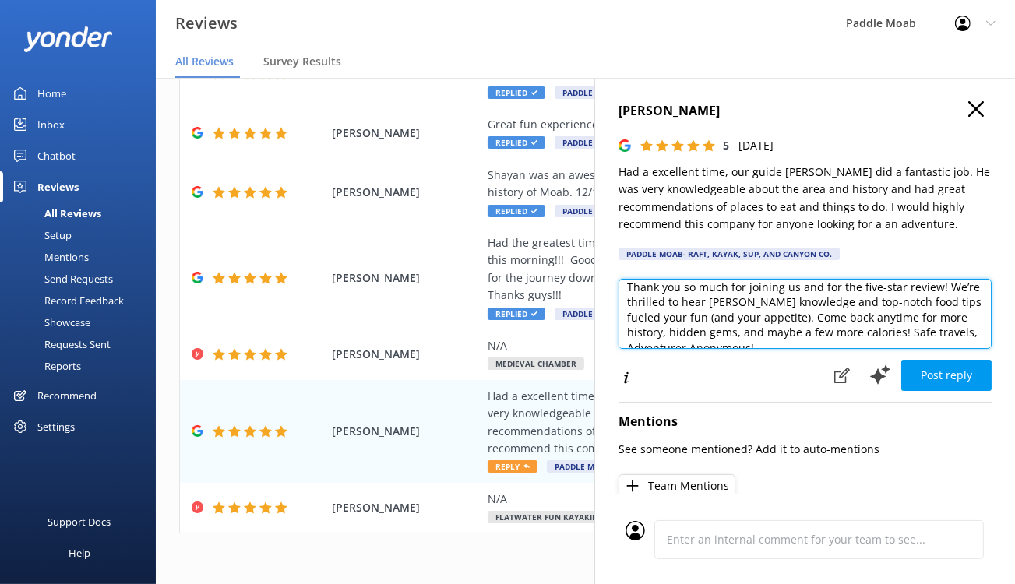
drag, startPoint x: 790, startPoint y: 379, endPoint x: 769, endPoint y: 380, distance: 21.8
click at [769, 349] on textarea "Thank you so much for joining us and for the five-star review! We’re thrilled t…" at bounding box center [804, 314] width 373 height 70
click at [885, 349] on textarea "Thank you so much for joining us and for the five-star review! We’re thrilled t…" at bounding box center [804, 314] width 373 height 70
drag, startPoint x: 895, startPoint y: 378, endPoint x: 718, endPoint y: 405, distance: 178.8
click at [718, 349] on textarea "Thank you so much for joining us and for the five-star review! We’re thrilled t…" at bounding box center [804, 314] width 373 height 70
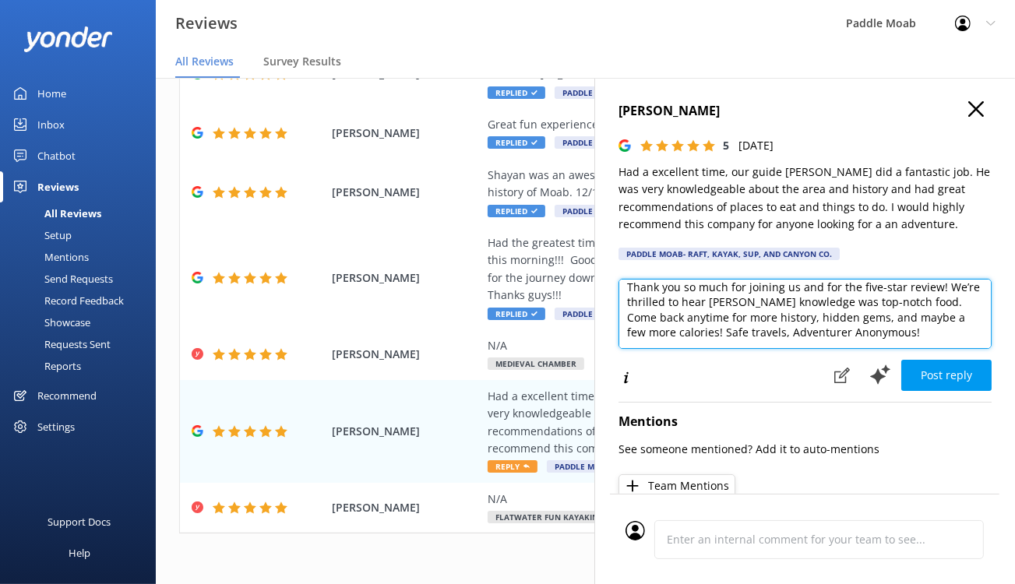
scroll to position [9, 0]
drag, startPoint x: 585, startPoint y: 417, endPoint x: 582, endPoint y: 399, distance: 18.8
click at [618, 349] on textarea "Thank you so much for joining us and for the five-star review! We’re thrilled t…" at bounding box center [804, 314] width 373 height 70
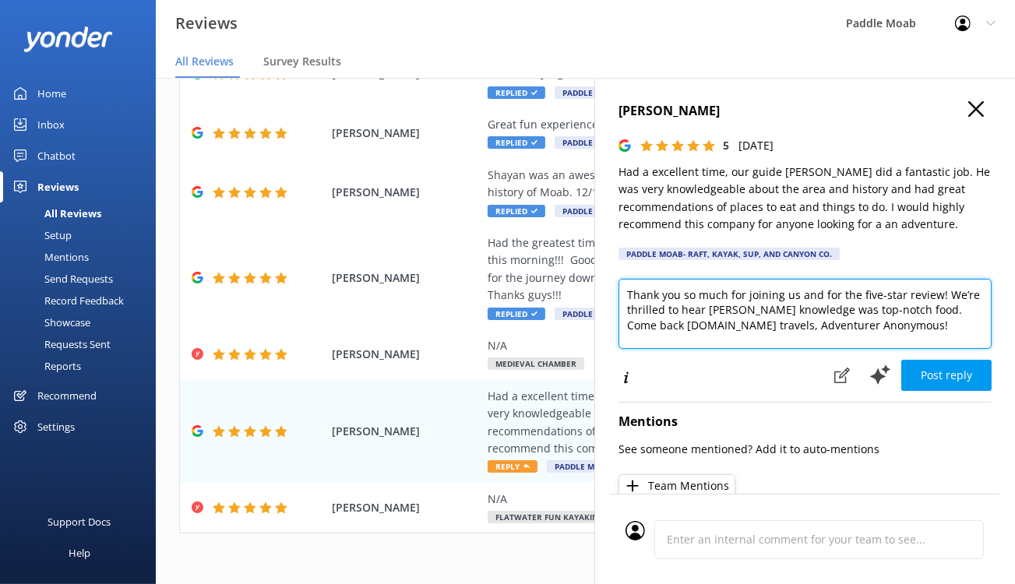
scroll to position [0, 0]
type textarea "Thank you so much for joining us and for the five-star review! We’re thrilled t…"
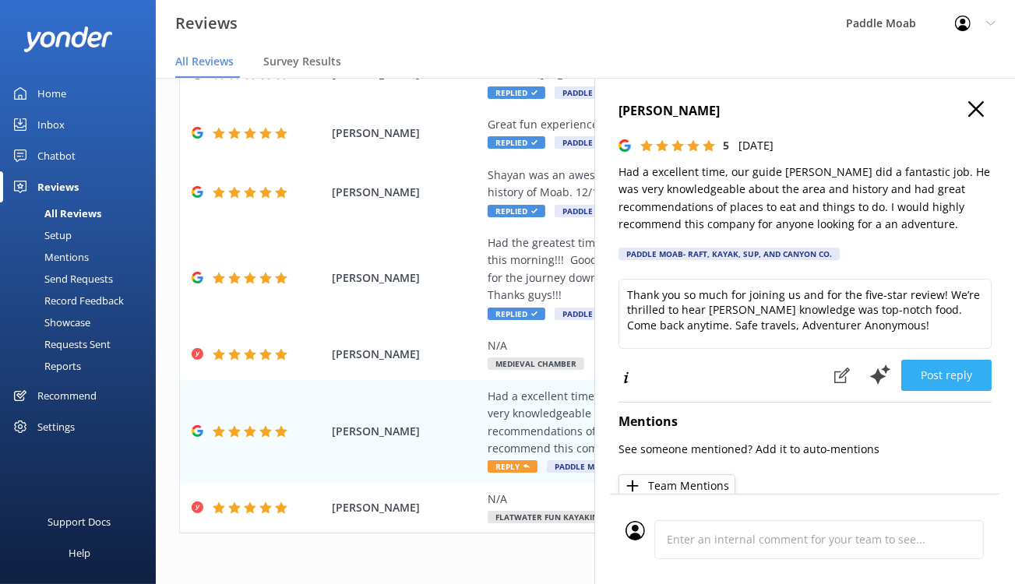
click at [901, 391] on button "Post reply" at bounding box center [946, 375] width 90 height 31
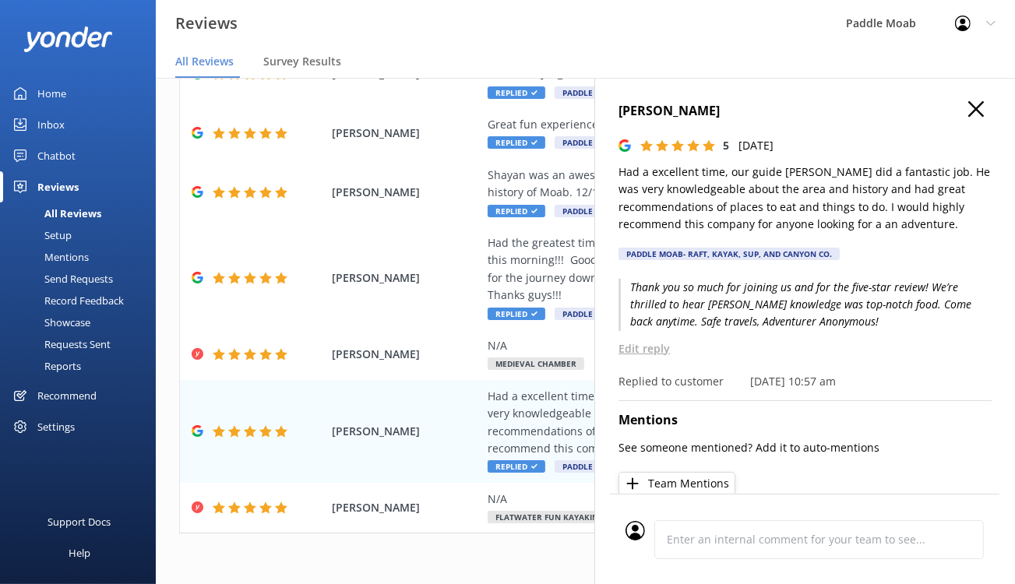
click at [968, 117] on icon "button" at bounding box center [976, 109] width 16 height 16
